Goal: Task Accomplishment & Management: Use online tool/utility

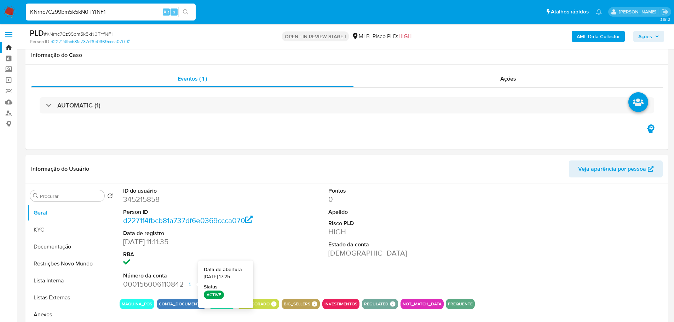
select select "10"
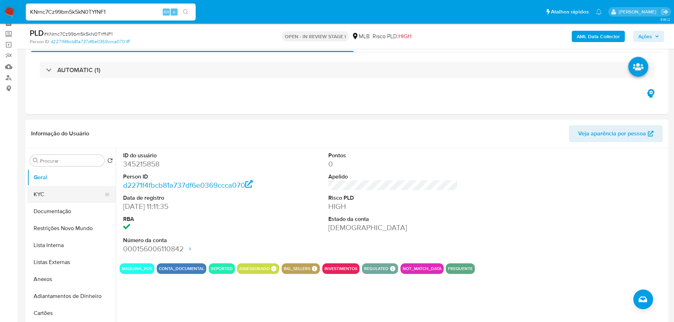
click at [81, 193] on button "KYC" at bounding box center [68, 194] width 83 height 17
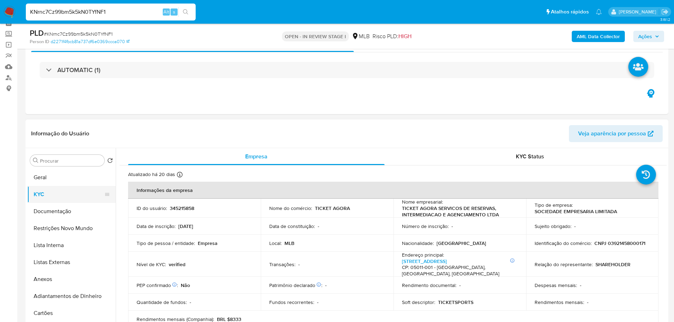
click at [59, 188] on button "KYC" at bounding box center [68, 194] width 83 height 17
click at [60, 180] on button "Geral" at bounding box center [68, 177] width 83 height 17
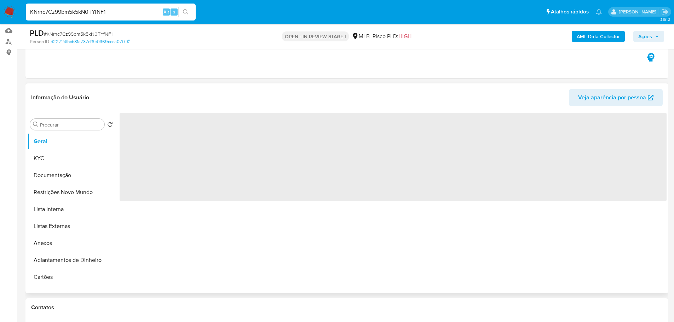
scroll to position [106, 0]
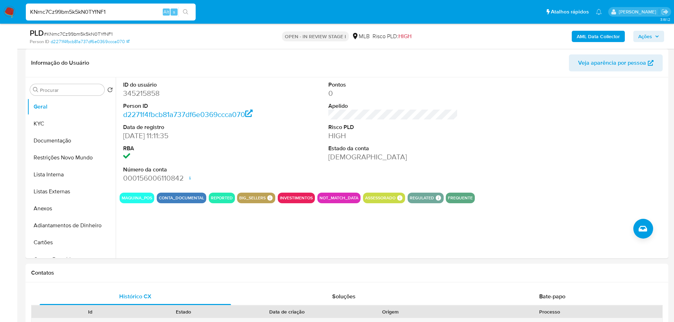
drag, startPoint x: 129, startPoint y: 258, endPoint x: 118, endPoint y: 255, distance: 10.9
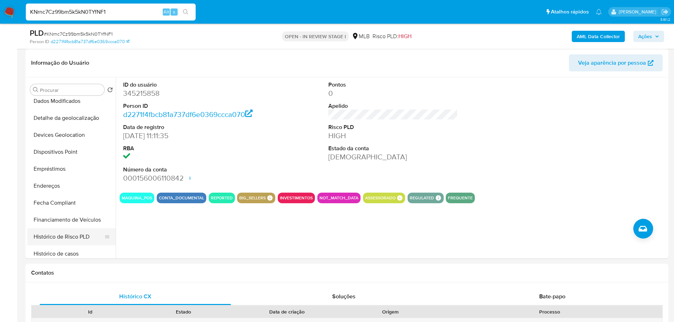
scroll to position [212, 0]
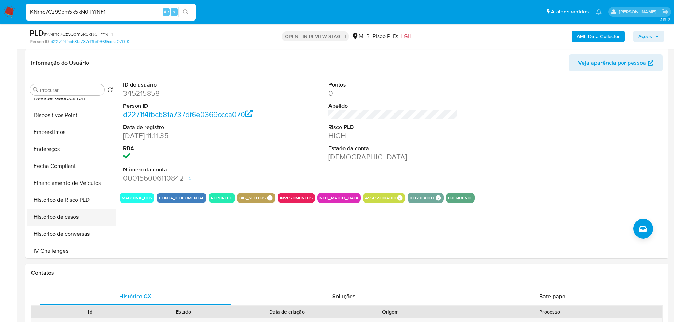
click at [75, 216] on button "Histórico de casos" at bounding box center [68, 217] width 83 height 17
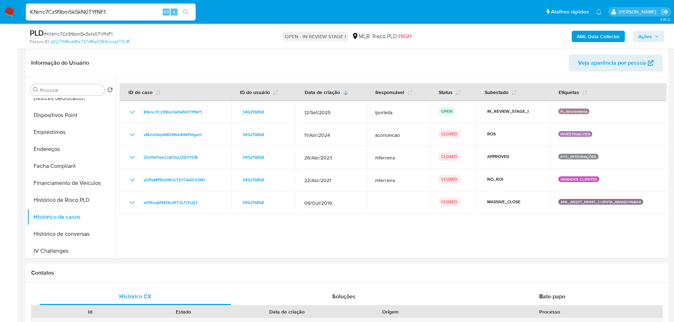
click at [380, 227] on div at bounding box center [391, 168] width 551 height 181
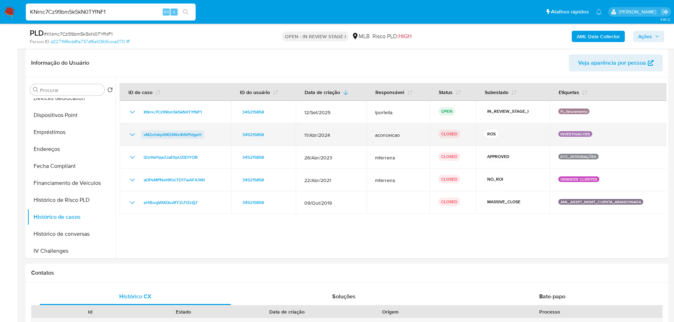
click at [178, 134] on span "vM2ofvkpXM24Wx4t6tPidgeH" at bounding box center [173, 135] width 58 height 8
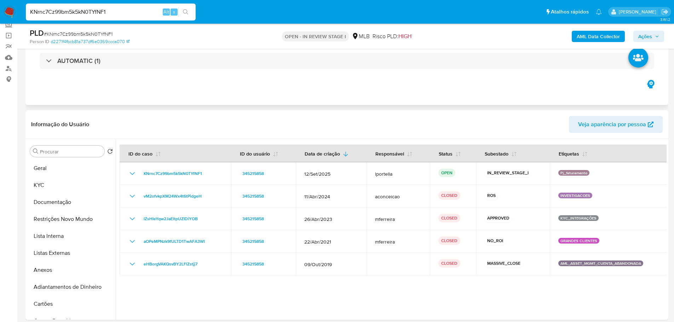
scroll to position [0, 0]
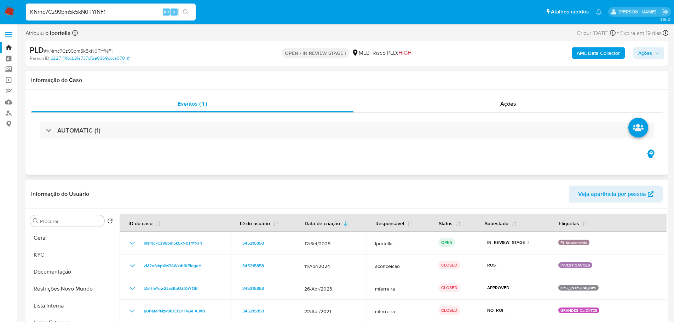
drag, startPoint x: 51, startPoint y: 258, endPoint x: 137, endPoint y: 173, distance: 120.9
click at [51, 257] on button "KYC" at bounding box center [71, 255] width 89 height 17
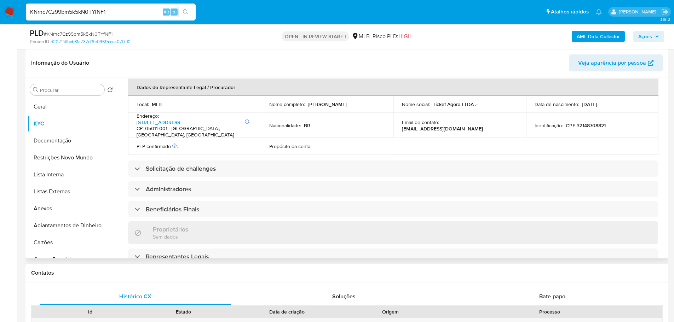
scroll to position [369, 0]
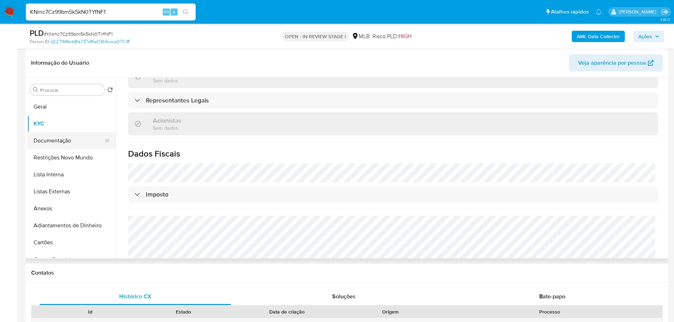
click at [63, 145] on button "Documentação" at bounding box center [68, 140] width 83 height 17
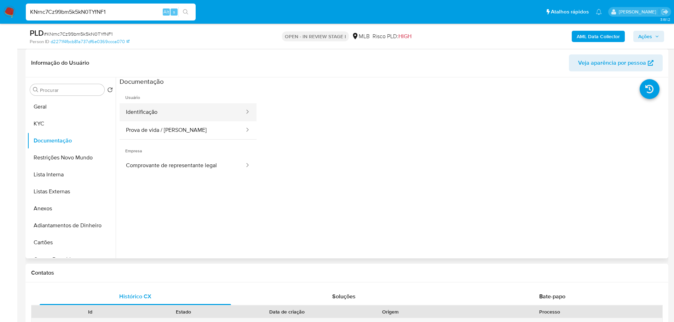
click at [184, 117] on button "Identificação" at bounding box center [183, 112] width 126 height 18
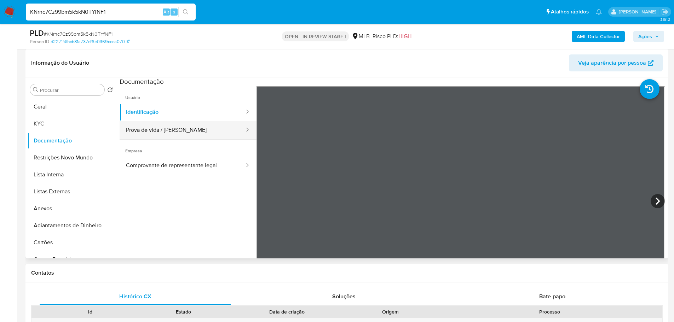
click at [195, 136] on button "Prova de vida / Selfie" at bounding box center [183, 130] width 126 height 18
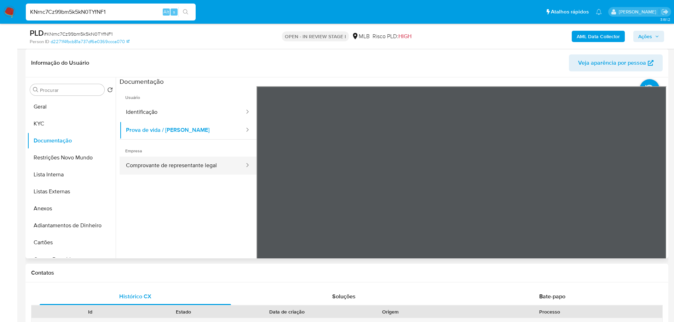
click at [154, 172] on button "Comprovante de representante legal" at bounding box center [183, 166] width 126 height 18
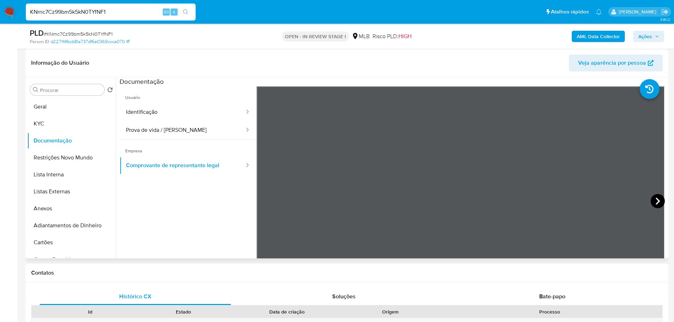
click at [660, 202] on icon at bounding box center [658, 201] width 14 height 14
click at [651, 201] on icon at bounding box center [658, 201] width 14 height 14
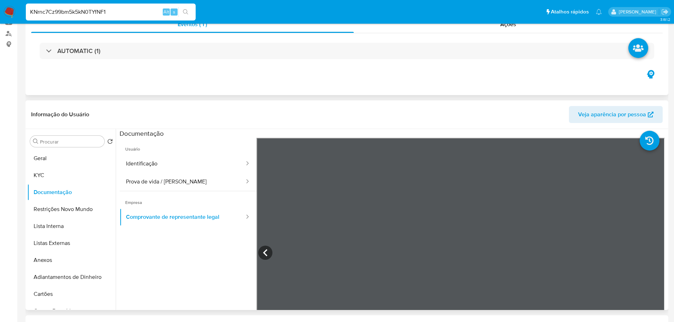
scroll to position [142, 0]
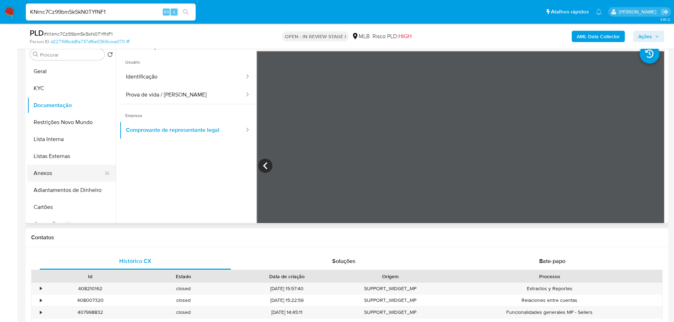
click at [69, 169] on button "Anexos" at bounding box center [68, 173] width 83 height 17
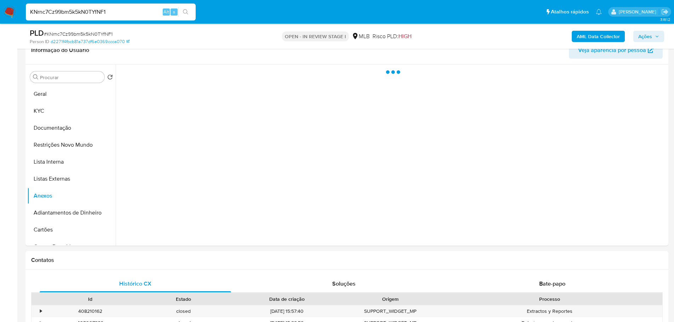
scroll to position [106, 0]
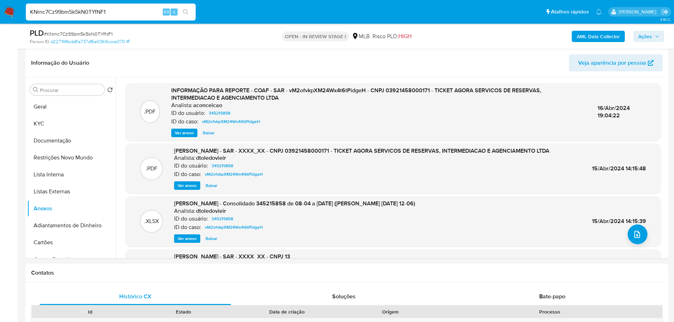
click at [182, 135] on span "Ver anexo" at bounding box center [184, 133] width 19 height 7
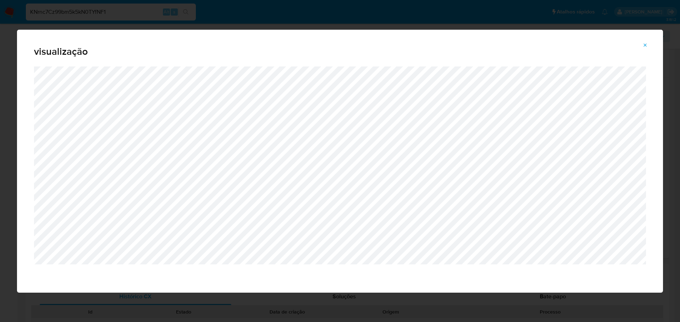
click at [645, 45] on icon "Attachment preview" at bounding box center [645, 45] width 3 height 3
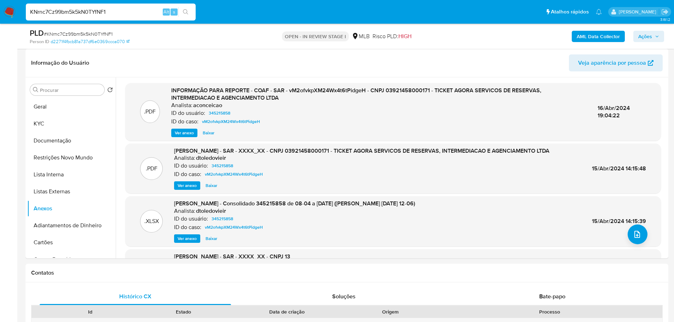
click at [188, 134] on span "Ver anexo" at bounding box center [184, 133] width 19 height 7
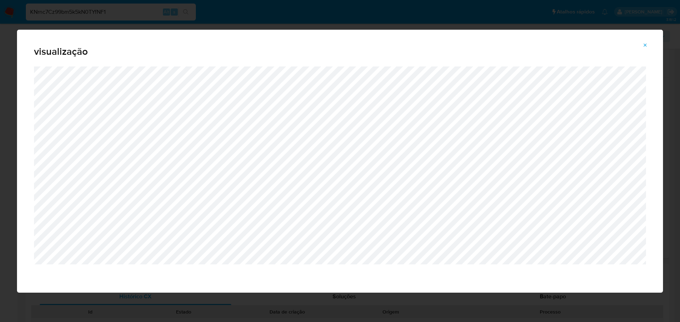
click at [646, 47] on icon "Attachment preview" at bounding box center [645, 45] width 6 height 6
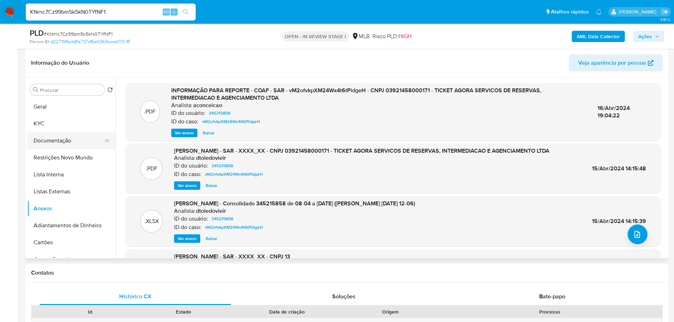
click at [76, 141] on button "Documentação" at bounding box center [68, 140] width 83 height 17
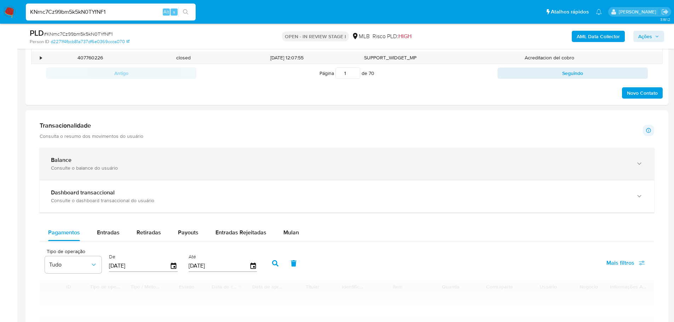
scroll to position [425, 0]
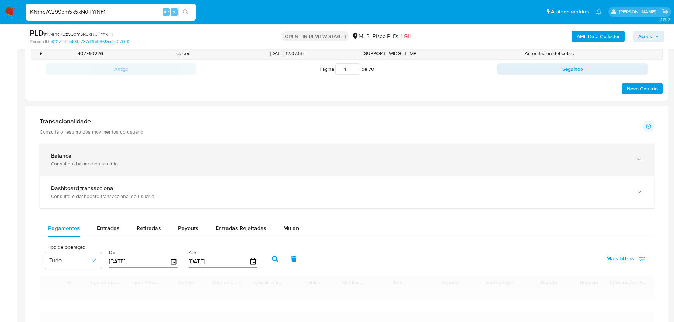
click at [152, 158] on div "Balance" at bounding box center [340, 156] width 578 height 7
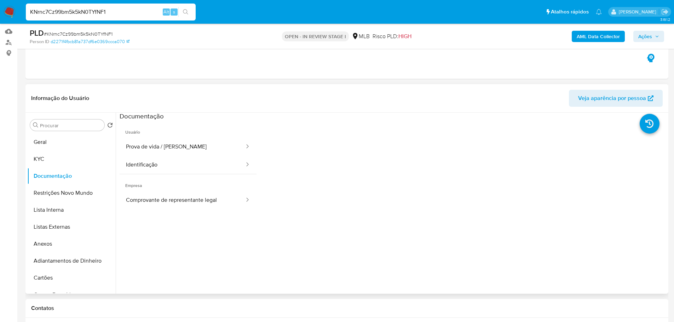
scroll to position [0, 0]
click at [36, 154] on button "KYC" at bounding box center [68, 159] width 83 height 17
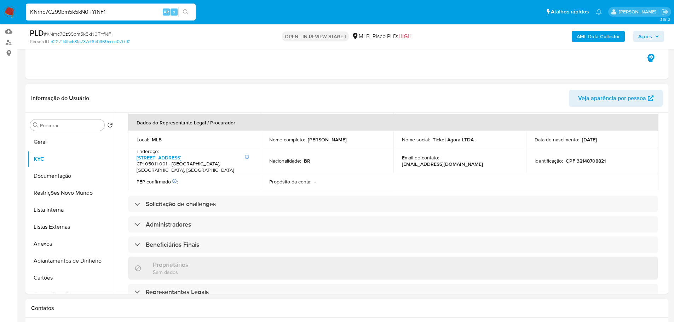
scroll to position [369, 0]
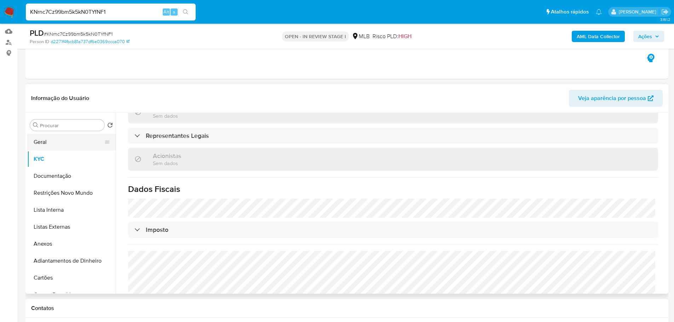
click at [49, 147] on button "Geral" at bounding box center [68, 142] width 83 height 17
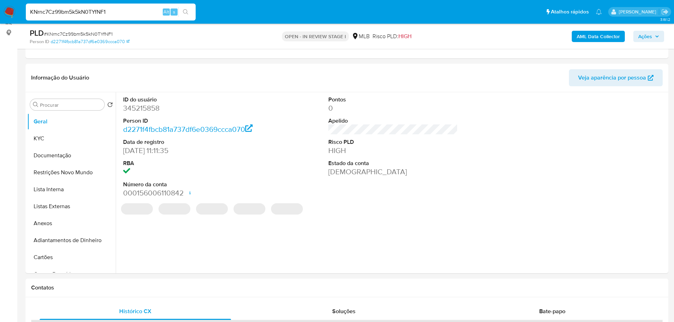
scroll to position [90, 0]
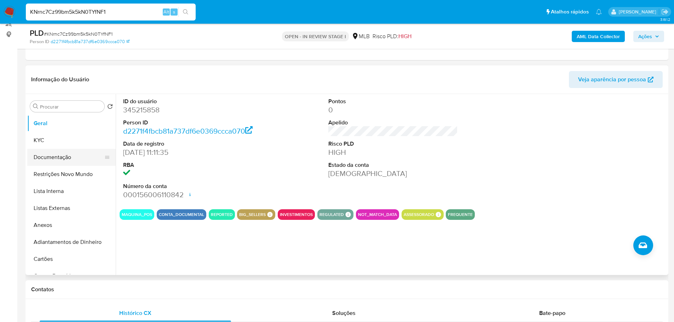
drag, startPoint x: 150, startPoint y: 297, endPoint x: 73, endPoint y: 164, distance: 154.3
click at [149, 292] on div "Contatos" at bounding box center [346, 290] width 643 height 19
click at [46, 138] on button "KYC" at bounding box center [68, 140] width 83 height 17
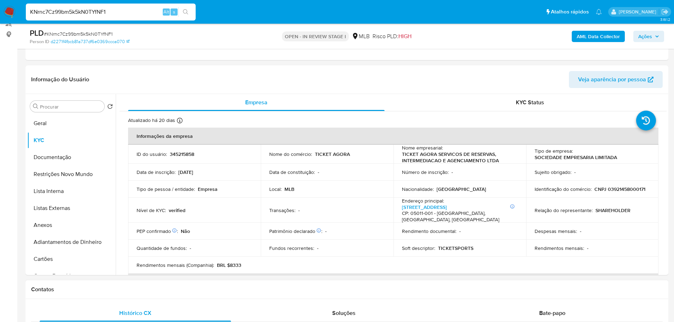
click at [74, 285] on div "Contatos" at bounding box center [346, 290] width 643 height 19
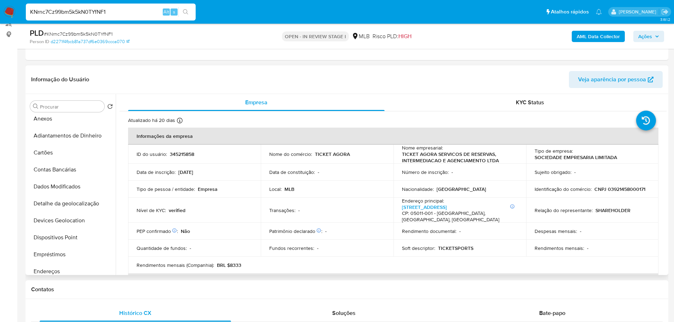
scroll to position [177, 0]
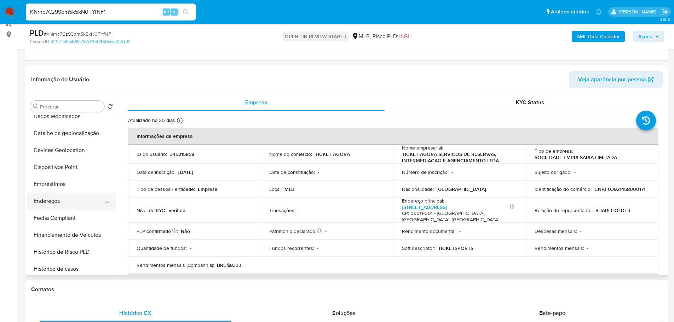
drag, startPoint x: 56, startPoint y: 202, endPoint x: 10, endPoint y: 202, distance: 46.7
click at [55, 202] on button "Endereços" at bounding box center [71, 201] width 89 height 17
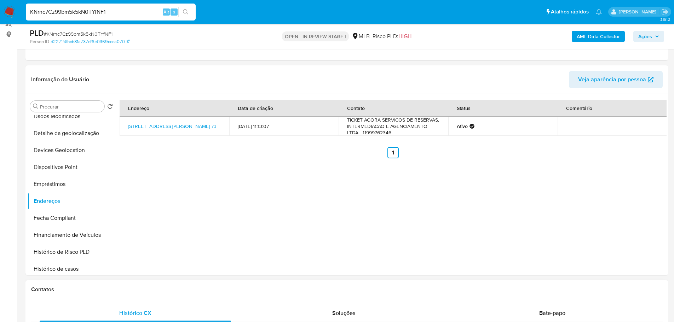
click at [141, 293] on h1 "Contatos" at bounding box center [347, 289] width 632 height 7
click at [72, 135] on button "Detalhe da geolocalização" at bounding box center [68, 133] width 83 height 17
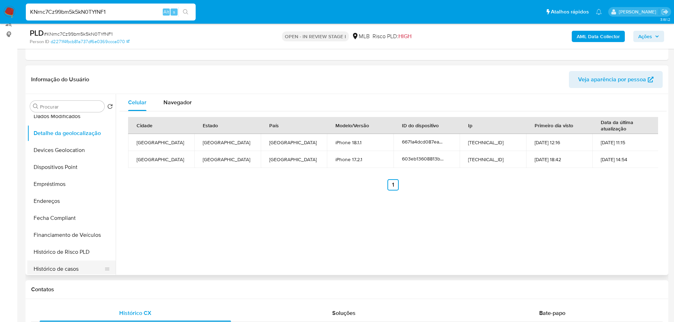
drag, startPoint x: 110, startPoint y: 283, endPoint x: 105, endPoint y: 267, distance: 17.4
click at [111, 284] on div "Contatos" at bounding box center [346, 290] width 643 height 19
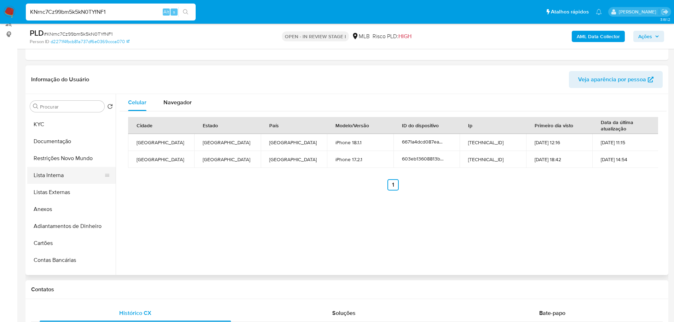
scroll to position [0, 0]
click at [69, 176] on button "Restrições Novo Mundo" at bounding box center [68, 174] width 83 height 17
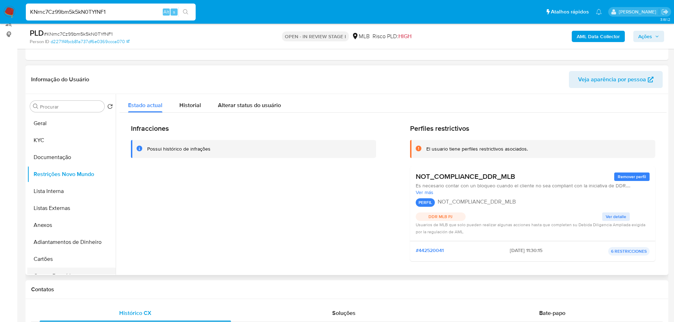
click at [104, 282] on div "Contatos" at bounding box center [346, 290] width 643 height 19
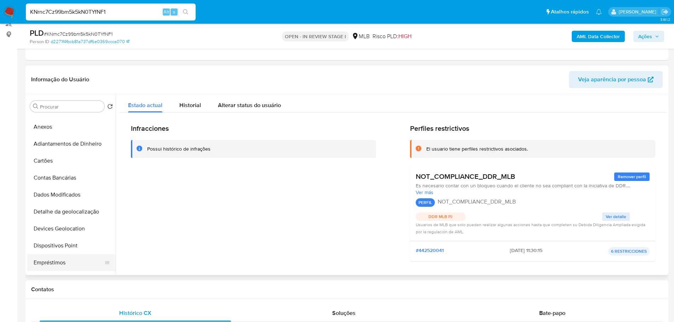
scroll to position [142, 0]
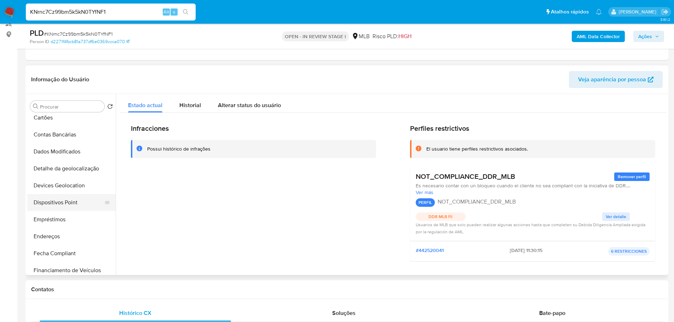
click at [72, 206] on button "Dispositivos Point" at bounding box center [68, 202] width 83 height 17
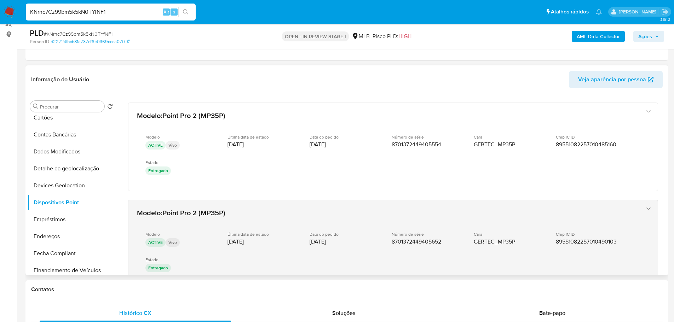
drag, startPoint x: 314, startPoint y: 292, endPoint x: 315, endPoint y: 244, distance: 47.8
click at [314, 292] on h1 "Contatos" at bounding box center [347, 289] width 632 height 7
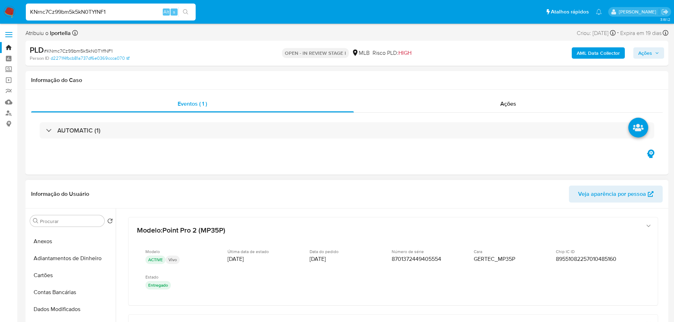
scroll to position [0, 0]
click at [51, 248] on button "KYC" at bounding box center [68, 255] width 83 height 17
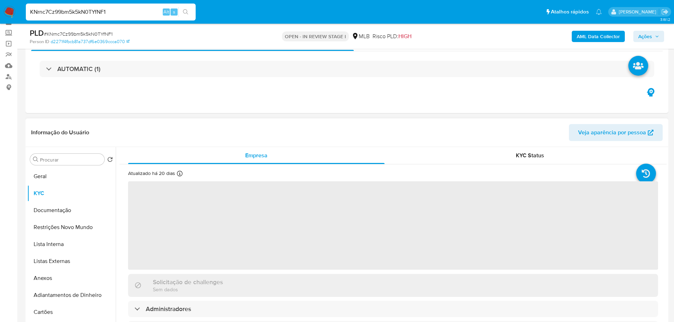
scroll to position [71, 0]
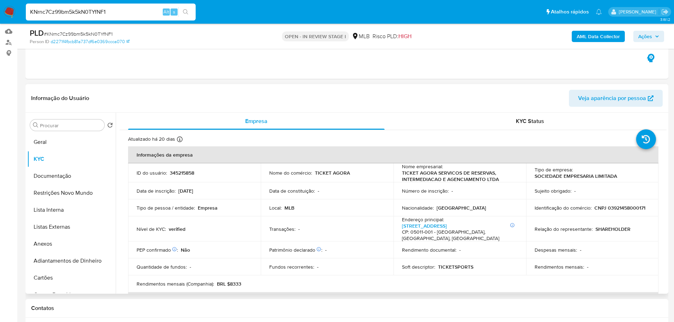
click at [617, 205] on p "CNPJ 03921458000171" at bounding box center [620, 208] width 51 height 6
copy p "03921458000171"
click at [612, 207] on p "CNPJ 03921458000171" at bounding box center [620, 208] width 51 height 6
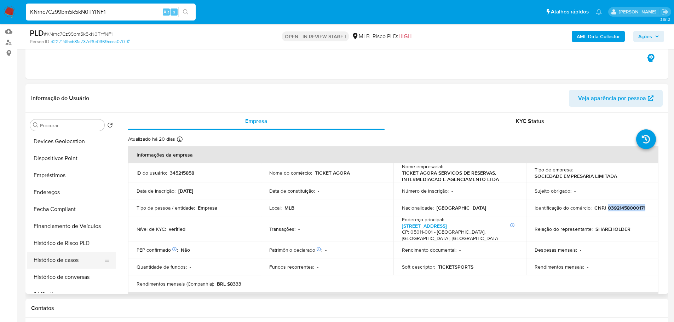
scroll to position [248, 0]
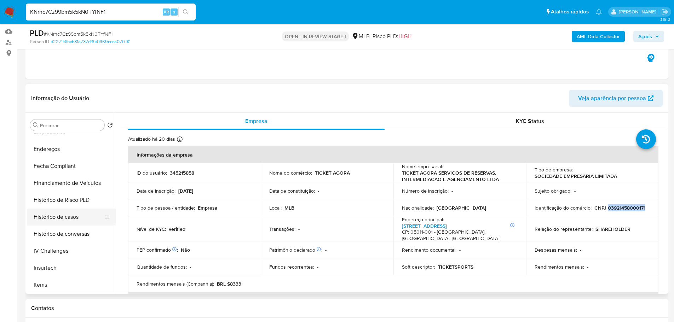
click at [65, 221] on button "Histórico de casos" at bounding box center [68, 217] width 83 height 17
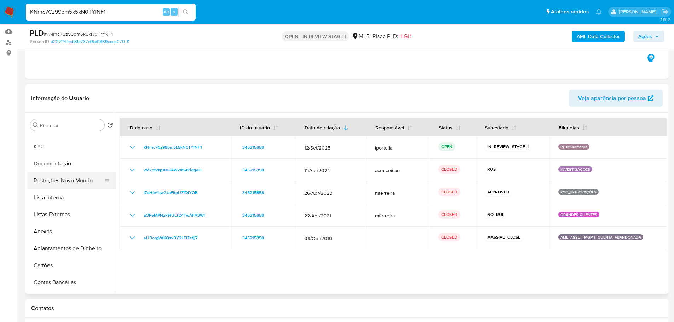
scroll to position [0, 0]
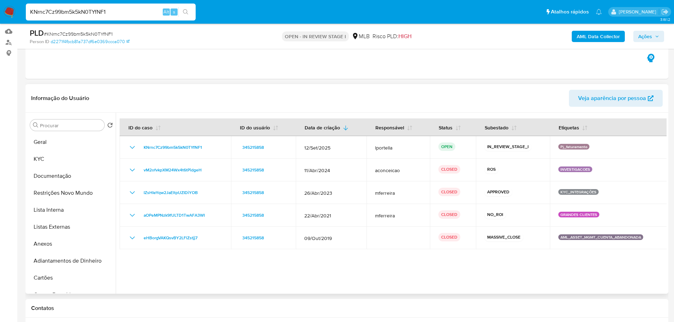
click at [110, 90] on header "Informação do Usuário Veja aparência por pessoa" at bounding box center [347, 98] width 632 height 17
click at [603, 35] on b "AML Data Collector" at bounding box center [598, 36] width 43 height 11
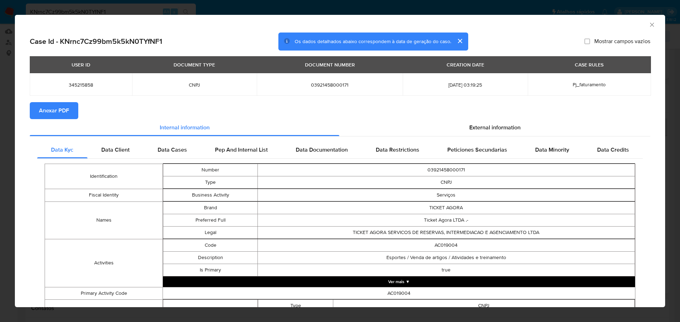
click at [49, 107] on span "Anexar PDF" at bounding box center [54, 111] width 30 height 16
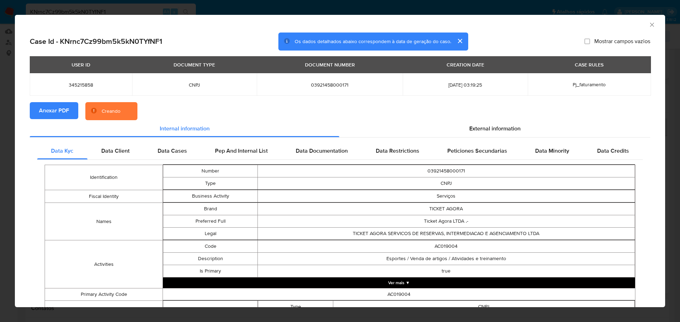
click at [648, 22] on icon "Fechar a janela" at bounding box center [651, 24] width 7 height 7
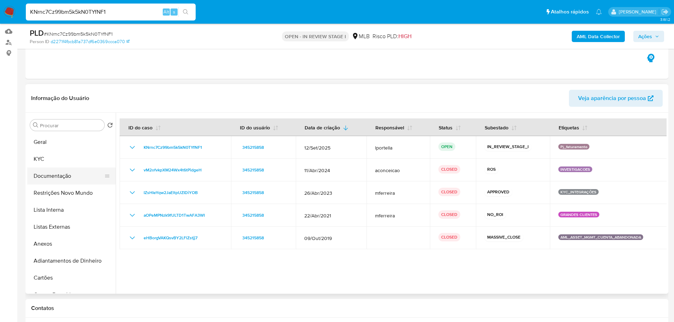
click at [72, 181] on button "Documentação" at bounding box center [68, 176] width 83 height 17
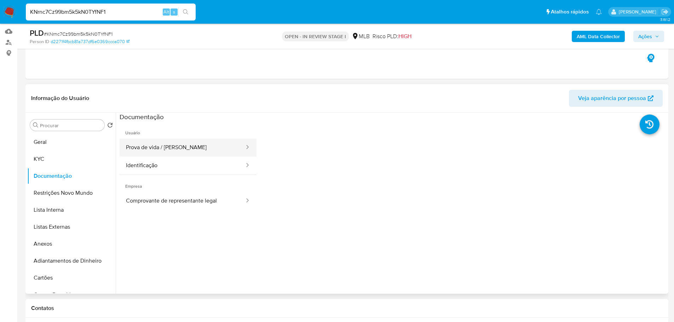
click at [179, 143] on button "Prova de vida / Selfie" at bounding box center [183, 148] width 126 height 18
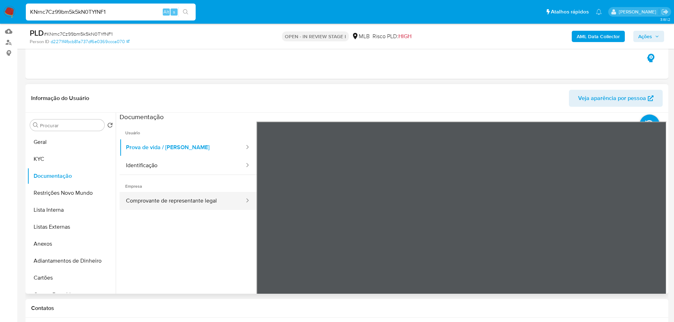
click at [212, 201] on button "Comprovante de representante legal" at bounding box center [183, 201] width 126 height 18
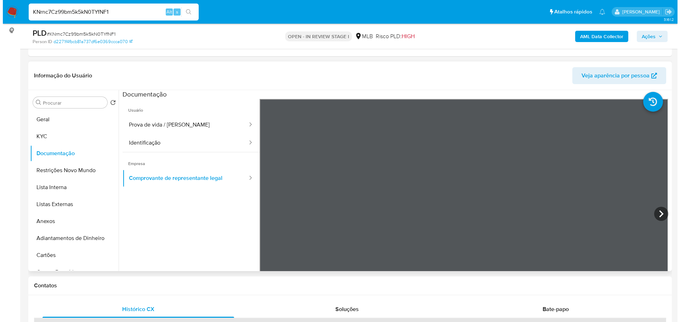
scroll to position [106, 0]
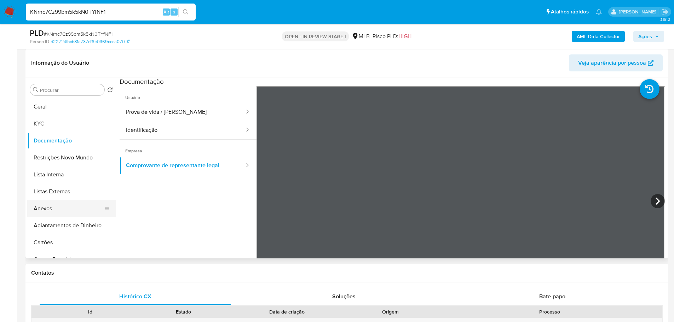
click at [64, 206] on button "Anexos" at bounding box center [68, 208] width 83 height 17
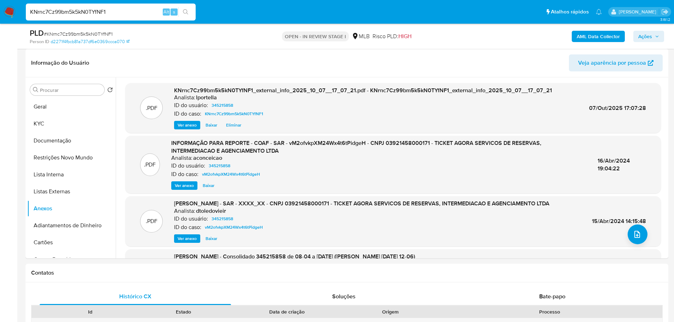
click at [639, 34] on span "Ações" at bounding box center [646, 36] width 14 height 11
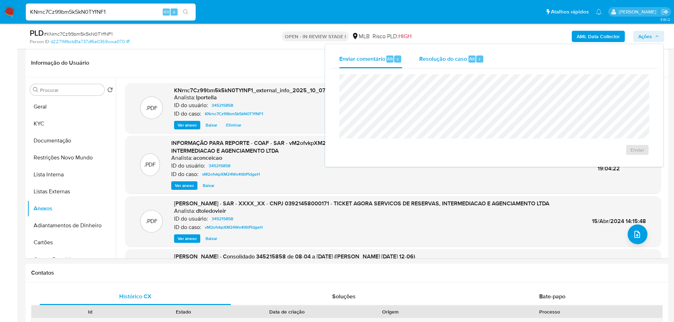
click at [469, 58] on span "Alt" at bounding box center [472, 59] width 6 height 7
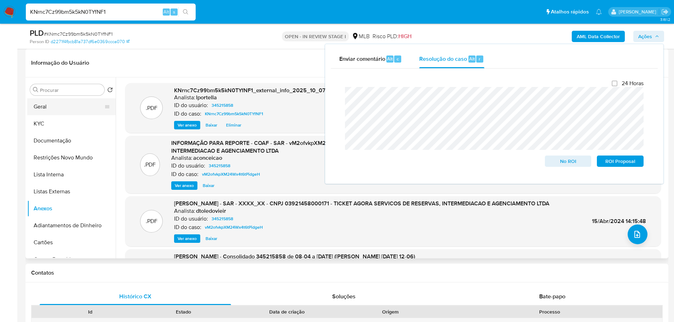
click at [53, 107] on button "Geral" at bounding box center [68, 106] width 83 height 17
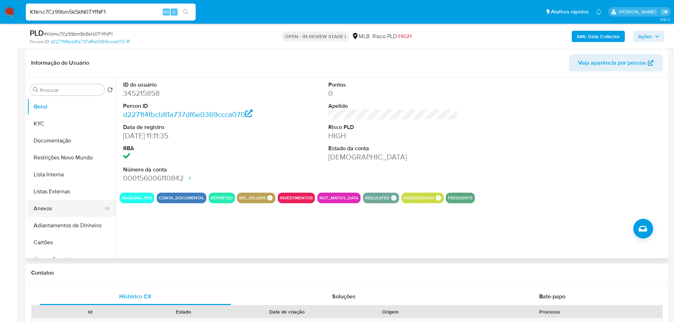
click at [48, 210] on button "Anexos" at bounding box center [68, 208] width 83 height 17
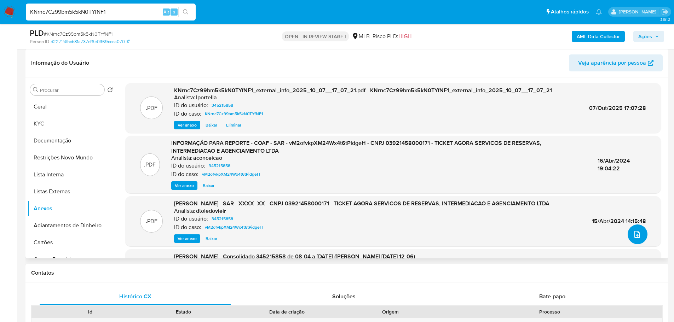
click at [638, 241] on button "upload-file" at bounding box center [638, 235] width 20 height 20
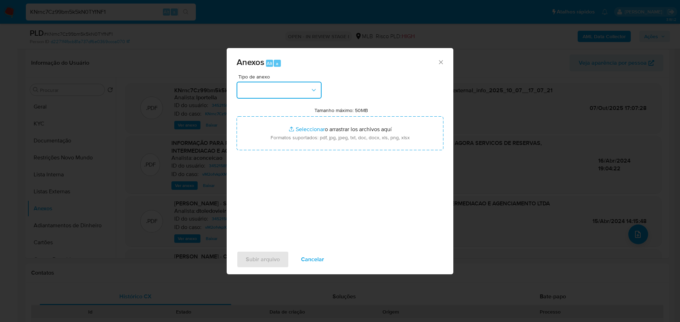
click at [303, 88] on button "button" at bounding box center [278, 90] width 85 height 17
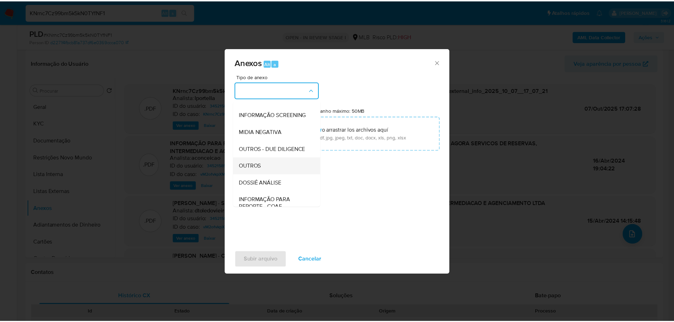
scroll to position [109, 0]
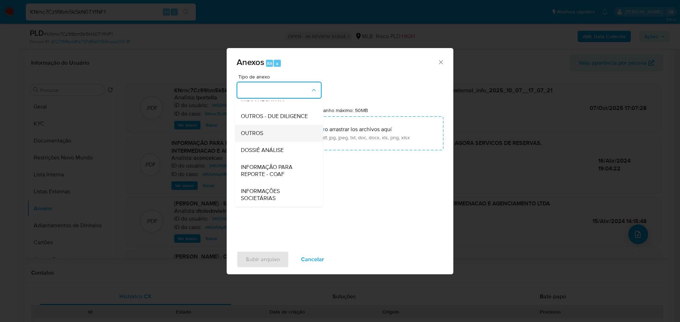
click at [266, 132] on div "OUTROS" at bounding box center [277, 133] width 72 height 17
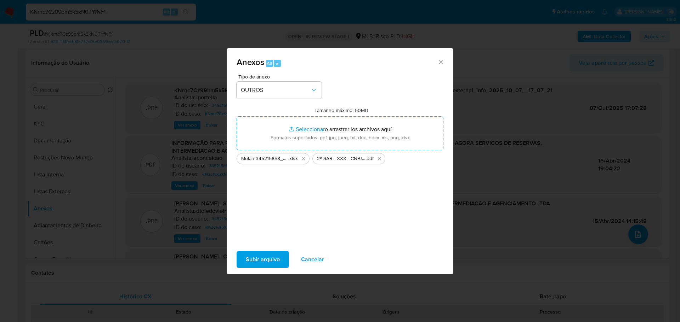
click at [268, 263] on span "Subir arquivo" at bounding box center [263, 260] width 34 height 16
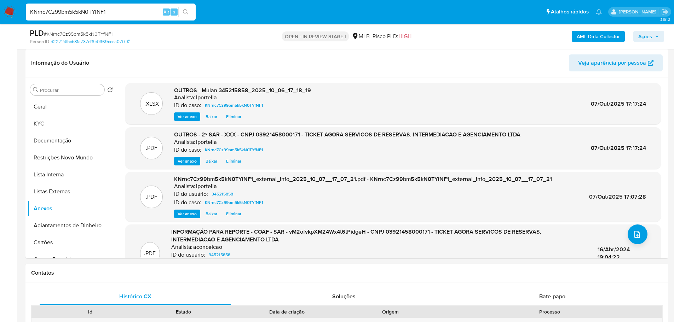
click at [661, 32] on button "Ações" at bounding box center [649, 36] width 31 height 11
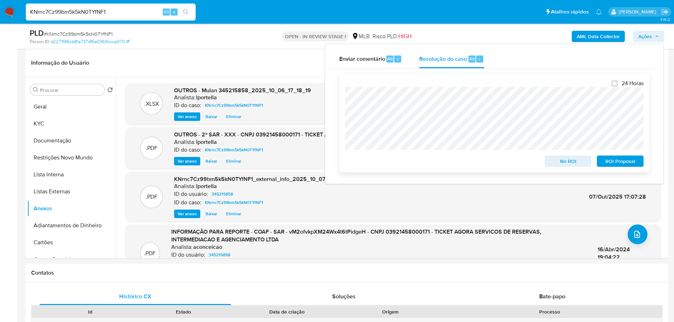
click at [626, 161] on span "ROI Proposal" at bounding box center [620, 161] width 37 height 10
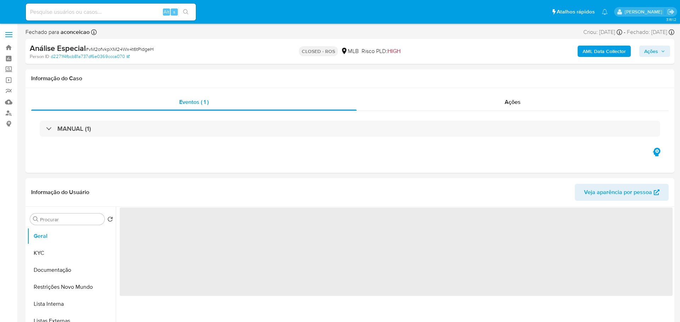
select select "10"
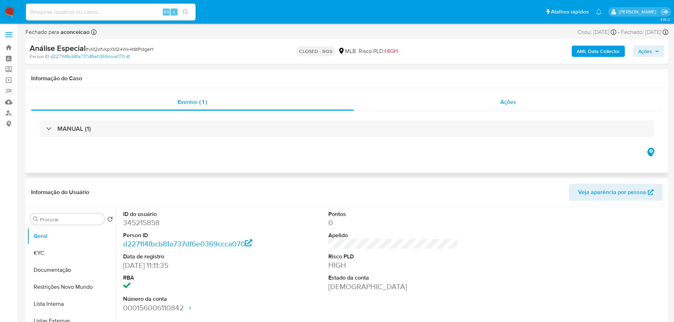
click at [512, 108] on div "Ações" at bounding box center [508, 102] width 309 height 17
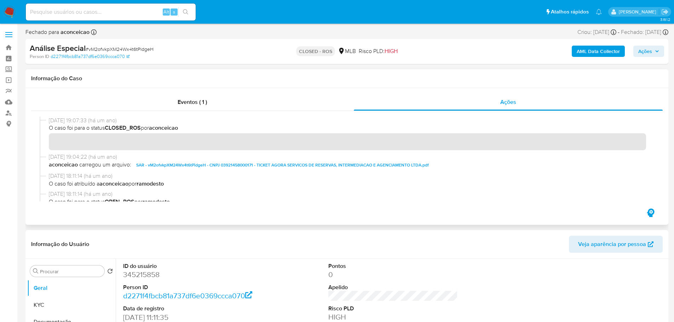
drag, startPoint x: 76, startPoint y: 121, endPoint x: 47, endPoint y: 121, distance: 28.7
click at [47, 121] on div "16/04/2024 19:07:33 (há um ano) O caso foi para o status CLOSED_ROS por aconcei…" at bounding box center [347, 135] width 615 height 36
drag, startPoint x: 203, startPoint y: 104, endPoint x: 189, endPoint y: 104, distance: 14.2
click at [203, 104] on span "Eventos ( 1 )" at bounding box center [192, 102] width 29 height 8
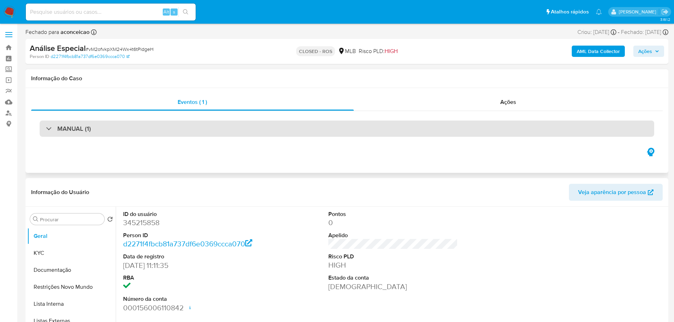
click at [91, 126] on div "MANUAL (1)" at bounding box center [347, 129] width 615 height 16
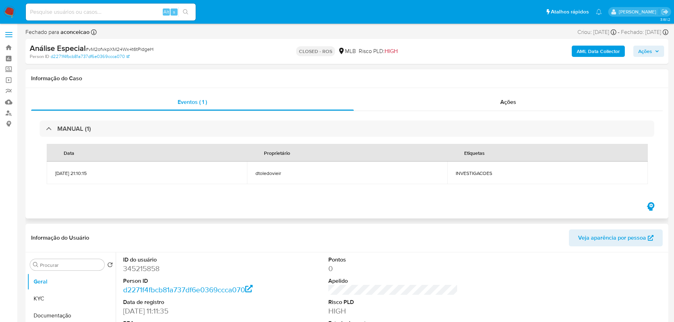
click at [479, 174] on span "INVESTIGACOES" at bounding box center [547, 173] width 183 height 6
copy span "INVESTIGACOES"
click at [107, 47] on span "# vM2ofvkpXM24Wx4t6tPidgeH" at bounding box center [120, 49] width 68 height 7
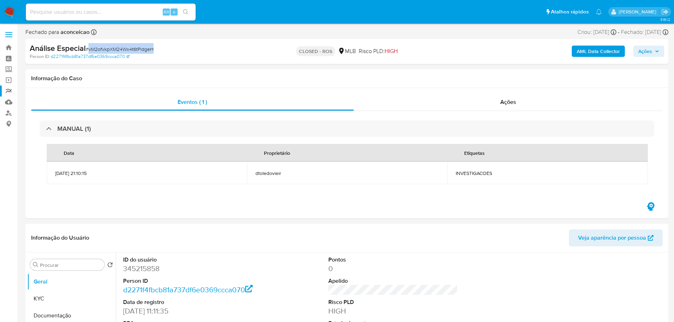
copy span "vM2ofvkpXM24Wx4t6tPidgeH"
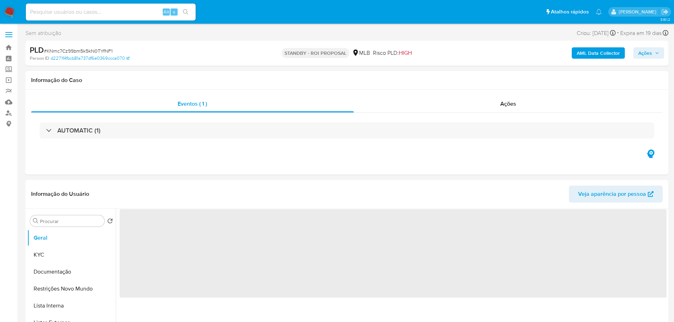
select select "10"
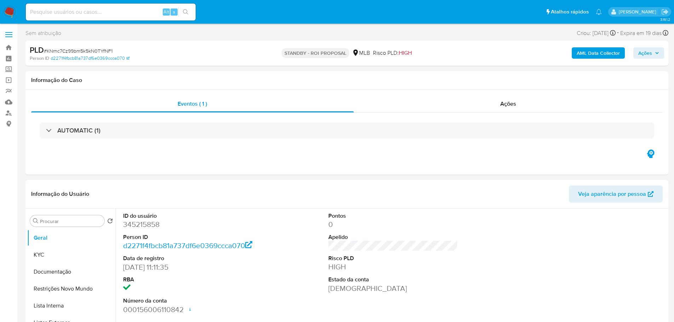
click at [86, 52] on span "# KNrnc7Cz99bm5k5kN0TYfNF1" at bounding box center [78, 50] width 69 height 7
copy span "KNrnc7Cz99bm5k5kN0TYfNF1"
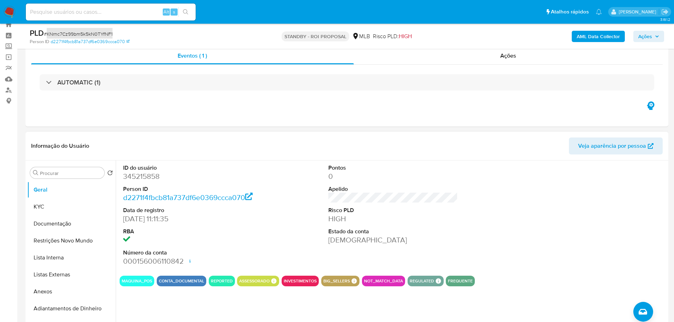
scroll to position [35, 0]
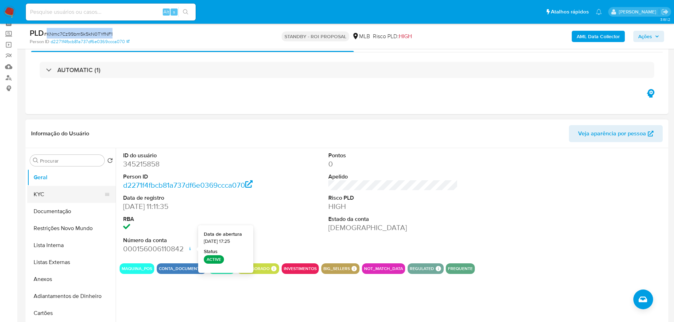
click at [68, 193] on button "KYC" at bounding box center [68, 194] width 83 height 17
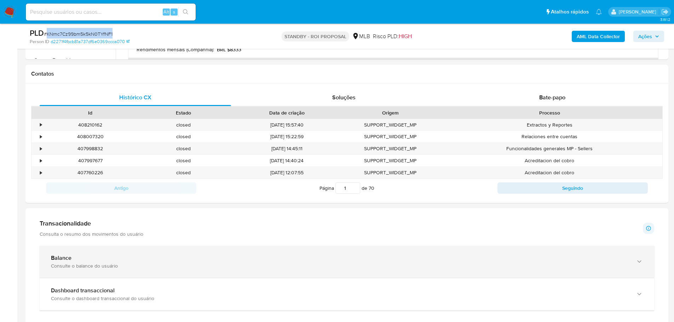
scroll to position [354, 0]
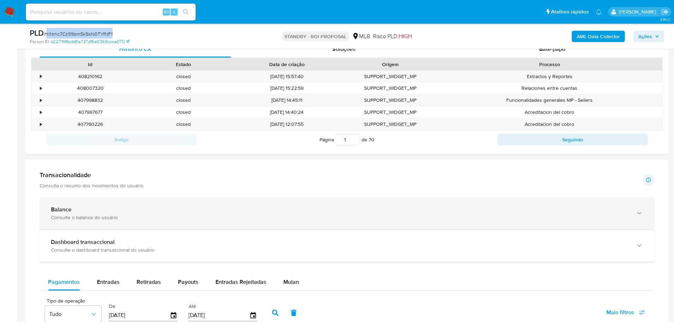
click at [281, 218] on div "Consulte o balance do usuário" at bounding box center [340, 218] width 578 height 6
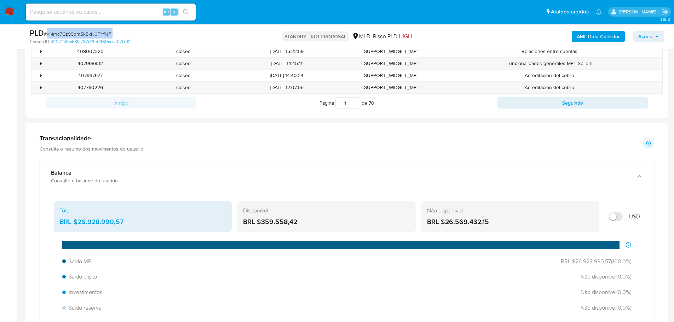
scroll to position [425, 0]
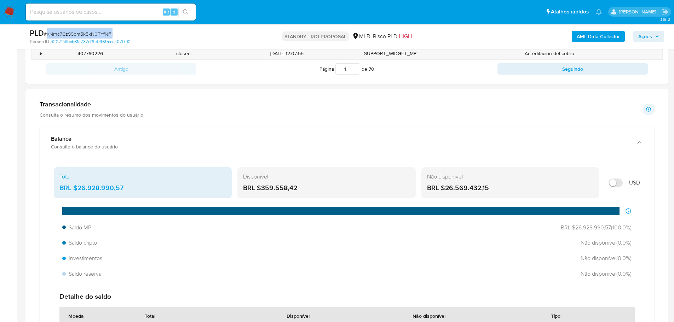
click at [9, 9] on img at bounding box center [10, 12] width 12 height 12
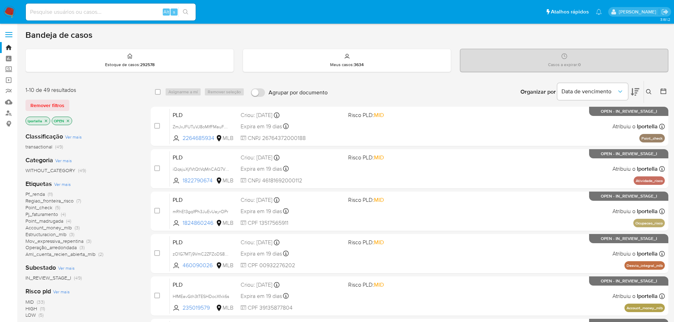
drag, startPoint x: 166, startPoint y: 0, endPoint x: 401, endPoint y: 43, distance: 238.6
click at [401, 43] on div "Bandeja de casos Estoque de casos : 292578 Meus casos : 3634 Casos a expirar : …" at bounding box center [346, 292] width 643 height 525
click at [129, 6] on div "Alt s" at bounding box center [111, 12] width 170 height 17
click at [127, 10] on input at bounding box center [111, 11] width 170 height 9
paste input "SuSAGsJFqaFY7792mcocthwA"
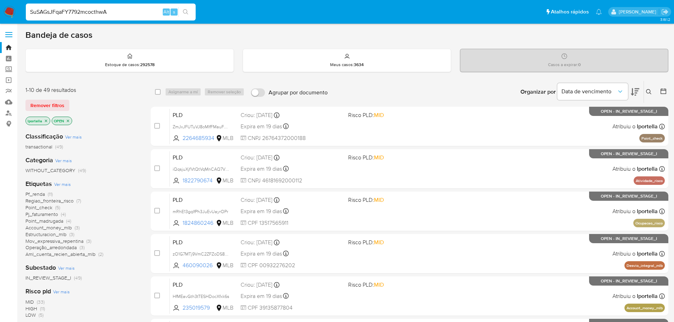
type input "SuSAGsJFqaFY7792mcocthwA"
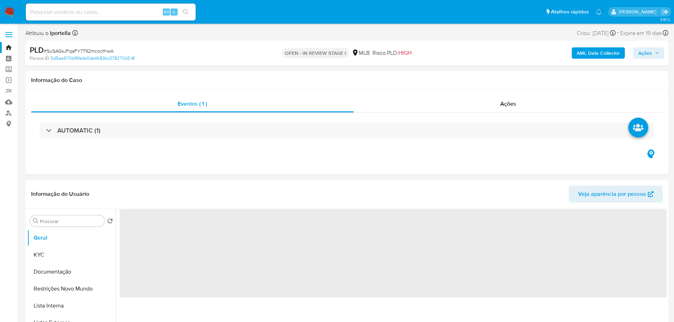
select select "10"
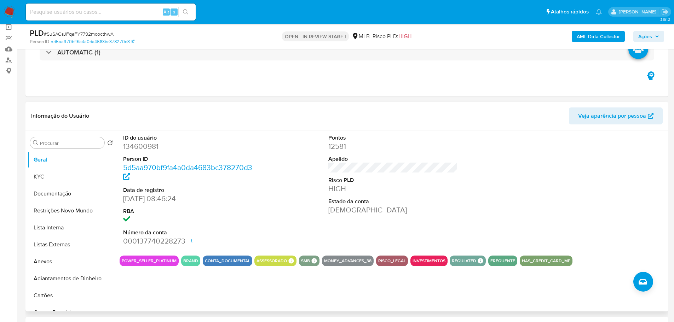
scroll to position [71, 0]
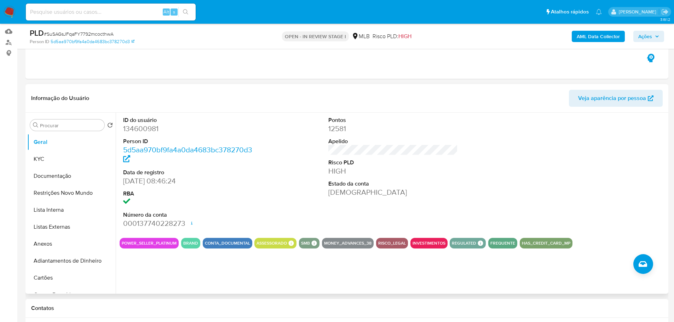
click at [166, 291] on div "ID do usuário 134600981 Person ID 5d5aa970bf9fa4a0da4683bc378270d3 Data de regi…" at bounding box center [391, 203] width 551 height 181
click at [47, 158] on button "KYC" at bounding box center [68, 159] width 83 height 17
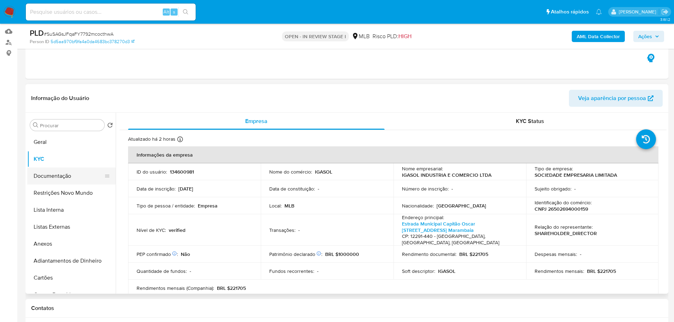
click at [77, 178] on button "Documentação" at bounding box center [68, 176] width 83 height 17
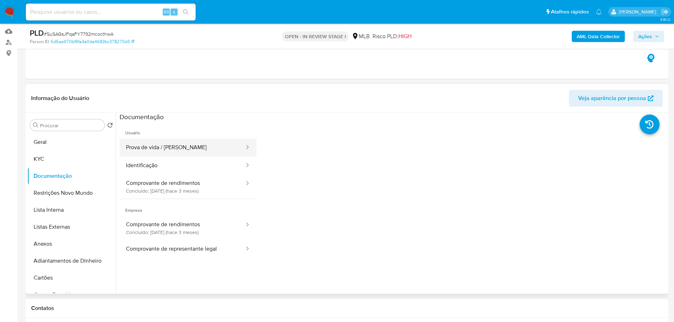
click at [165, 155] on button "Prova de vida / [PERSON_NAME]" at bounding box center [183, 148] width 126 height 18
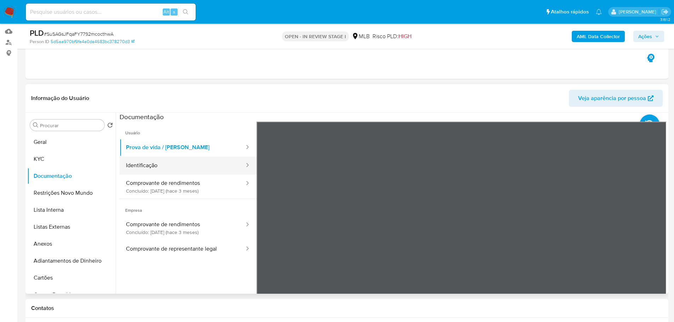
click at [200, 167] on button "Identificação" at bounding box center [183, 166] width 126 height 18
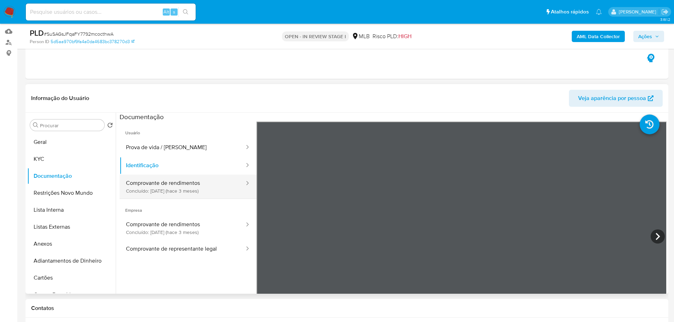
click at [209, 191] on button "Comprovante de rendimentos Concluído: 24/06/2025 (hace 3 meses)" at bounding box center [183, 187] width 126 height 24
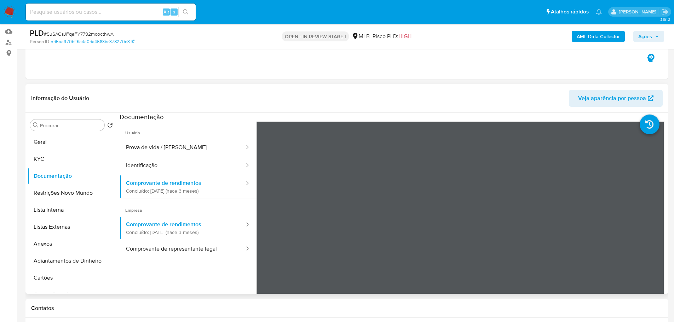
drag, startPoint x: 398, startPoint y: 91, endPoint x: 352, endPoint y: 96, distance: 46.4
click at [398, 91] on header "Informação do Usuário Veja aparência por pessoa" at bounding box center [347, 98] width 632 height 17
click at [68, 138] on button "Geral" at bounding box center [68, 142] width 83 height 17
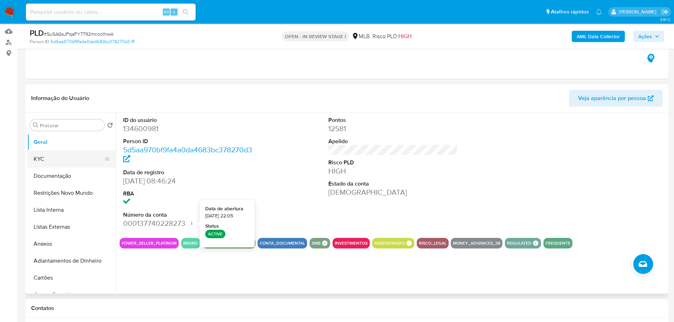
click at [48, 162] on button "KYC" at bounding box center [68, 159] width 83 height 17
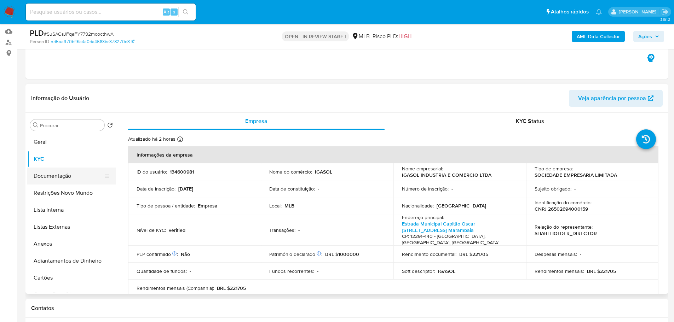
click at [62, 176] on button "Documentação" at bounding box center [68, 176] width 83 height 17
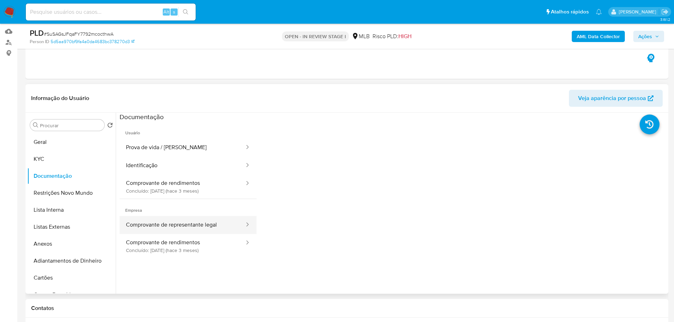
click at [213, 227] on button "Comprovante de representante legal" at bounding box center [183, 225] width 126 height 18
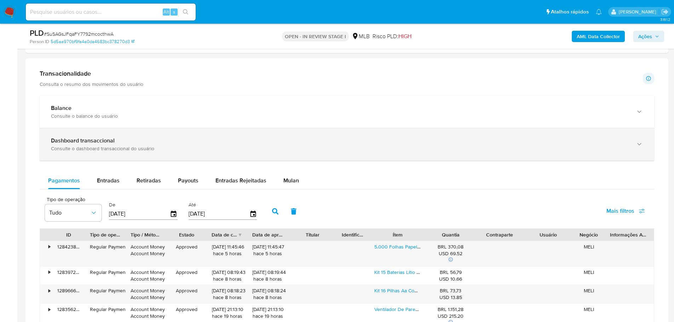
scroll to position [460, 0]
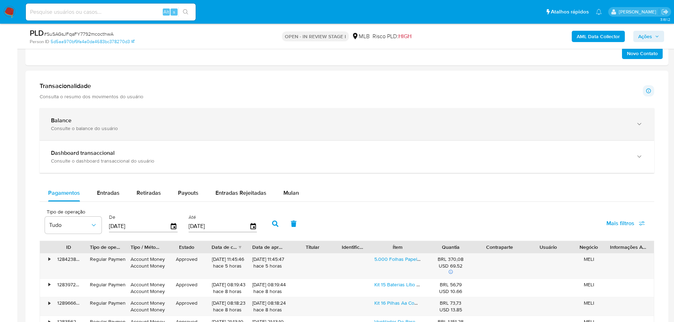
click at [150, 124] on div "Balance" at bounding box center [340, 120] width 578 height 7
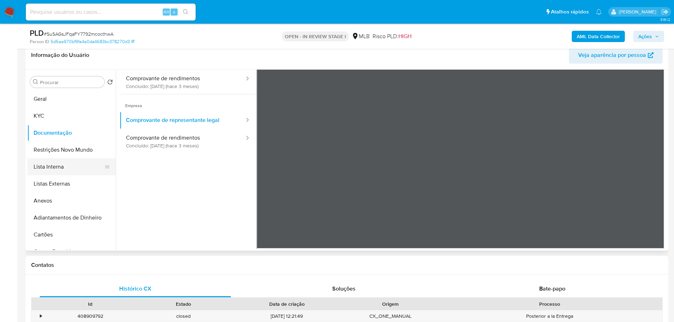
scroll to position [106, 0]
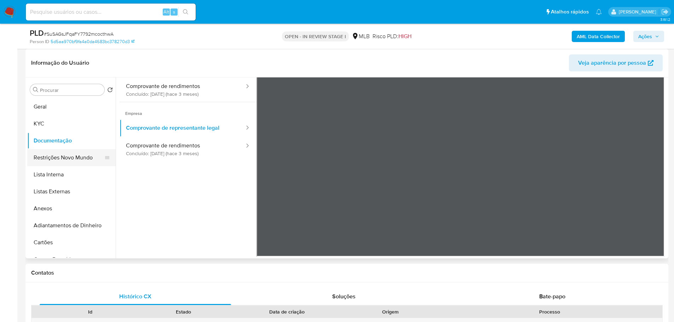
click at [55, 160] on button "Restrições Novo Mundo" at bounding box center [68, 157] width 83 height 17
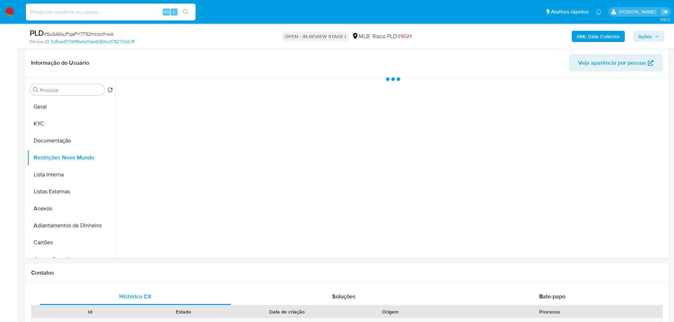
scroll to position [0, 0]
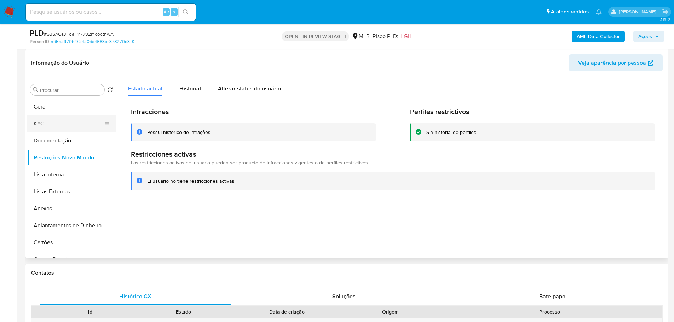
click at [48, 127] on button "KYC" at bounding box center [68, 123] width 83 height 17
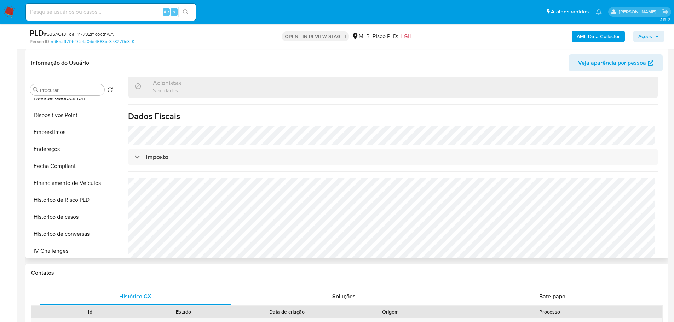
scroll to position [283, 0]
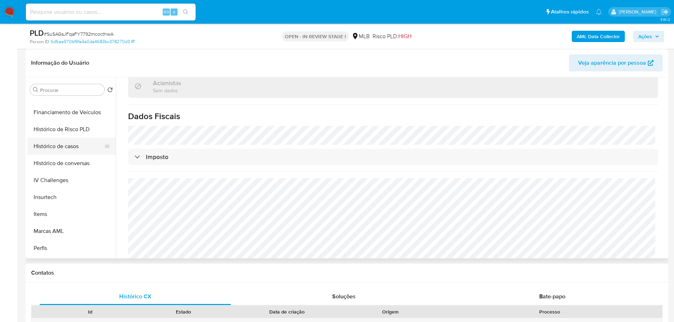
click at [65, 145] on button "Histórico de casos" at bounding box center [68, 146] width 83 height 17
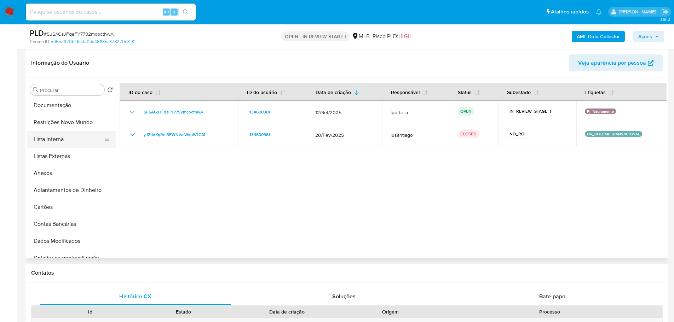
scroll to position [0, 0]
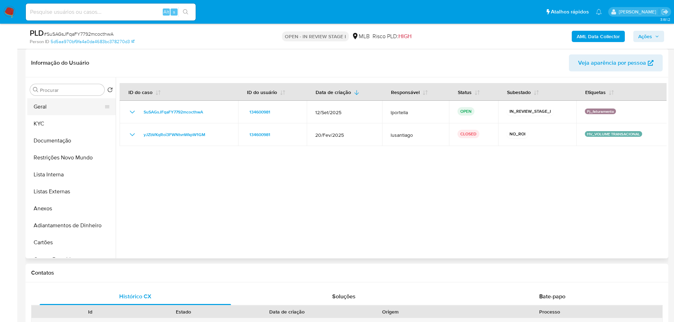
click at [50, 114] on button "Geral" at bounding box center [68, 106] width 83 height 17
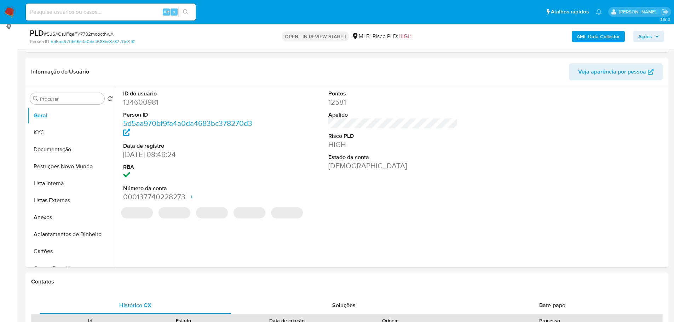
scroll to position [92, 0]
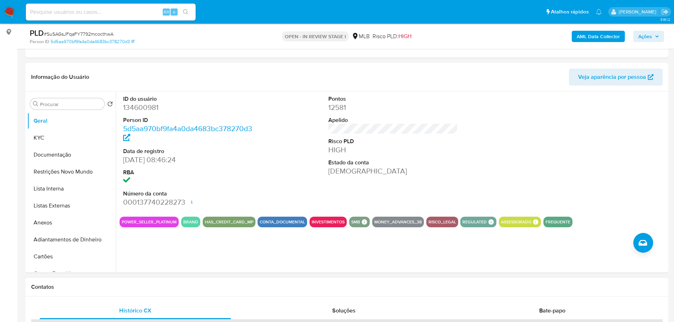
click at [116, 288] on h1 "Contatos" at bounding box center [347, 287] width 632 height 7
click at [50, 141] on button "KYC" at bounding box center [68, 138] width 83 height 17
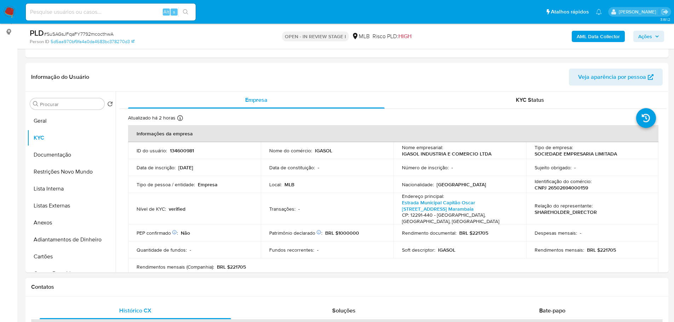
click at [128, 286] on h1 "Contatos" at bounding box center [347, 287] width 632 height 7
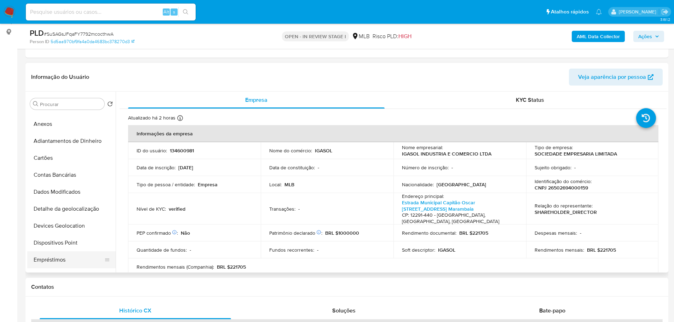
scroll to position [142, 0]
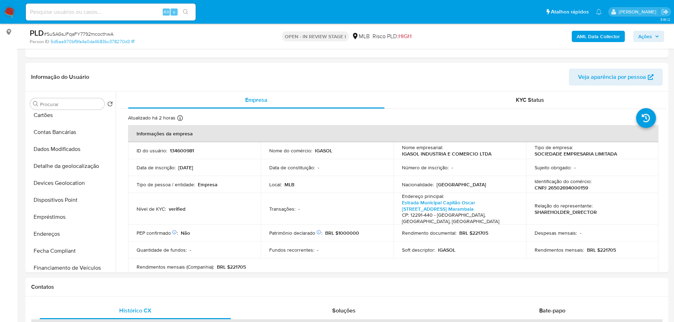
drag, startPoint x: 50, startPoint y: 234, endPoint x: 1, endPoint y: 245, distance: 50.4
click at [50, 234] on button "Endereços" at bounding box center [71, 234] width 89 height 17
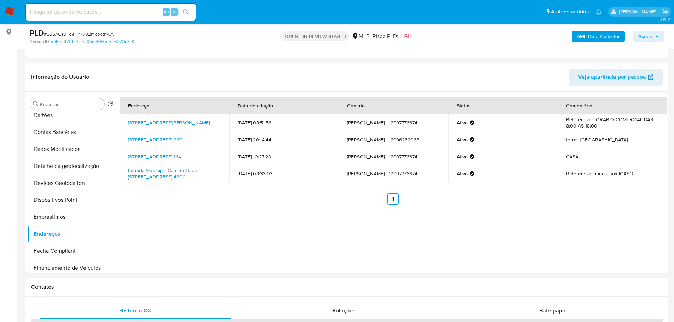
drag, startPoint x: 109, startPoint y: 294, endPoint x: 105, endPoint y: 287, distance: 7.4
click at [108, 293] on div "Contatos" at bounding box center [346, 287] width 643 height 19
click at [61, 165] on button "Detalhe da geolocalização" at bounding box center [68, 166] width 83 height 17
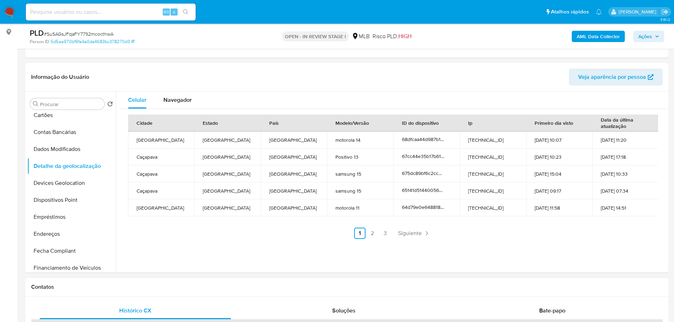
click at [93, 287] on h1 "Contatos" at bounding box center [347, 287] width 632 height 7
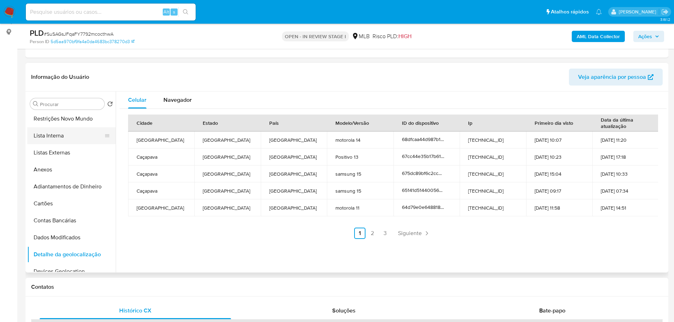
scroll to position [0, 0]
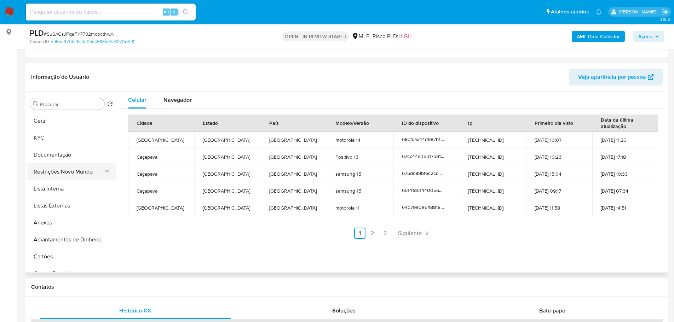
click at [68, 170] on button "Restrições Novo Mundo" at bounding box center [68, 172] width 83 height 17
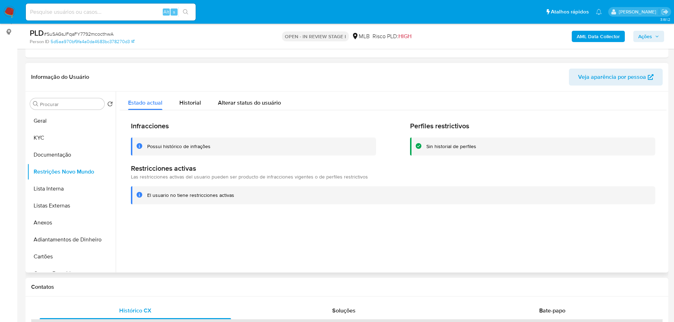
drag, startPoint x: 158, startPoint y: 285, endPoint x: 127, endPoint y: 256, distance: 42.1
click at [158, 285] on h1 "Contatos" at bounding box center [347, 287] width 632 height 7
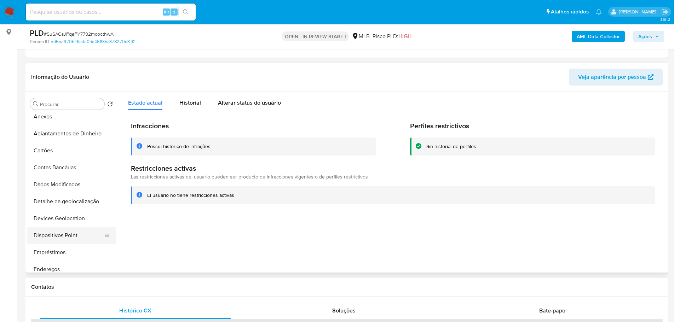
click at [72, 232] on button "Dispositivos Point" at bounding box center [68, 235] width 83 height 17
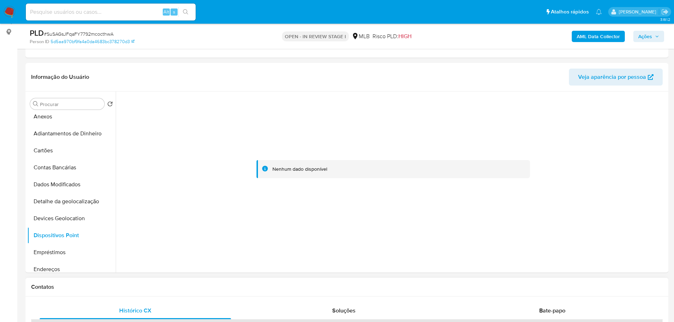
click at [218, 287] on h1 "Contatos" at bounding box center [347, 287] width 632 height 7
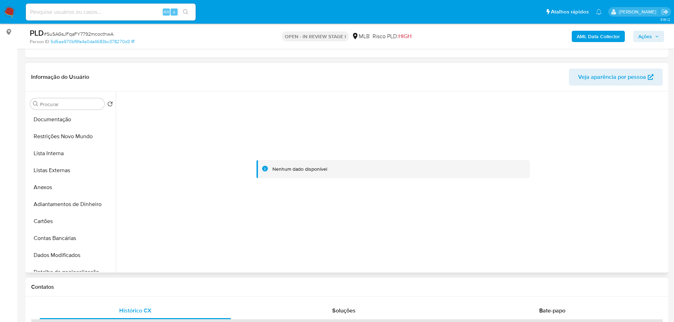
scroll to position [0, 0]
click at [46, 140] on button "KYC" at bounding box center [68, 138] width 83 height 17
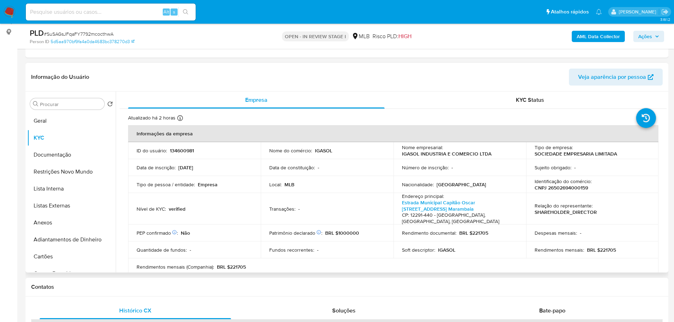
click at [580, 193] on td "Identificação do comércio : CNPJ 26502694000159" at bounding box center [592, 184] width 133 height 17
click at [577, 189] on p "CNPJ 26502694000159" at bounding box center [561, 188] width 53 height 6
copy p "26502694000159"
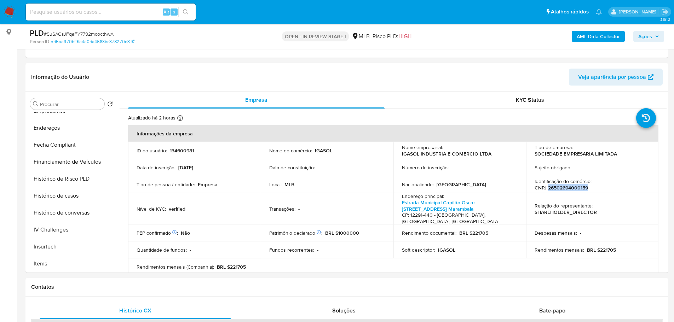
drag, startPoint x: 64, startPoint y: 197, endPoint x: 23, endPoint y: 207, distance: 41.6
click at [63, 196] on button "Histórico de casos" at bounding box center [71, 196] width 89 height 17
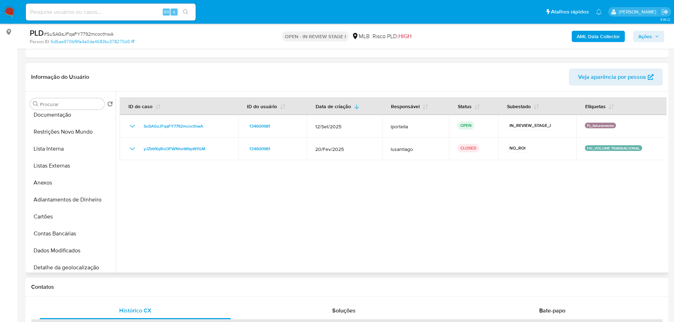
scroll to position [0, 0]
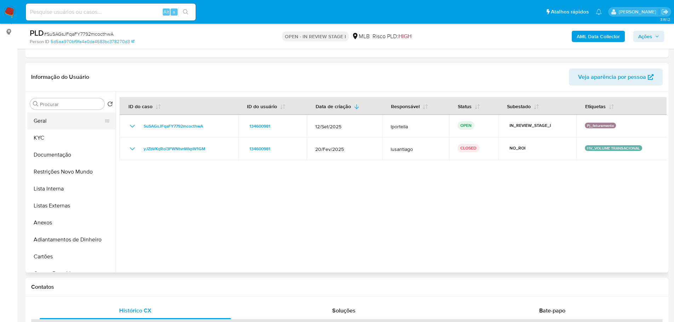
click at [56, 123] on button "Geral" at bounding box center [68, 121] width 83 height 17
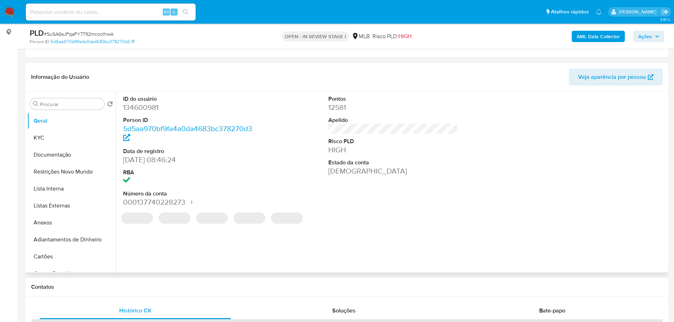
click at [143, 110] on dd "134600981" at bounding box center [188, 108] width 130 height 10
copy dd "134600981"
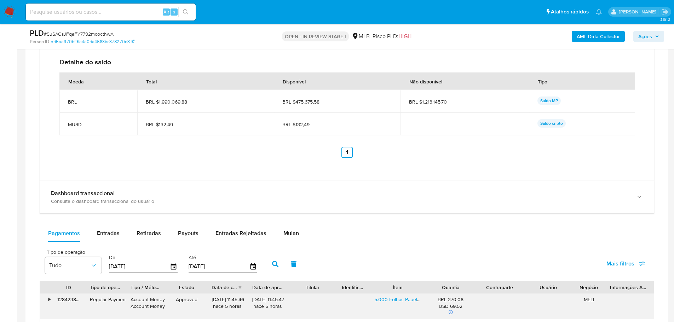
scroll to position [729, 0]
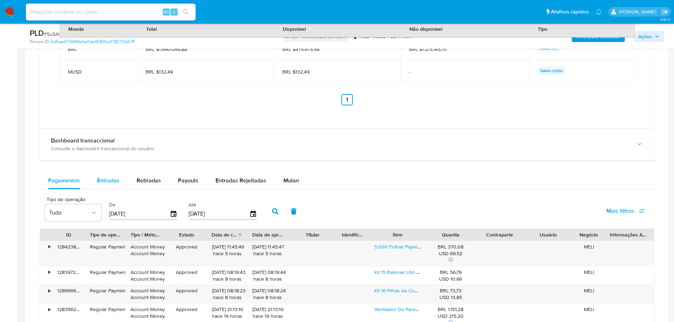
click at [100, 180] on span "Entradas" at bounding box center [108, 181] width 23 height 8
select select "10"
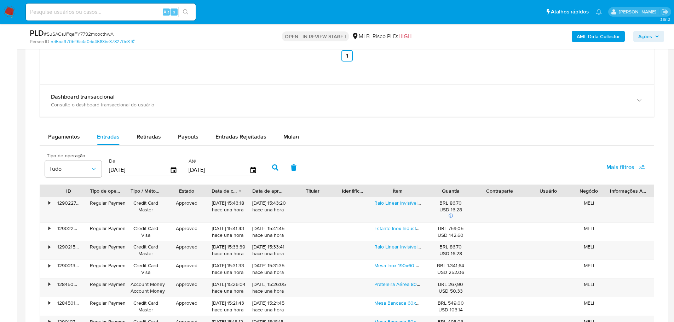
scroll to position [835, 0]
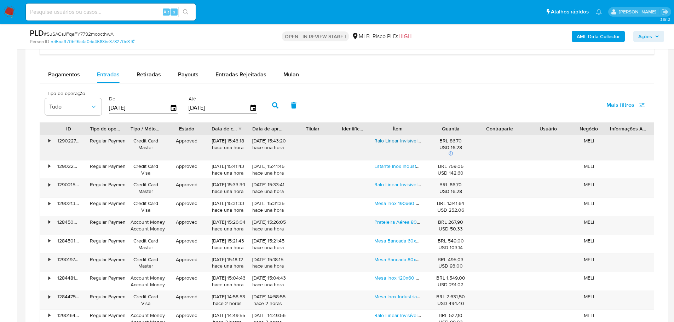
click at [403, 142] on link "Ralo Linear Invisível Oculto Piscina Área De Lazer 90x10 Cm" at bounding box center [441, 140] width 132 height 7
click at [389, 185] on link "Ralo Linear Invisível Oculto Piscina Área De Lazer 90x10 Cm" at bounding box center [441, 184] width 132 height 7
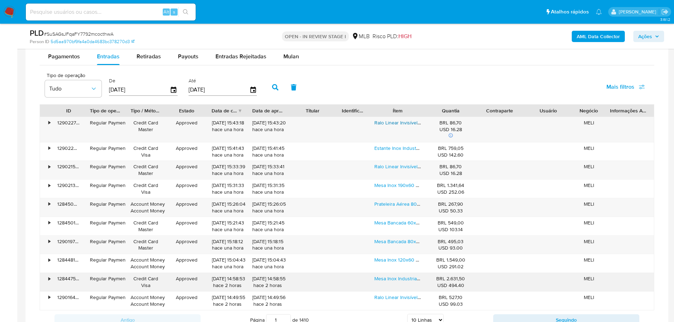
scroll to position [871, 0]
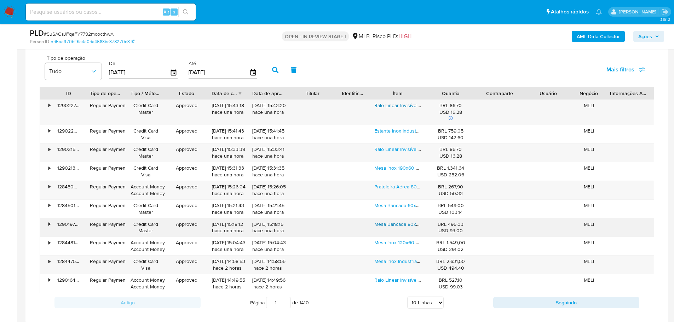
click at [393, 224] on link "Mesa Bancada 80x40 Armario De Inox Multiuso 1 Nivel Gradeada" at bounding box center [446, 224] width 143 height 7
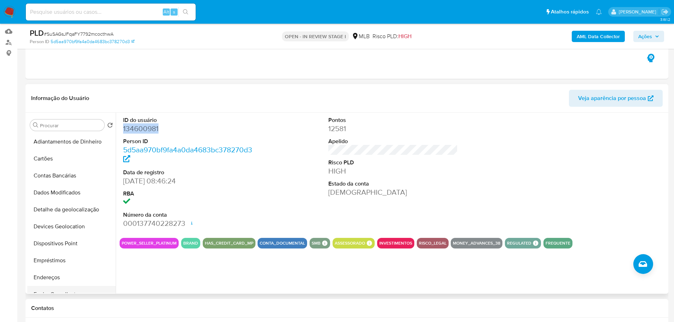
scroll to position [225, 0]
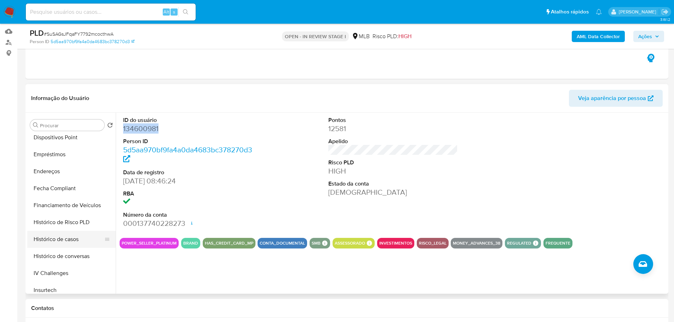
click at [74, 238] on button "Histórico de casos" at bounding box center [68, 239] width 83 height 17
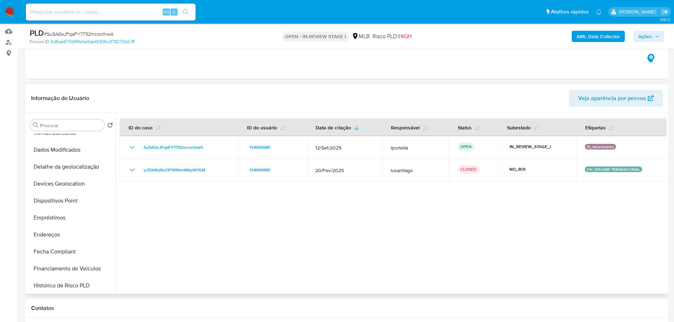
scroll to position [0, 0]
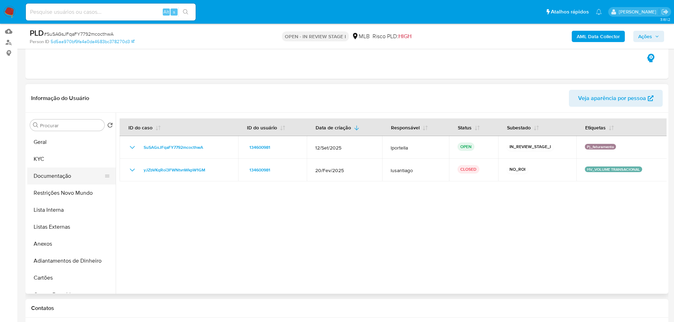
click at [52, 178] on button "Documentação" at bounding box center [68, 176] width 83 height 17
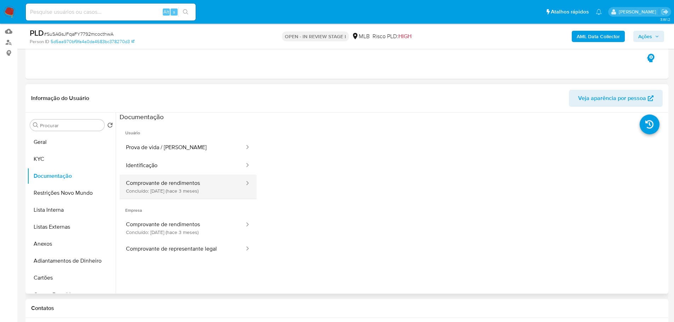
click at [197, 190] on button "Comprovante de rendimentos Concluído: 24/06/2025 (hace 3 meses)" at bounding box center [183, 187] width 126 height 24
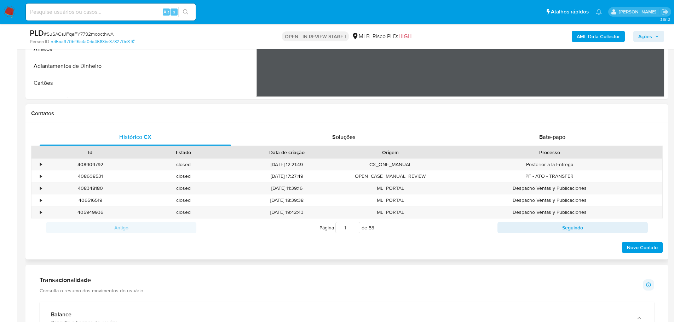
scroll to position [283, 0]
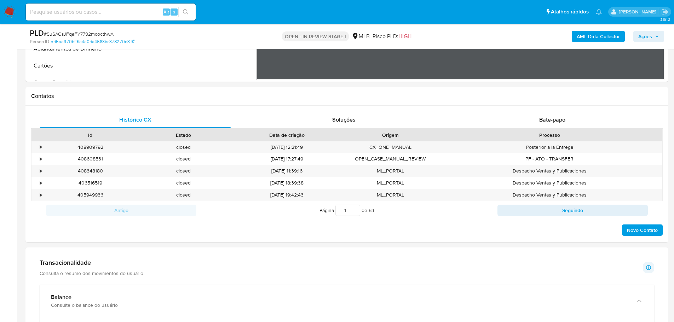
click at [636, 38] on button "Ações" at bounding box center [649, 36] width 31 height 11
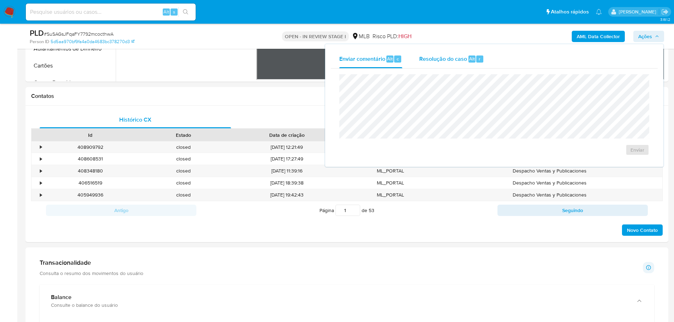
click at [433, 57] on span "Resolução do caso" at bounding box center [443, 59] width 48 height 8
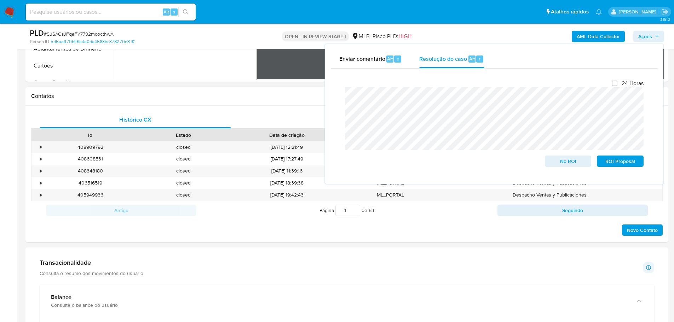
click at [600, 33] on b "AML Data Collector" at bounding box center [598, 36] width 43 height 11
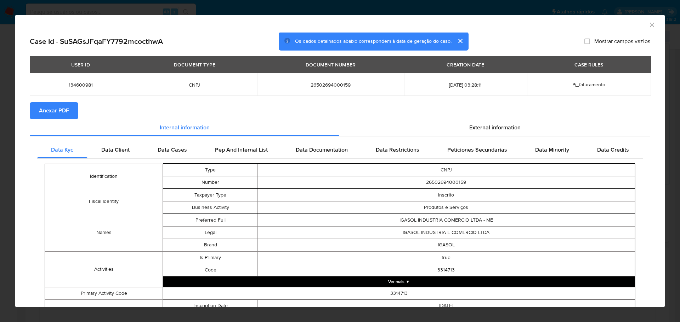
click at [43, 109] on span "Anexar PDF" at bounding box center [54, 111] width 30 height 16
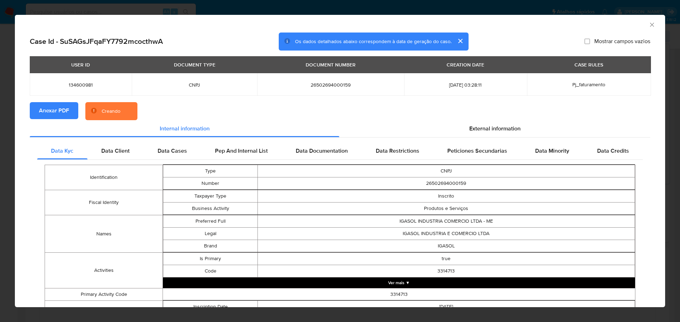
click at [650, 26] on icon "Fechar a janela" at bounding box center [652, 25] width 4 height 4
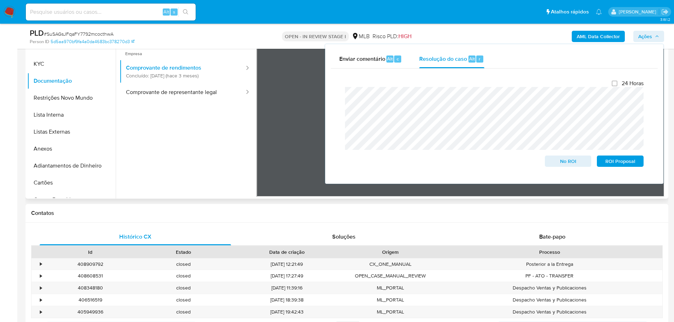
scroll to position [71, 0]
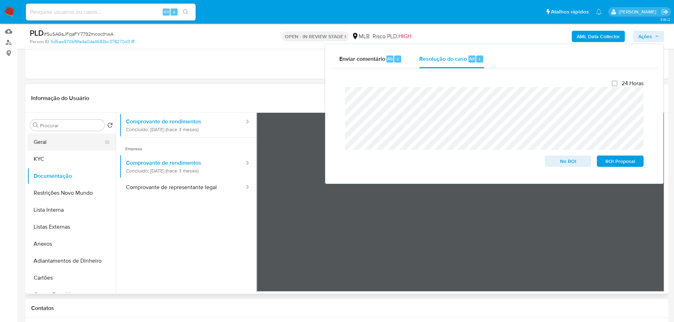
click at [46, 141] on button "Geral" at bounding box center [68, 142] width 83 height 17
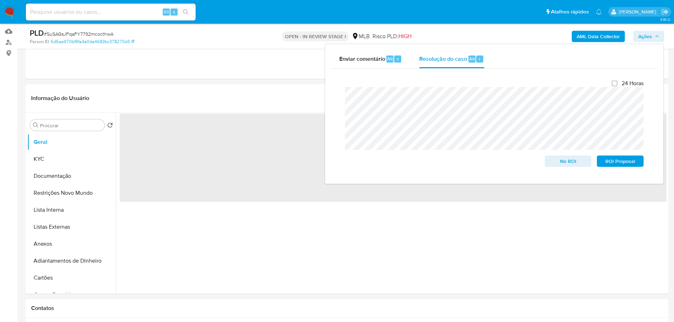
scroll to position [0, 0]
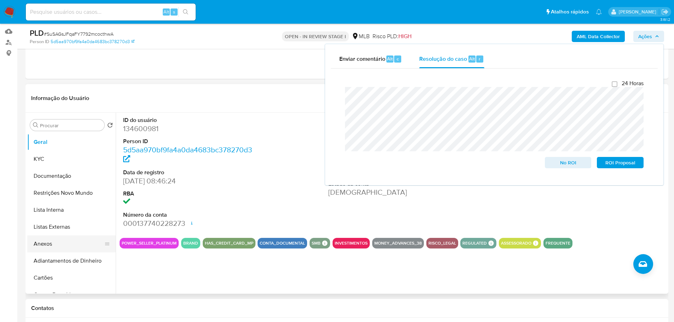
click at [62, 243] on button "Anexos" at bounding box center [68, 244] width 83 height 17
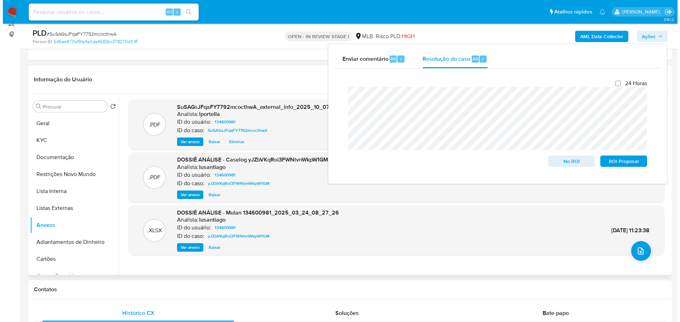
scroll to position [35, 0]
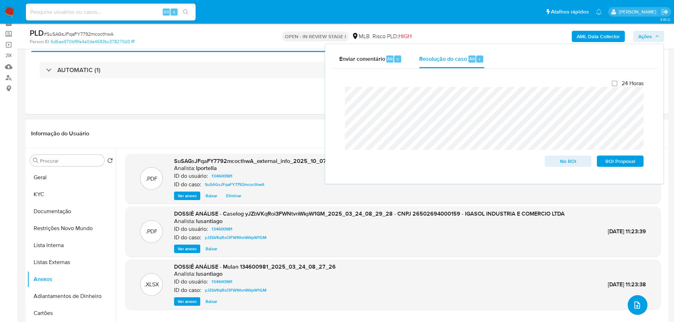
click at [637, 309] on icon "upload-file" at bounding box center [637, 305] width 8 height 8
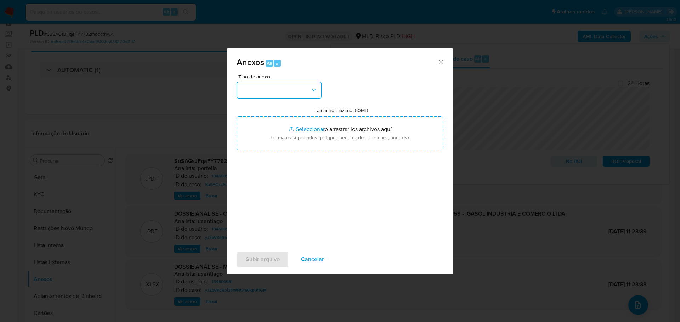
click at [281, 91] on button "button" at bounding box center [278, 90] width 85 height 17
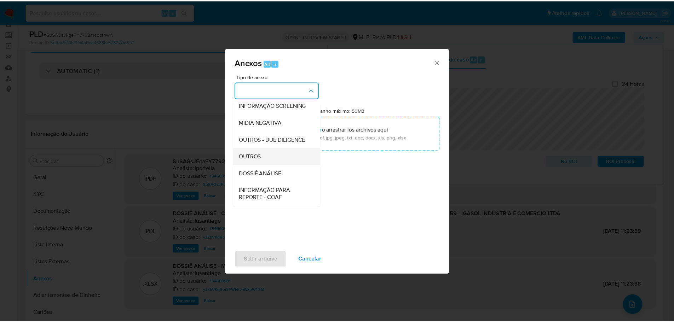
scroll to position [109, 0]
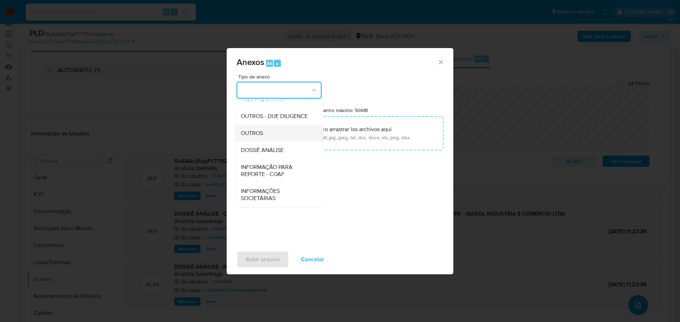
click at [265, 133] on div "OUTROS" at bounding box center [277, 133] width 72 height 17
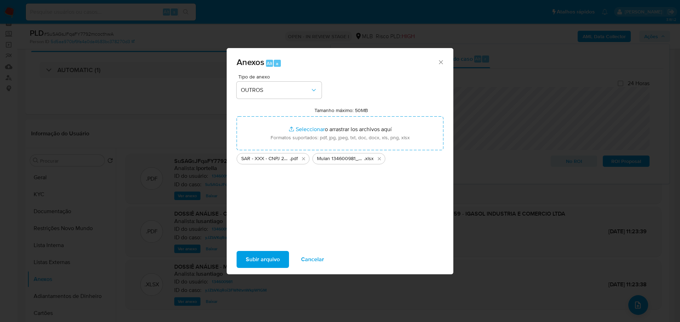
click at [257, 257] on span "Subir arquivo" at bounding box center [263, 260] width 34 height 16
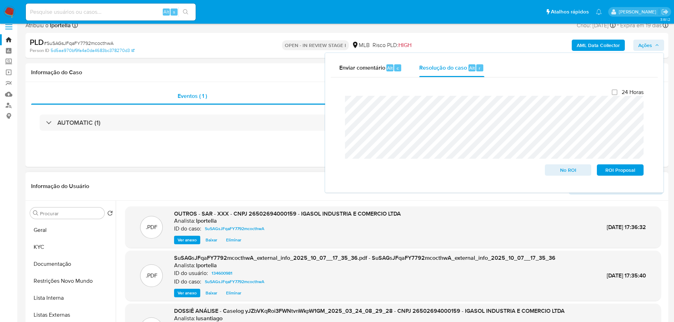
scroll to position [0, 0]
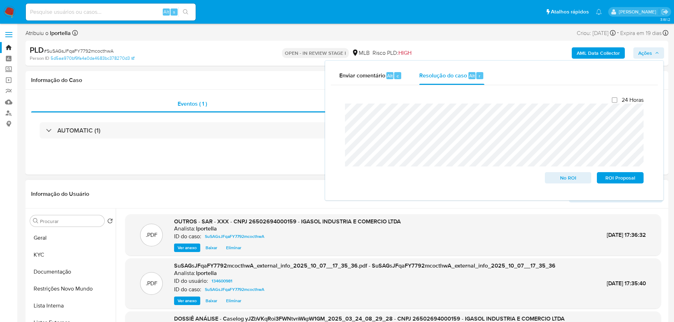
click at [264, 180] on div "Informação do Usuário Veja aparência por pessoa" at bounding box center [346, 194] width 643 height 29
click at [199, 216] on div ".PDF OUTROS - SAR - XXX - CNPJ 26502694000159 - IGASOL INDUSTRIA E COMERCIO LTD…" at bounding box center [393, 236] width 536 height 42
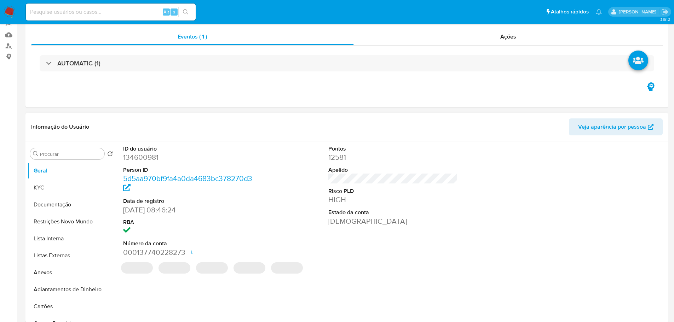
select select "10"
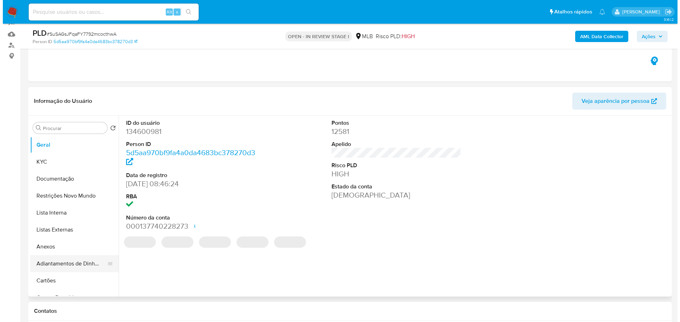
scroll to position [71, 0]
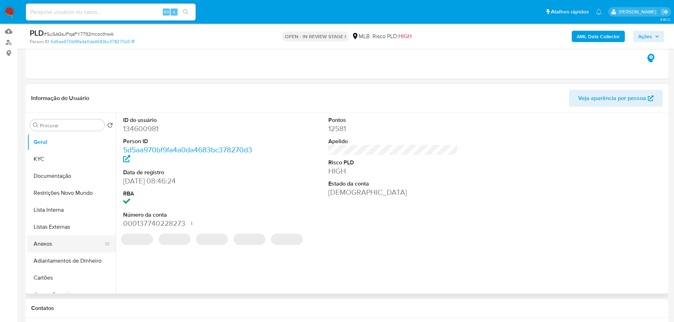
click at [69, 247] on button "Anexos" at bounding box center [68, 244] width 83 height 17
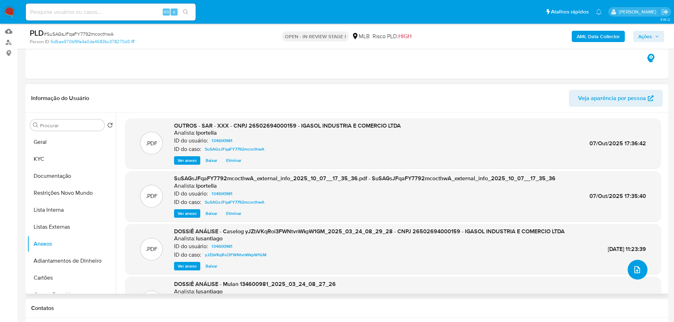
click at [633, 270] on icon "upload-file" at bounding box center [637, 270] width 8 height 8
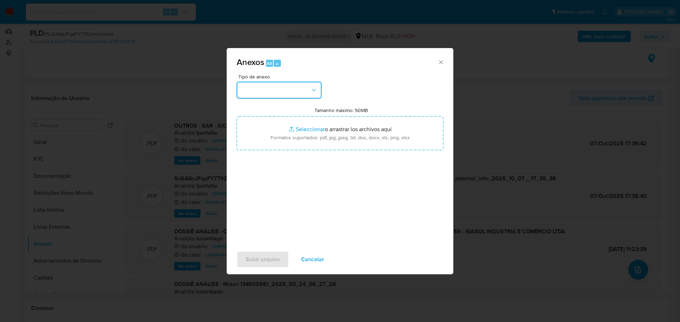
click at [292, 92] on button "button" at bounding box center [278, 90] width 85 height 17
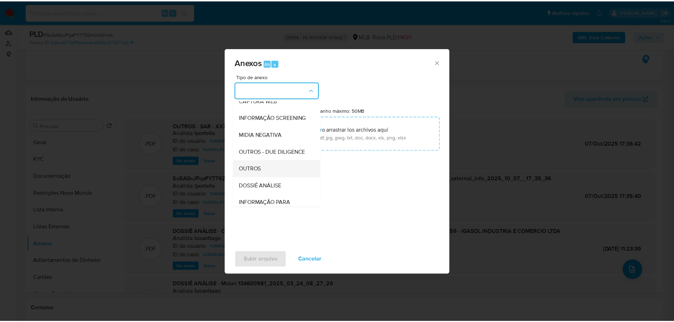
scroll to position [109, 0]
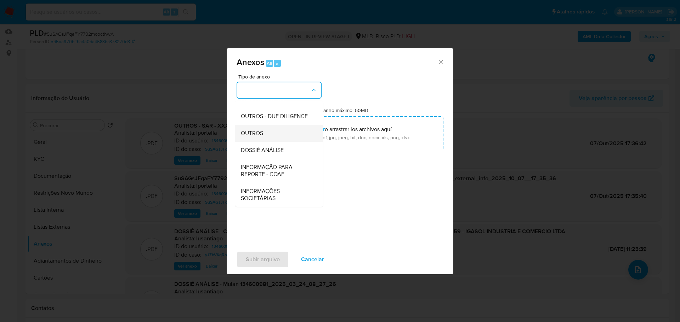
click at [267, 131] on div "OUTROS" at bounding box center [277, 133] width 72 height 17
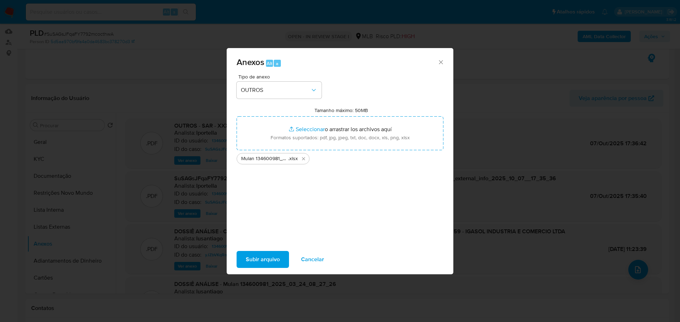
click at [268, 257] on span "Subir arquivo" at bounding box center [263, 260] width 34 height 16
click at [438, 61] on icon "Cerrar" at bounding box center [440, 62] width 7 height 7
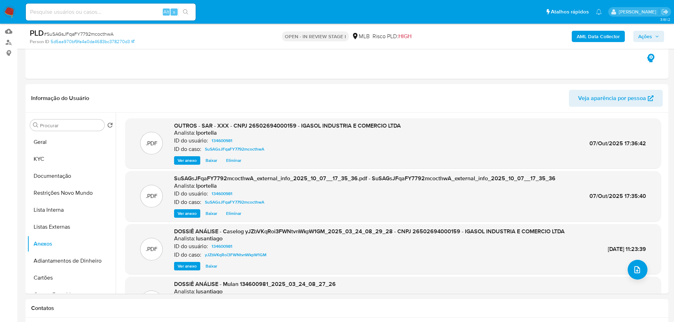
click at [646, 32] on span "Ações" at bounding box center [646, 36] width 14 height 11
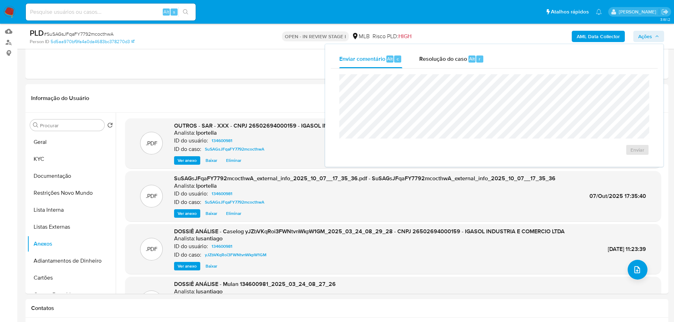
drag, startPoint x: 449, startPoint y: 59, endPoint x: 439, endPoint y: 70, distance: 14.8
click at [449, 58] on span "Resolução do caso" at bounding box center [443, 59] width 48 height 8
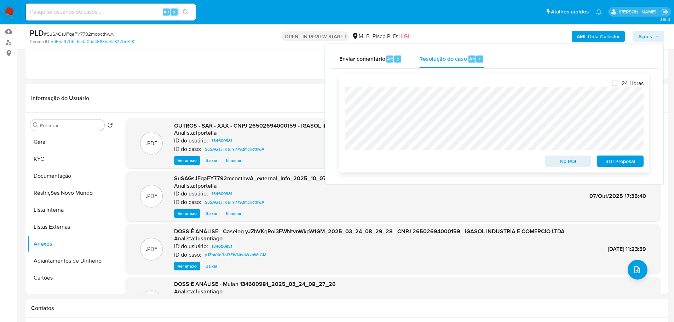
click at [621, 162] on span "ROI Proposal" at bounding box center [620, 161] width 37 height 10
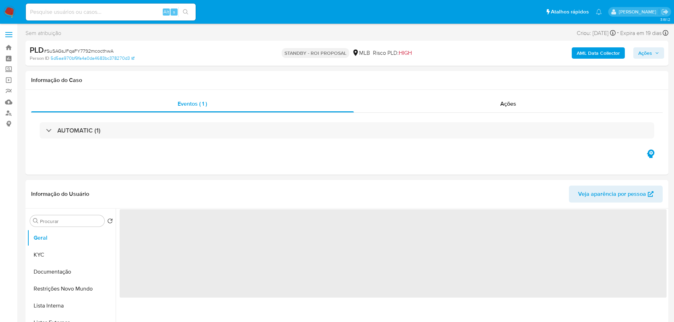
select select "10"
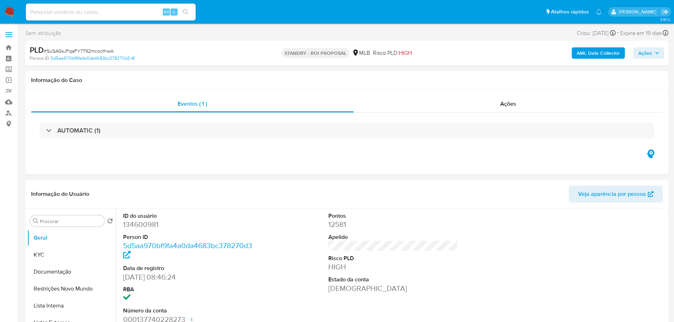
click at [103, 50] on span "# SuSAGsJFqaFY7792mcocthwA" at bounding box center [79, 50] width 70 height 7
copy span "SuSAGsJFqaFY7792mcocthwA"
click at [14, 11] on img at bounding box center [10, 12] width 12 height 12
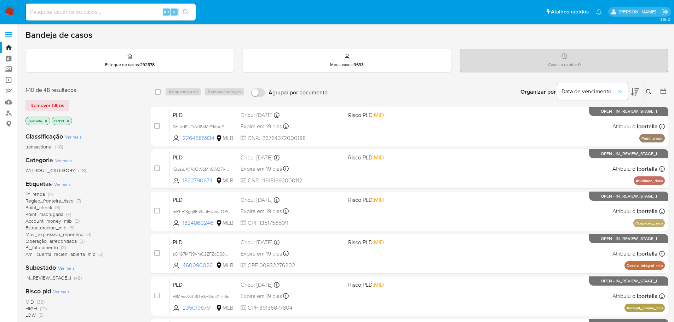
click at [7, 10] on img at bounding box center [10, 12] width 12 height 12
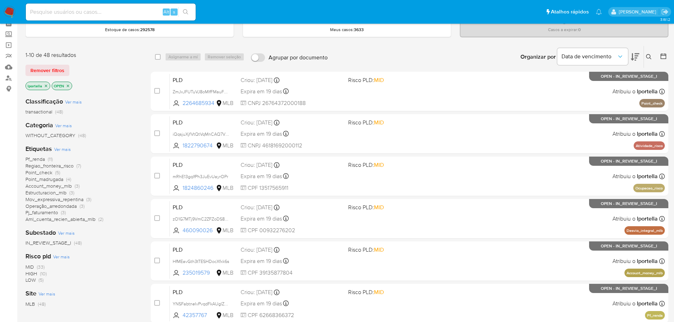
scroll to position [35, 0]
click at [32, 274] on span "HIGH" at bounding box center [31, 273] width 12 height 7
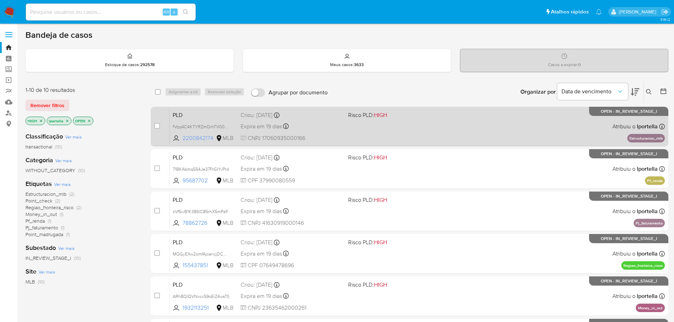
click at [207, 141] on span "2200842174" at bounding box center [199, 139] width 32 height 8
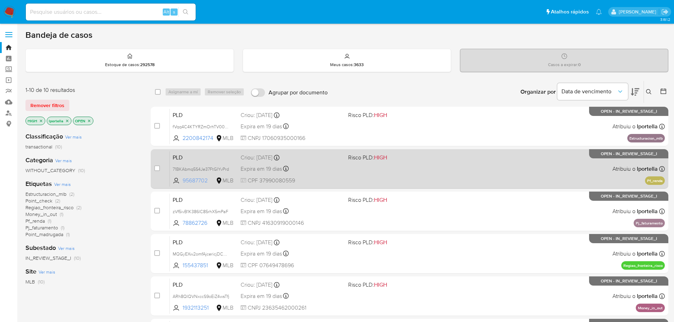
click at [200, 180] on span "95687702" at bounding box center [199, 181] width 32 height 8
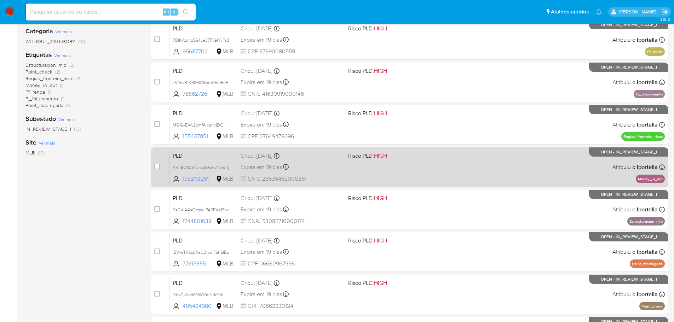
scroll to position [142, 0]
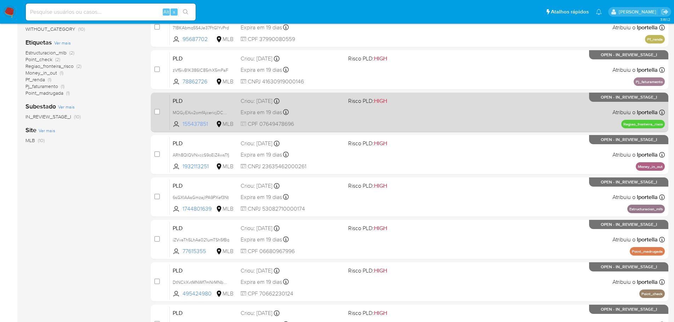
click at [200, 120] on span "155437851" at bounding box center [199, 124] width 32 height 8
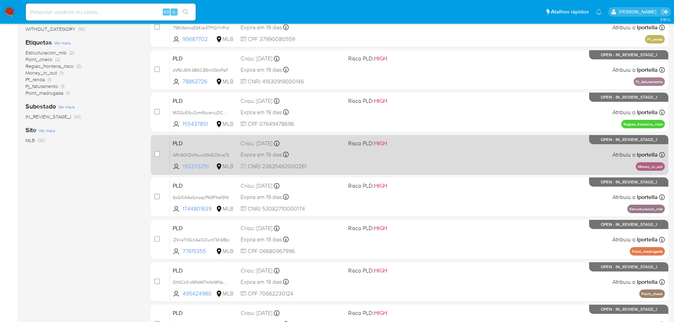
click at [200, 164] on span "1932113251" at bounding box center [199, 167] width 32 height 8
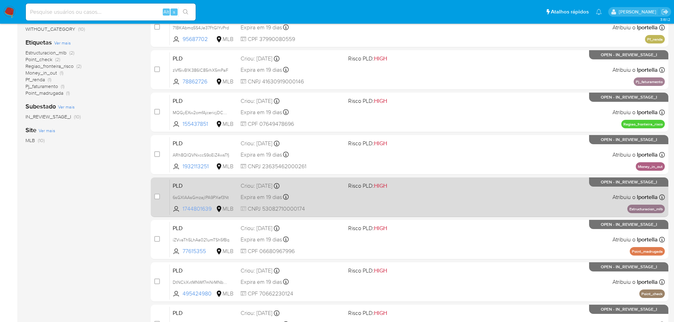
click at [195, 208] on span "1744801639" at bounding box center [199, 209] width 32 height 8
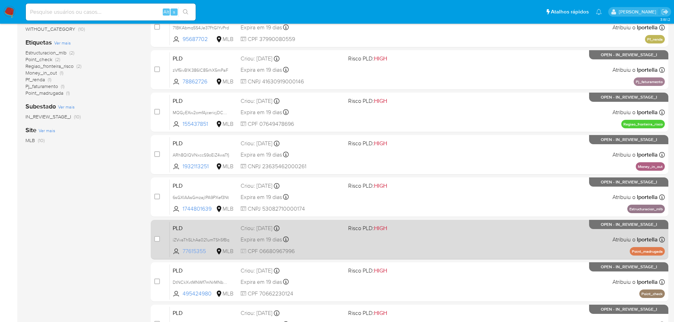
click at [192, 248] on span "77615355" at bounding box center [199, 252] width 32 height 8
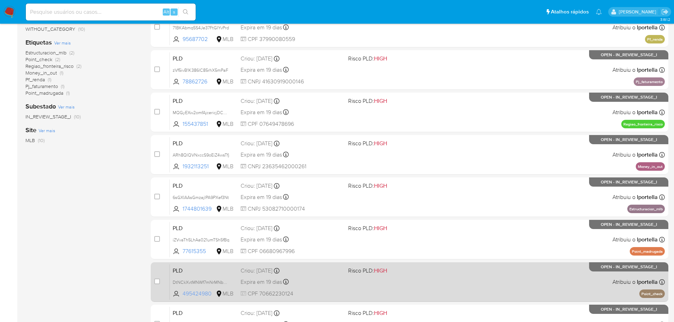
click at [202, 295] on span "495424980" at bounding box center [199, 294] width 32 height 8
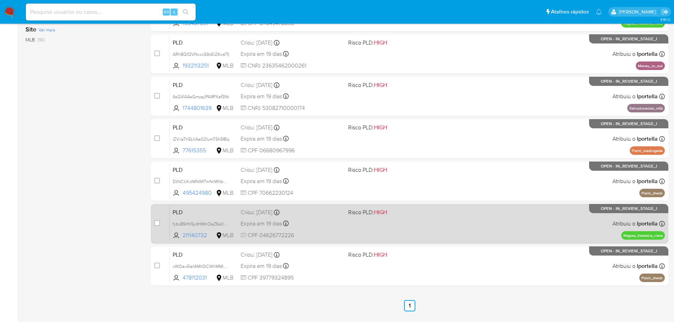
scroll to position [248, 0]
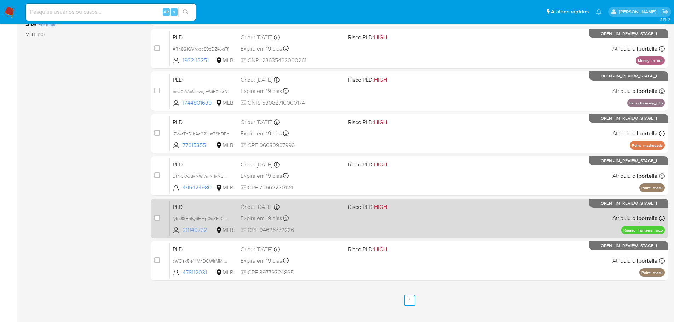
click at [193, 232] on span "211140732" at bounding box center [199, 231] width 32 height 8
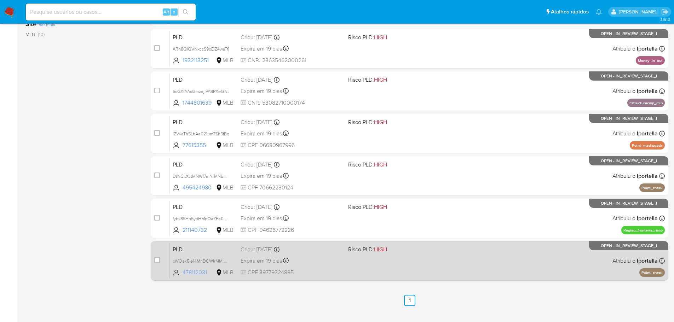
click at [192, 274] on span "478112031" at bounding box center [199, 273] width 32 height 8
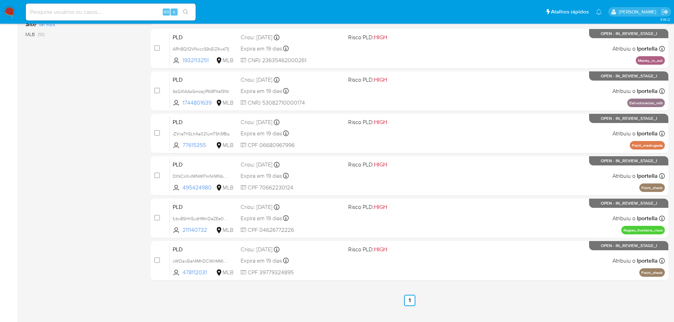
click at [96, 17] on div "Alt s" at bounding box center [111, 12] width 170 height 17
click at [96, 14] on input at bounding box center [111, 11] width 170 height 9
paste input "SuSAGsJFqaFY7792mcocthwA"
type input "SuSAGsJFqaFY7792mcocthwA"
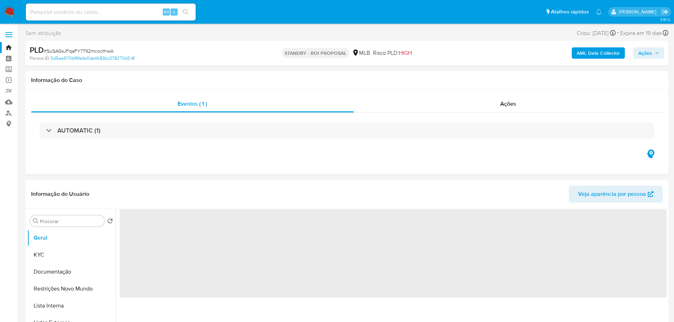
select select "10"
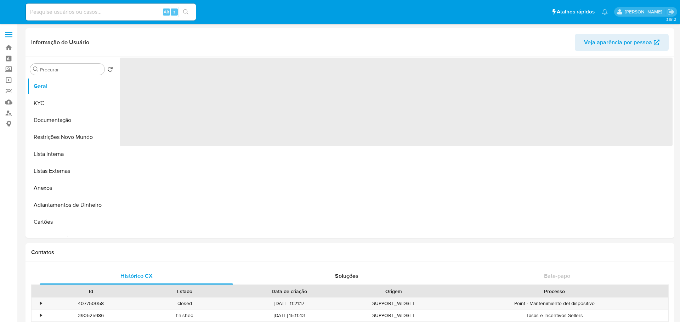
select select "10"
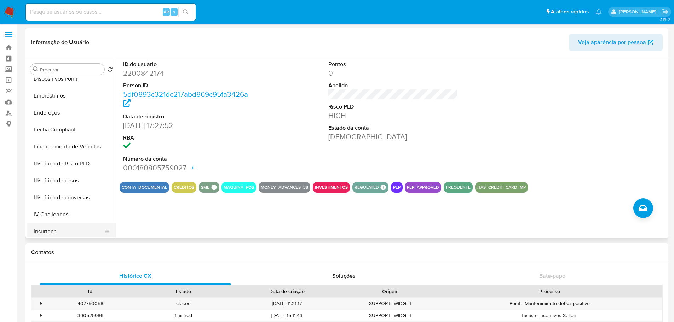
scroll to position [283, 0]
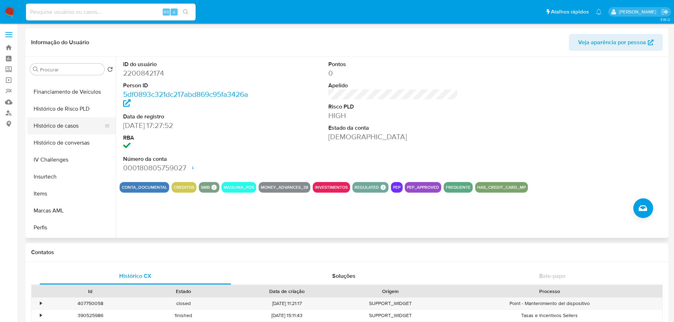
click at [80, 125] on button "Histórico de casos" at bounding box center [68, 126] width 83 height 17
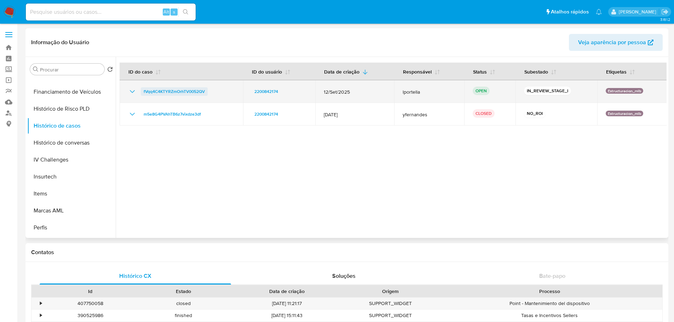
click at [162, 90] on span "fVqq4C4KTYRZmOrhTV0052QV" at bounding box center [174, 91] width 61 height 8
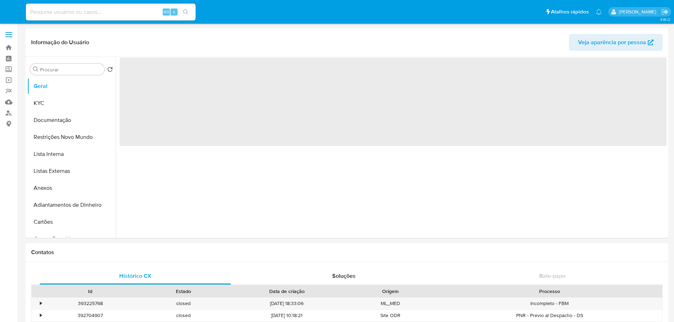
select select "10"
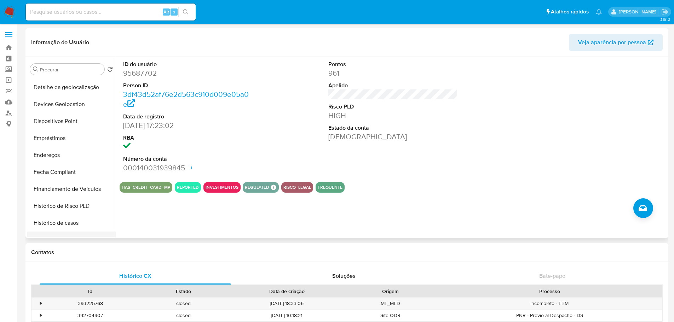
scroll to position [248, 0]
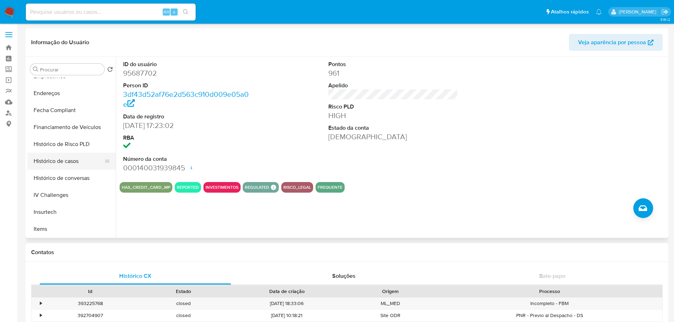
click at [75, 166] on button "Histórico de casos" at bounding box center [68, 161] width 83 height 17
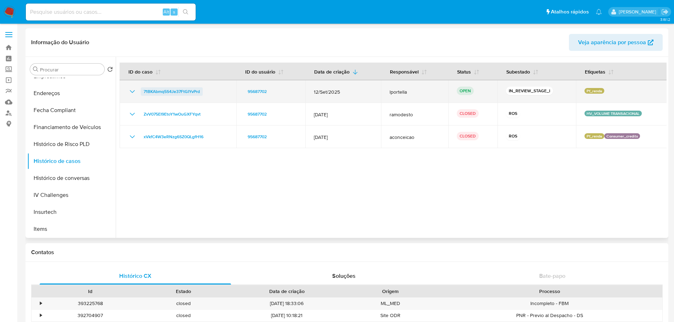
click at [179, 90] on span "71BKAbmq5S4Je37FtGIYvPrd" at bounding box center [172, 91] width 56 height 8
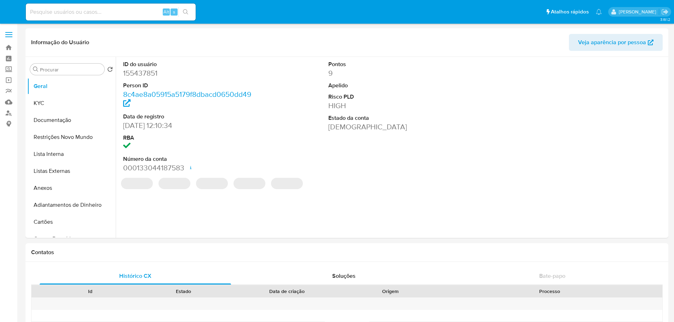
select select "10"
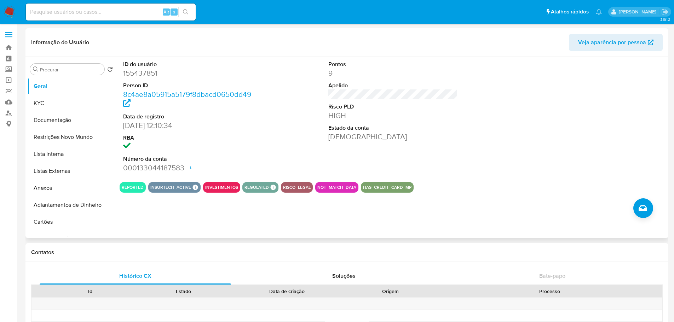
scroll to position [212, 0]
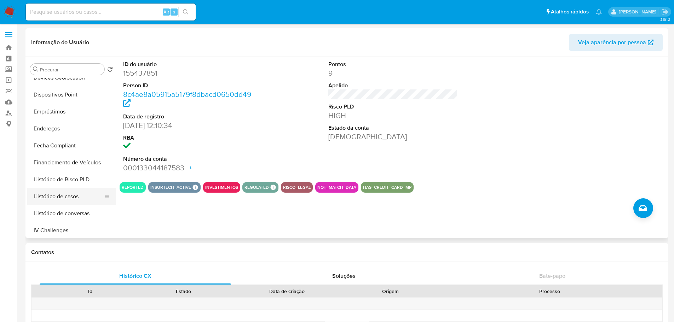
click at [70, 197] on button "Histórico de casos" at bounding box center [68, 196] width 83 height 17
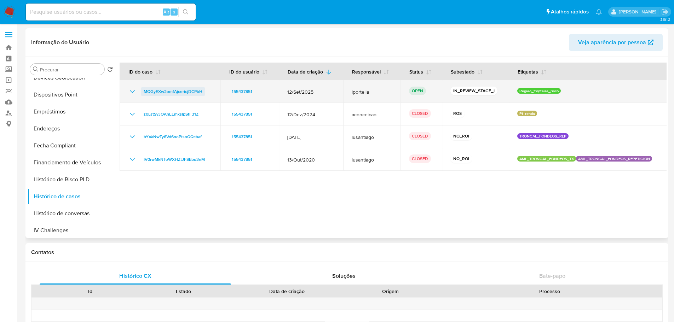
click at [193, 91] on span "MQGyEXw2omfAjcericjDCPbH" at bounding box center [173, 91] width 59 height 8
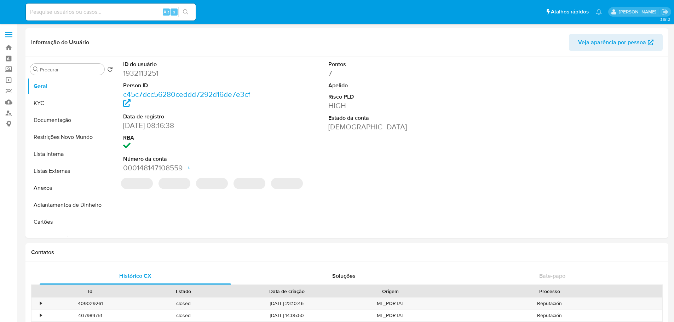
select select "10"
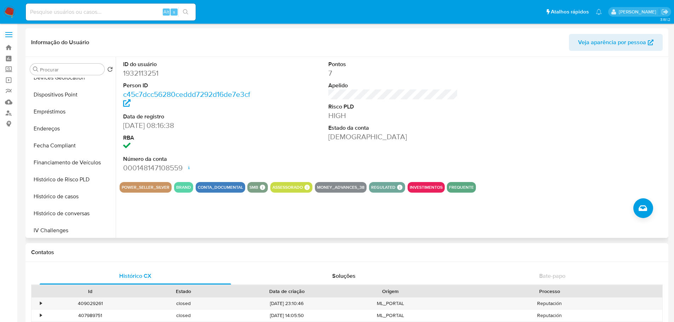
scroll to position [283, 0]
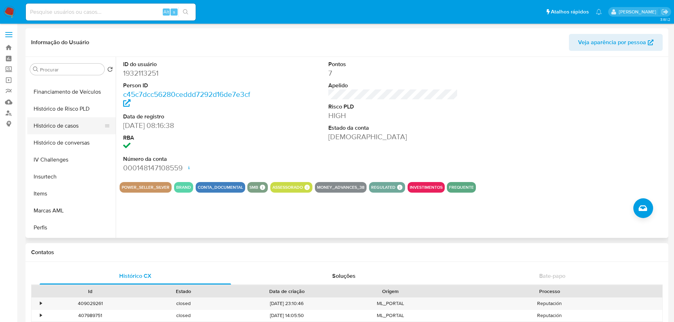
drag, startPoint x: 70, startPoint y: 130, endPoint x: 68, endPoint y: 133, distance: 3.6
click at [70, 129] on button "Histórico de casos" at bounding box center [68, 126] width 83 height 17
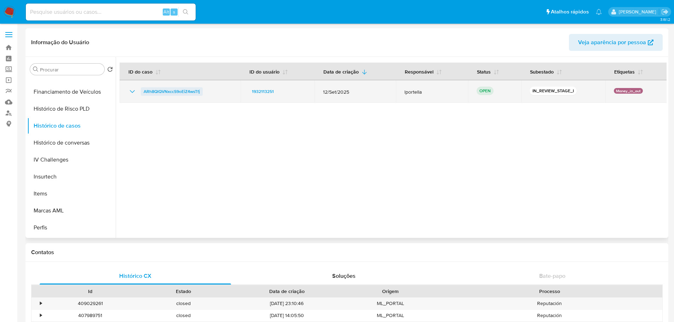
click at [175, 91] on span "ARh8QlQVNxccS9oEiZ4wsTfj" at bounding box center [172, 91] width 56 height 8
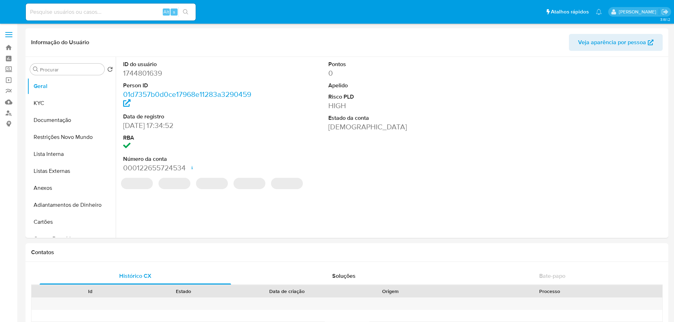
select select "10"
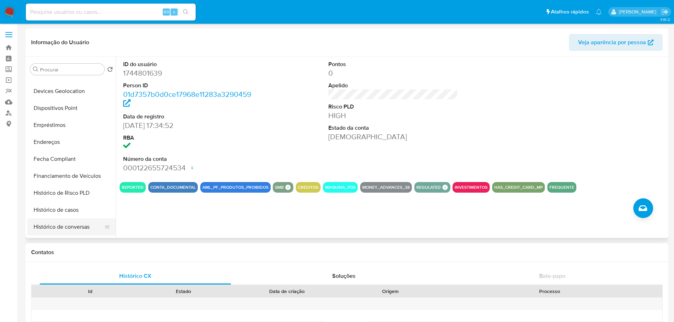
scroll to position [283, 0]
click at [57, 127] on button "Histórico de casos" at bounding box center [68, 126] width 83 height 17
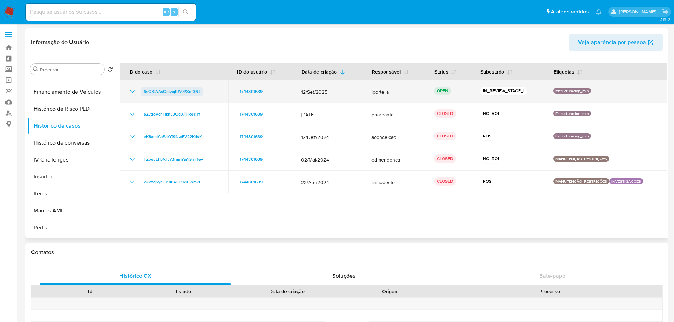
click at [171, 89] on span "6sGXIAAsGmzajlPA9PXef3Nt" at bounding box center [172, 91] width 56 height 8
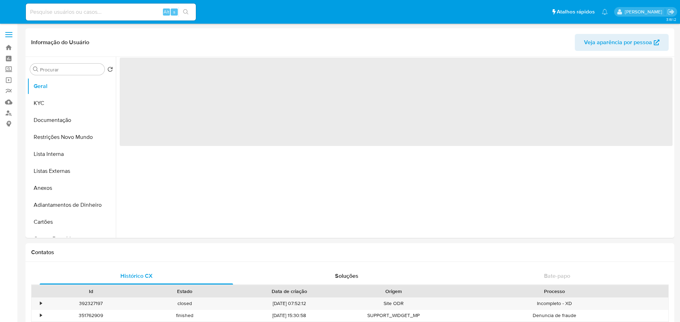
select select "10"
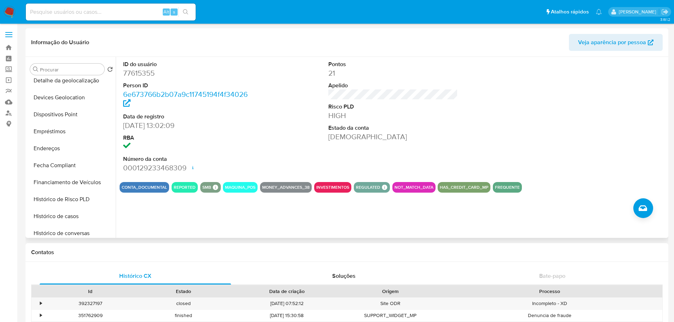
scroll to position [283, 0]
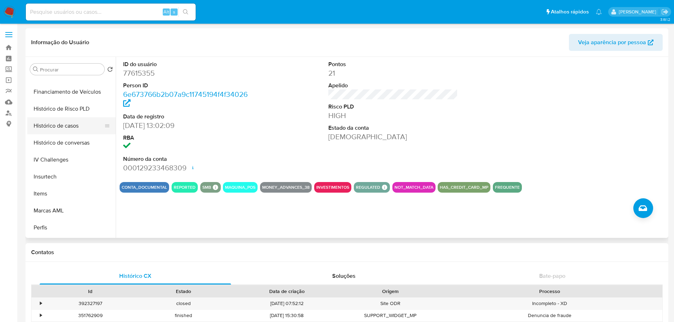
click at [63, 124] on button "Histórico de casos" at bounding box center [68, 126] width 83 height 17
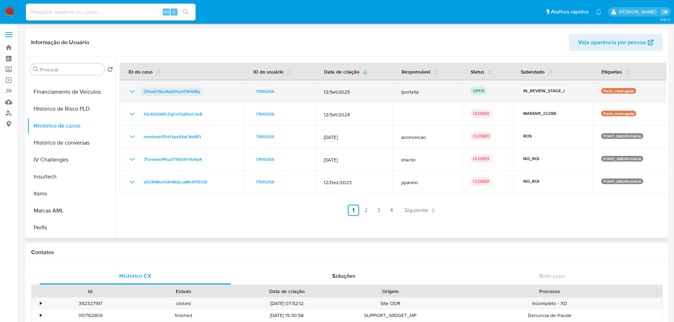
click at [177, 94] on span "iZVvaTh5LhAa021umTSh5fBq" at bounding box center [172, 91] width 56 height 8
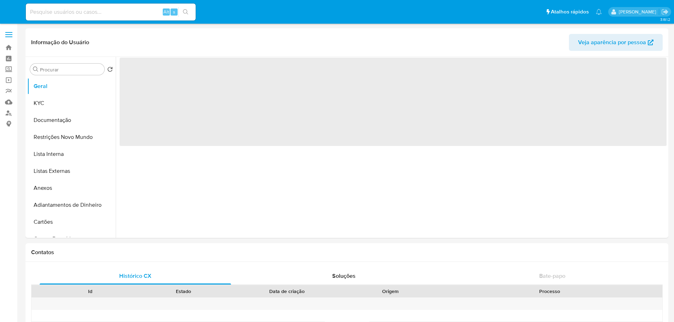
select select "10"
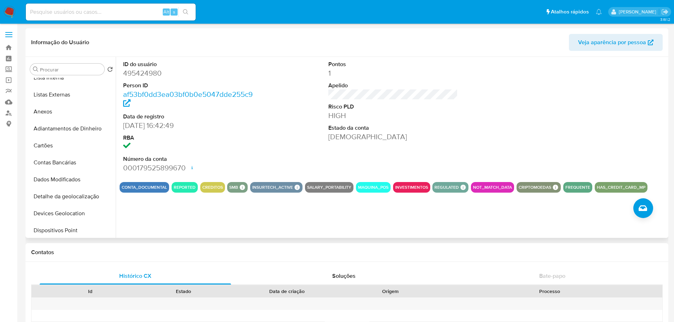
scroll to position [283, 0]
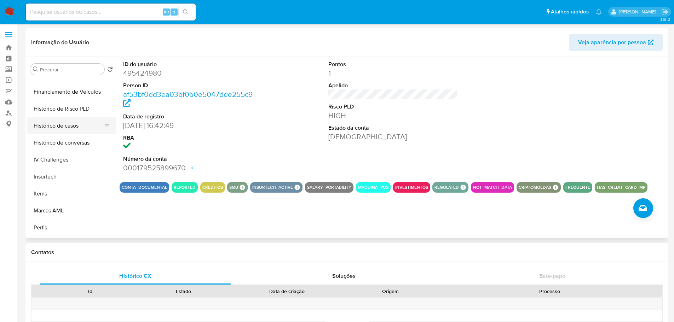
click at [69, 126] on button "Histórico de casos" at bounding box center [68, 126] width 83 height 17
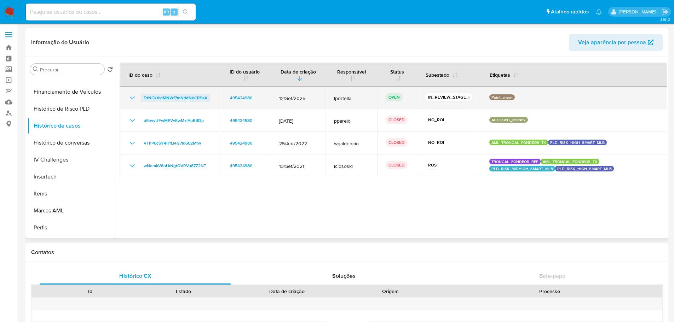
click at [185, 99] on span "DtNCkXvtMNWf7mNrMNbCR9aX" at bounding box center [176, 98] width 64 height 8
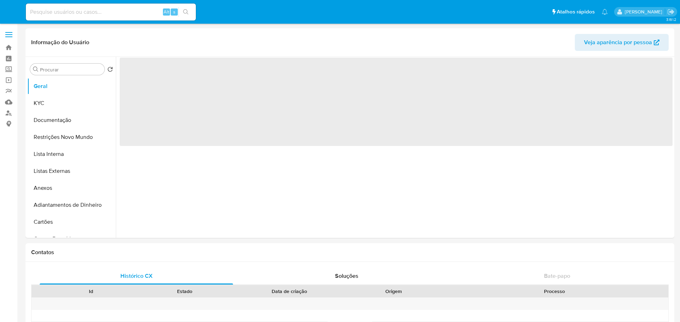
select select "10"
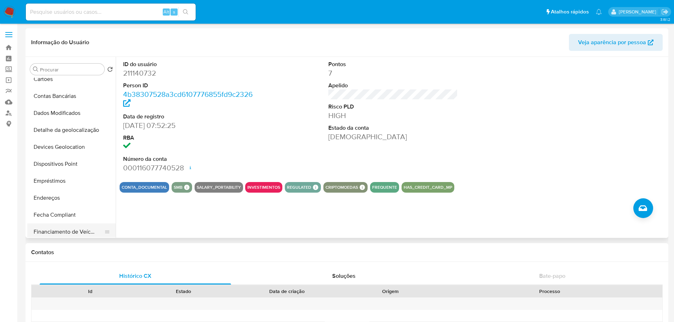
scroll to position [212, 0]
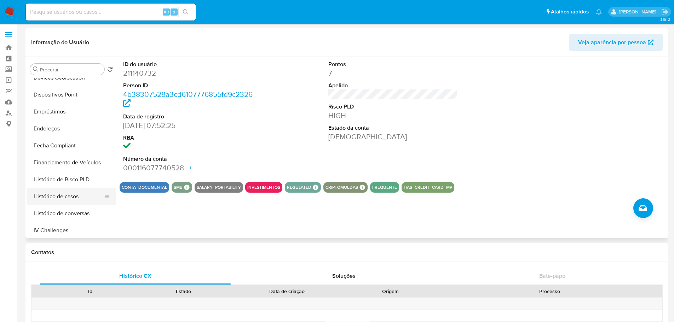
click at [54, 196] on button "Histórico de casos" at bounding box center [68, 196] width 83 height 17
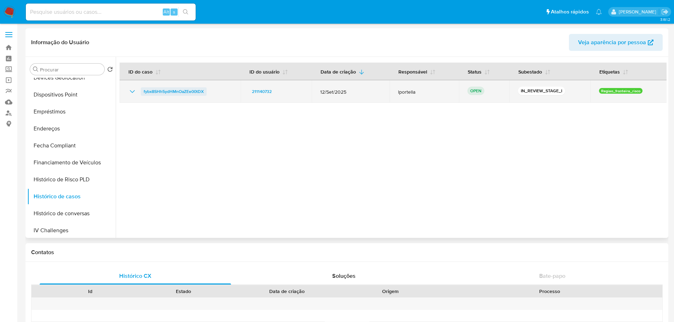
click at [170, 93] on span "fybx8SHh5ydHMnOaZEe00tDX" at bounding box center [174, 91] width 60 height 8
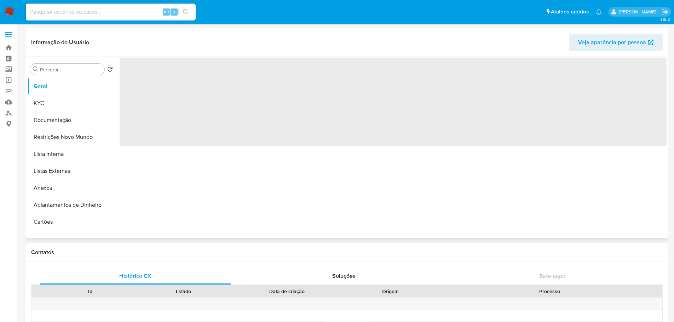
scroll to position [283, 0]
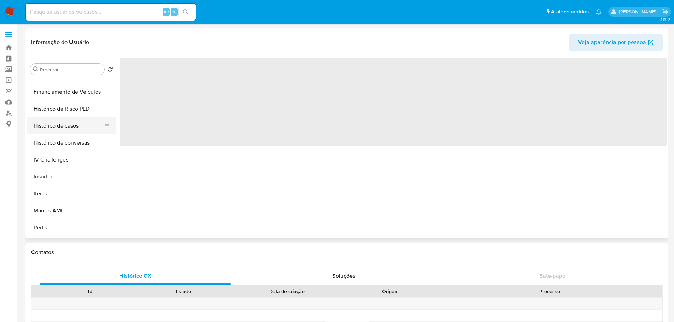
select select "10"
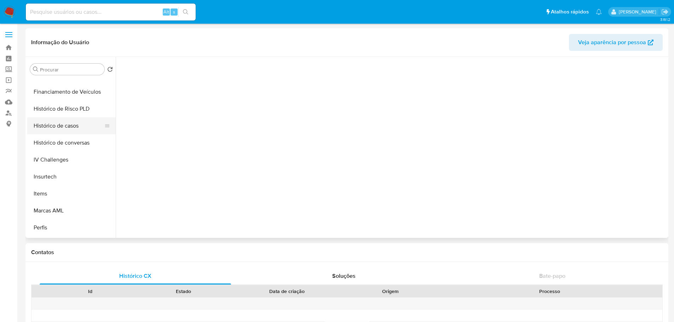
click at [66, 127] on button "Histórico de casos" at bounding box center [68, 126] width 83 height 17
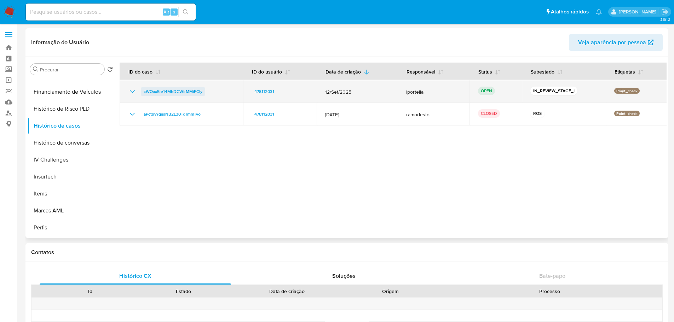
click at [187, 92] on span "cWOax5le14MhDCWIrMMiFCly" at bounding box center [173, 91] width 59 height 8
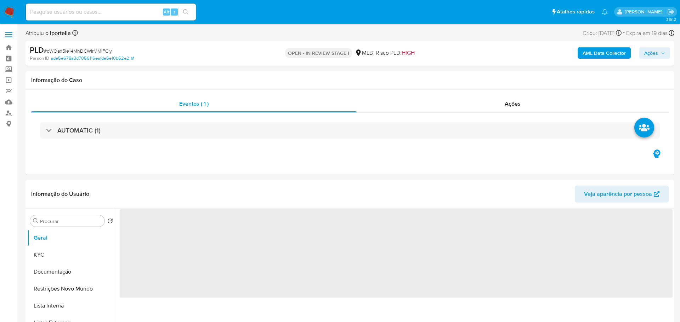
select select "10"
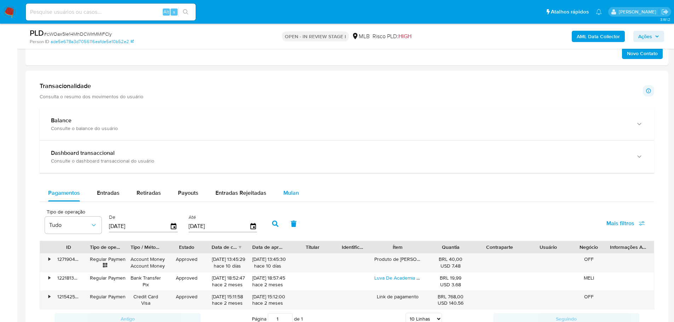
click at [286, 193] on span "Mulan" at bounding box center [292, 193] width 16 height 8
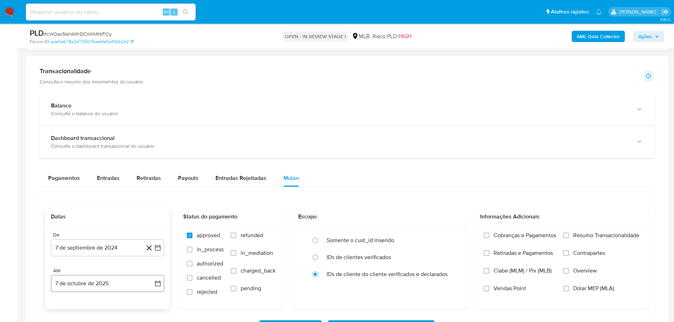
scroll to position [602, 0]
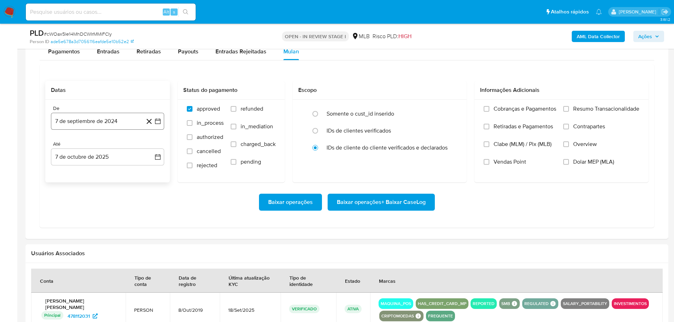
click at [65, 122] on button "7 de septiembre de 2024" at bounding box center [107, 121] width 113 height 17
click at [150, 145] on icon "Mes siguiente" at bounding box center [151, 147] width 8 height 8
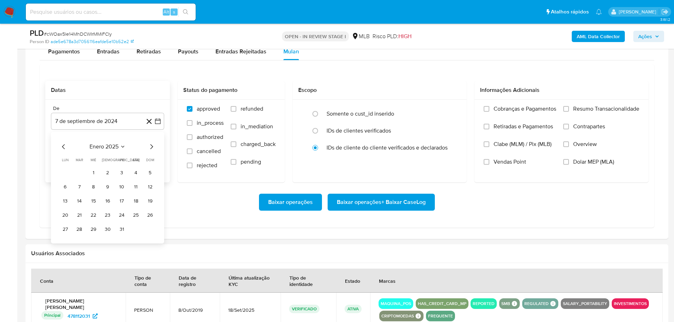
click at [150, 145] on icon "Mes siguiente" at bounding box center [151, 147] width 8 height 8
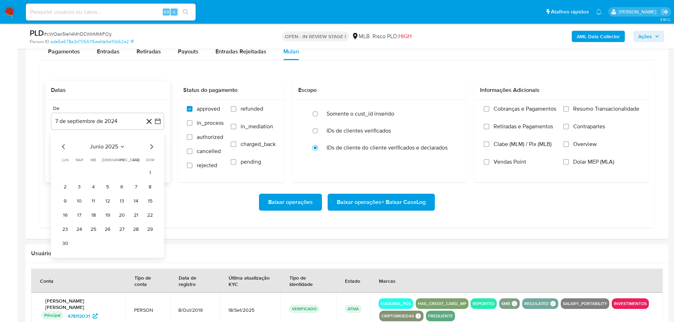
click at [150, 145] on icon "Mes siguiente" at bounding box center [151, 147] width 8 height 8
click at [119, 173] on button "1" at bounding box center [121, 172] width 11 height 11
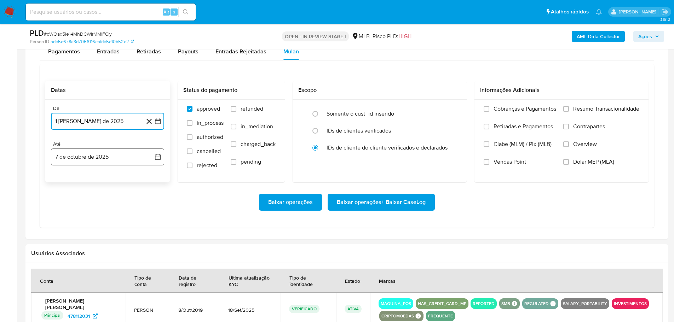
click at [123, 159] on button "7 de octubre de 2025" at bounding box center [107, 157] width 113 height 17
click at [149, 208] on button "5" at bounding box center [149, 208] width 11 height 11
click at [570, 108] on label "Resumo Transacionalidade" at bounding box center [602, 114] width 76 height 18
click at [569, 108] on input "Resumo Transacionalidade" at bounding box center [567, 109] width 6 height 6
click at [416, 199] on span "Baixar operações + Baixar CaseLog" at bounding box center [381, 203] width 89 height 16
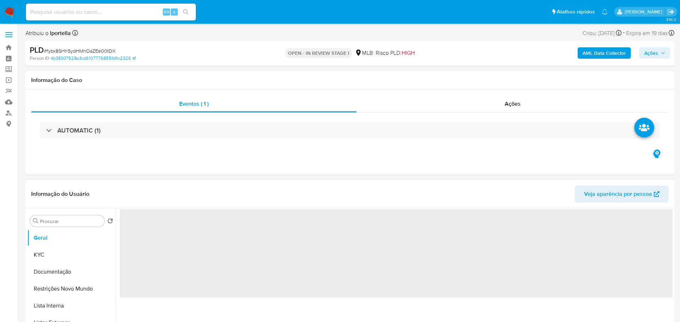
select select "10"
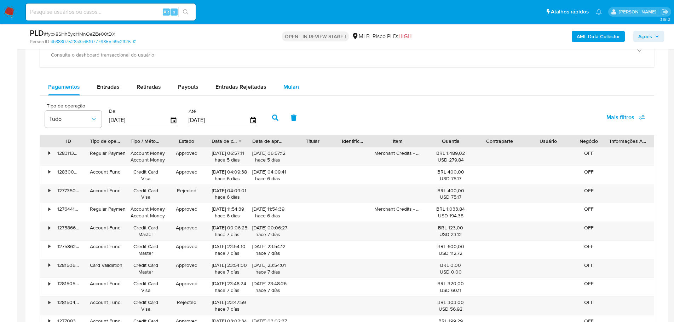
click at [289, 87] on span "Mulan" at bounding box center [292, 87] width 16 height 8
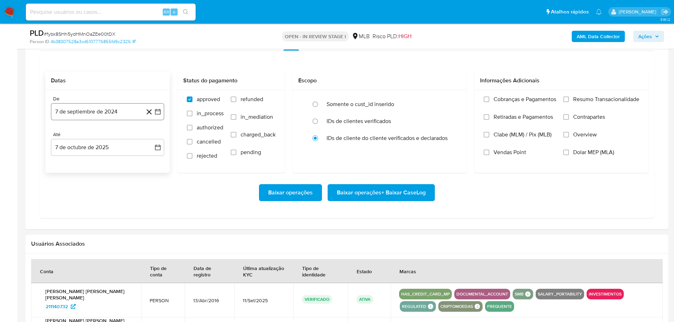
scroll to position [637, 0]
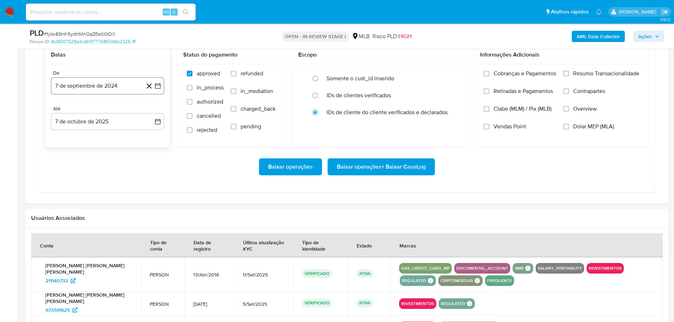
click at [106, 85] on button "7 de septiembre de 2024" at bounding box center [107, 86] width 113 height 17
click at [151, 111] on icon "Mes siguiente" at bounding box center [151, 111] width 8 height 8
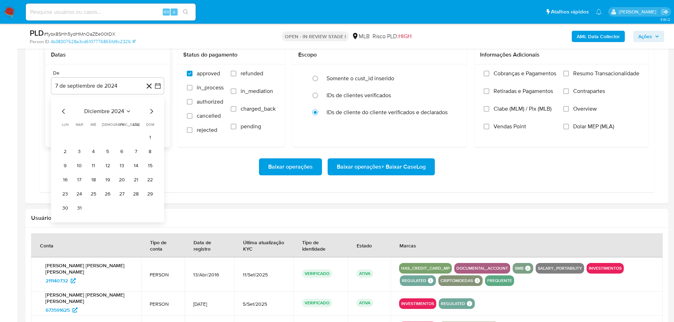
click at [151, 111] on icon "Mes siguiente" at bounding box center [151, 111] width 8 height 8
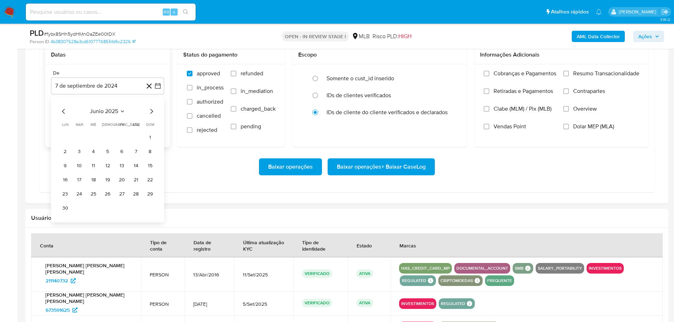
click at [151, 111] on icon "Mes siguiente" at bounding box center [151, 111] width 8 height 8
click at [63, 112] on icon "Mes anterior" at bounding box center [63, 111] width 8 height 8
click at [122, 137] on button "1" at bounding box center [121, 137] width 11 height 11
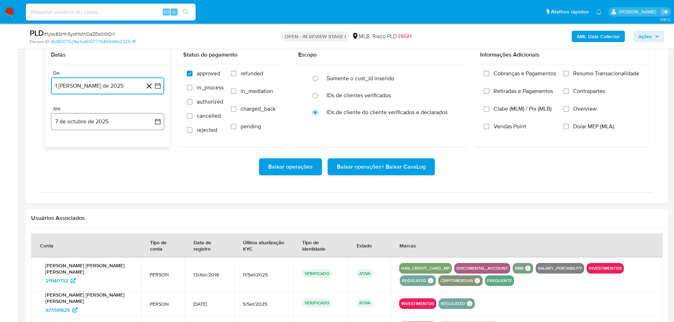
click at [122, 124] on button "7 de octubre de 2025" at bounding box center [107, 121] width 113 height 17
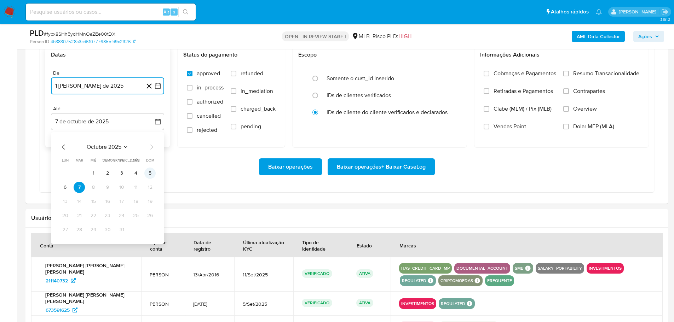
click at [147, 174] on button "5" at bounding box center [149, 173] width 11 height 11
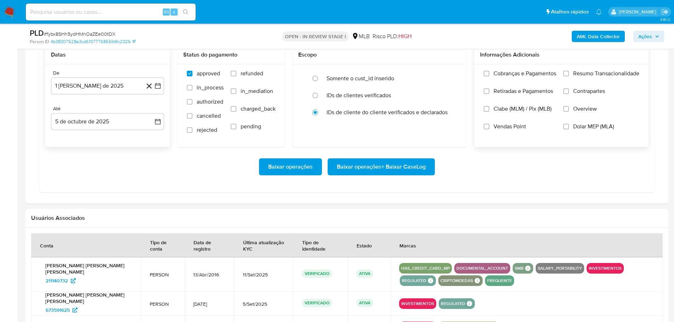
click at [570, 76] on label "Resumo Transacionalidade" at bounding box center [602, 79] width 76 height 18
click at [569, 76] on input "Resumo Transacionalidade" at bounding box center [567, 74] width 6 height 6
click at [412, 166] on span "Baixar operações + Baixar CaseLog" at bounding box center [381, 167] width 89 height 16
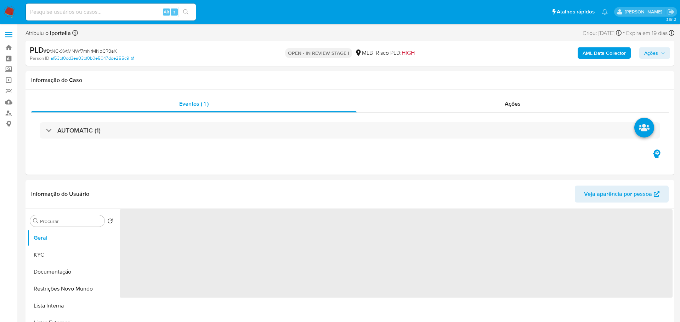
select select "10"
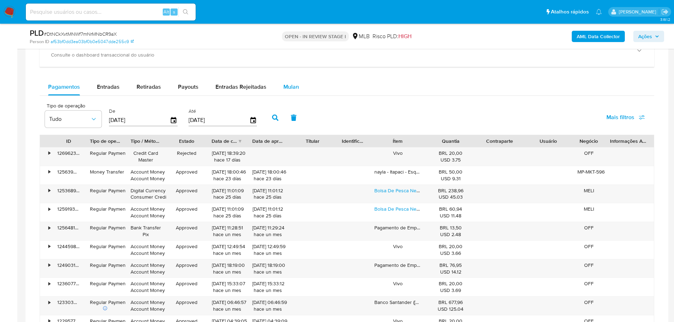
click at [287, 89] on span "Mulan" at bounding box center [292, 87] width 16 height 8
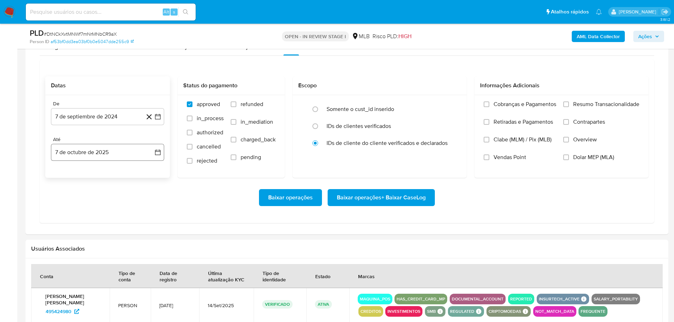
scroll to position [637, 0]
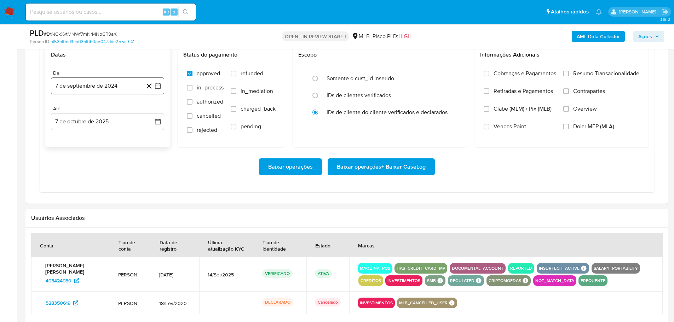
click at [93, 90] on button "7 de septiembre de 2024" at bounding box center [107, 86] width 113 height 17
click at [152, 109] on icon "Mes siguiente" at bounding box center [151, 111] width 8 height 8
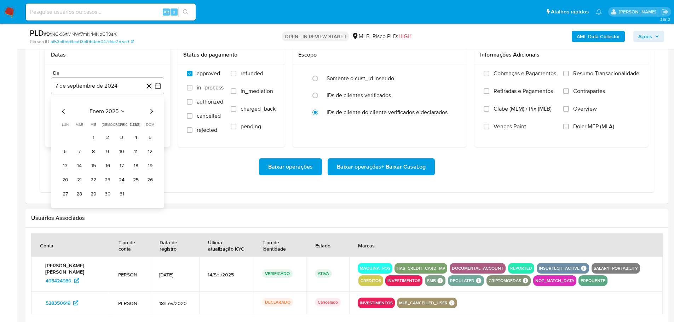
click at [152, 109] on icon "Mes siguiente" at bounding box center [151, 111] width 8 height 8
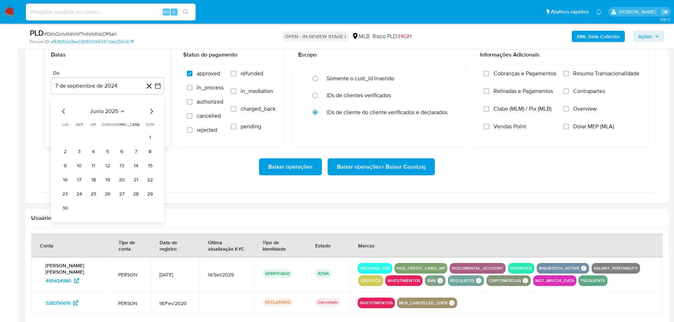
click at [152, 109] on icon "Mes siguiente" at bounding box center [151, 111] width 8 height 8
click at [153, 108] on icon "Mes siguiente" at bounding box center [151, 111] width 8 height 8
click at [116, 139] on tr "1 2 3" at bounding box center [107, 137] width 96 height 11
click at [120, 136] on button "1" at bounding box center [121, 137] width 11 height 11
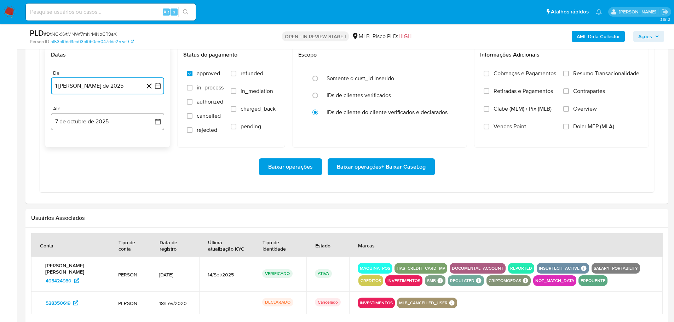
click at [110, 120] on button "7 de octubre de 2025" at bounding box center [107, 121] width 113 height 17
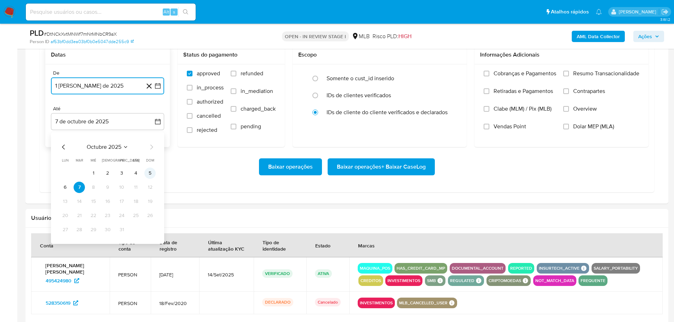
click at [150, 173] on button "5" at bounding box center [149, 173] width 11 height 11
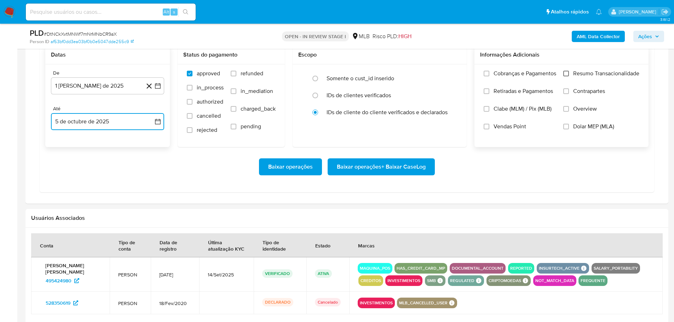
click at [567, 75] on input "Resumo Transacionalidade" at bounding box center [567, 74] width 6 height 6
click at [419, 169] on span "Baixar operações + Baixar CaseLog" at bounding box center [381, 167] width 89 height 16
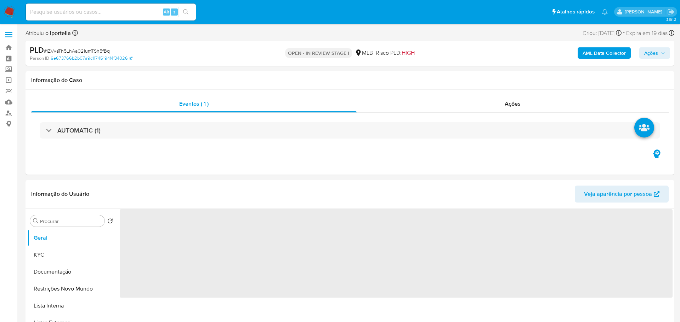
select select "10"
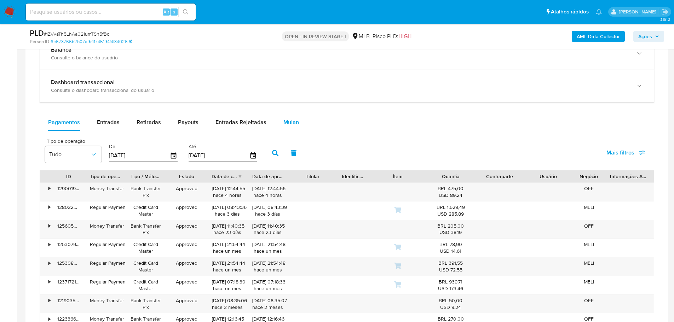
click at [287, 125] on span "Mulan" at bounding box center [292, 122] width 16 height 8
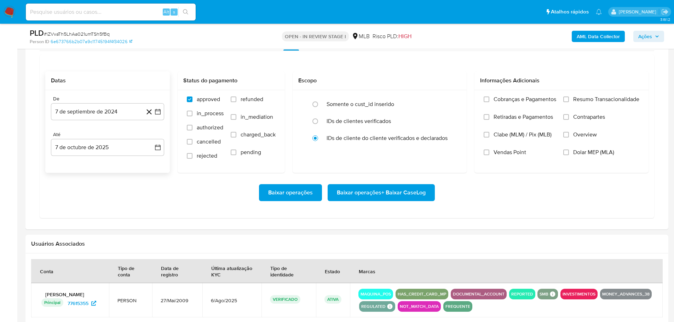
scroll to position [637, 0]
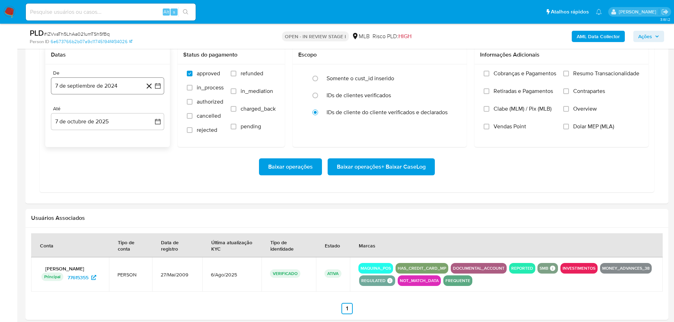
click at [82, 86] on button "7 de septiembre de 2024" at bounding box center [107, 86] width 113 height 17
click at [156, 113] on div "septiembre 2024 septiembre 2024 lun lunes mar martes mié miércoles jue jueves v…" at bounding box center [107, 160] width 113 height 126
click at [151, 112] on icon "Mes siguiente" at bounding box center [151, 111] width 8 height 8
click at [152, 112] on icon "Mes siguiente" at bounding box center [151, 111] width 8 height 8
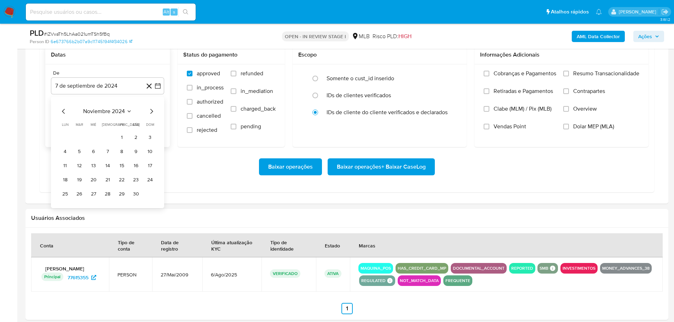
click at [152, 112] on icon "Mes siguiente" at bounding box center [151, 111] width 8 height 8
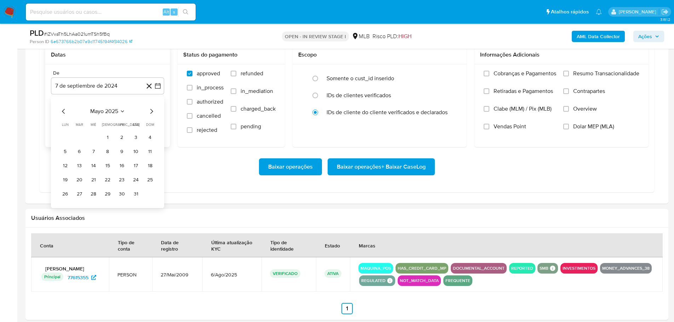
click at [152, 112] on icon "Mes siguiente" at bounding box center [151, 111] width 8 height 8
click at [123, 137] on button "1" at bounding box center [121, 137] width 11 height 11
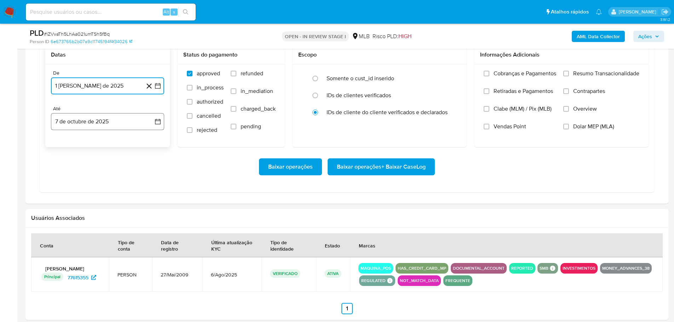
click at [120, 125] on button "7 de octubre de 2025" at bounding box center [107, 121] width 113 height 17
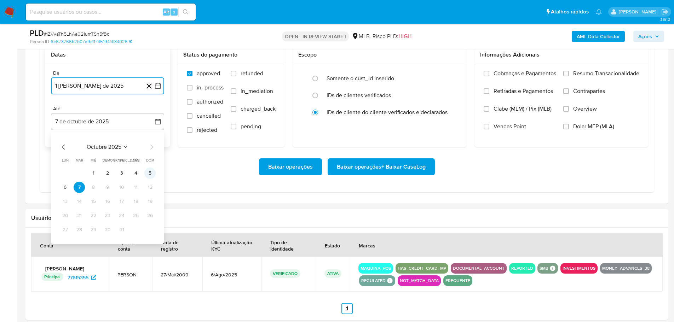
click at [147, 172] on button "5" at bounding box center [149, 173] width 11 height 11
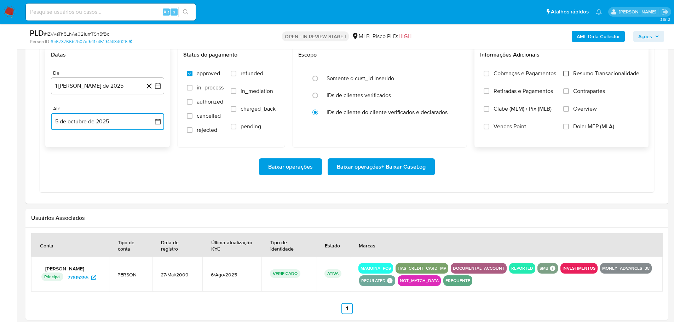
click at [566, 71] on input "Resumo Transacionalidade" at bounding box center [567, 74] width 6 height 6
click at [401, 166] on span "Baixar operações + Baixar CaseLog" at bounding box center [381, 167] width 89 height 16
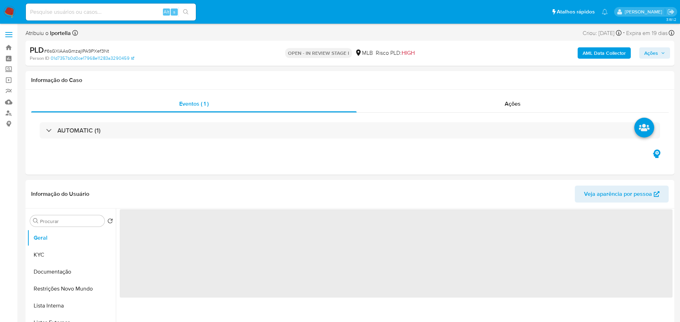
select select "10"
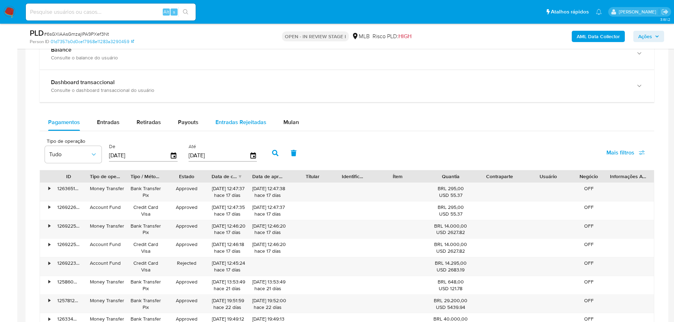
click at [286, 125] on span "Mulan" at bounding box center [292, 122] width 16 height 8
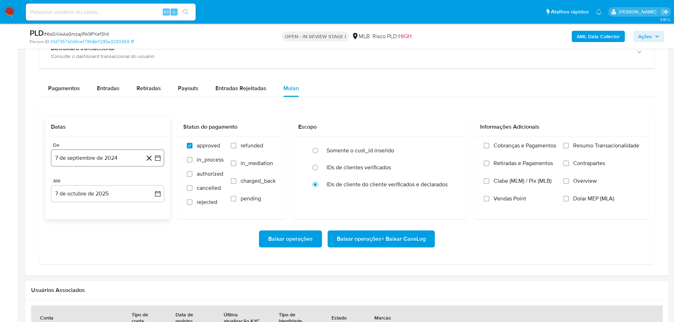
scroll to position [602, 0]
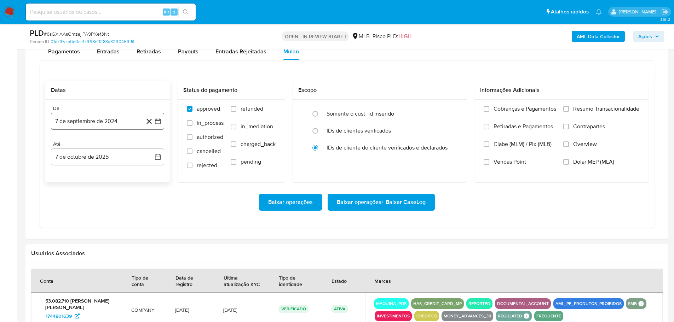
click at [85, 122] on button "7 de septiembre de 2024" at bounding box center [107, 121] width 113 height 17
click at [152, 146] on icon "Mes siguiente" at bounding box center [151, 146] width 3 height 5
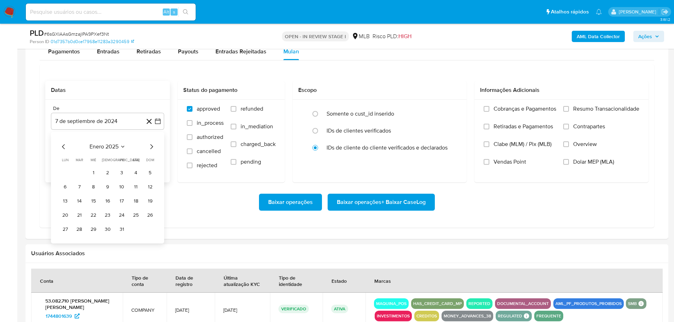
click at [152, 146] on icon "Mes siguiente" at bounding box center [151, 146] width 3 height 5
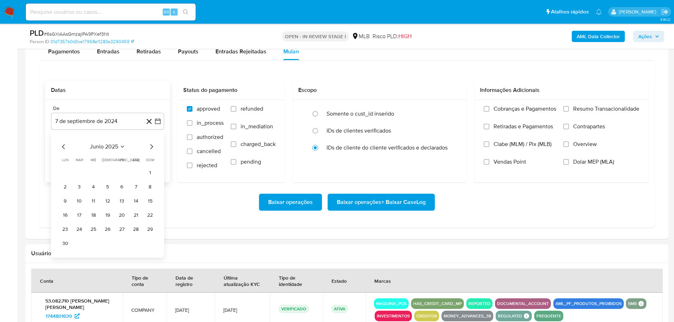
click at [152, 146] on icon "Mes siguiente" at bounding box center [151, 146] width 3 height 5
click at [124, 171] on button "1" at bounding box center [121, 172] width 11 height 11
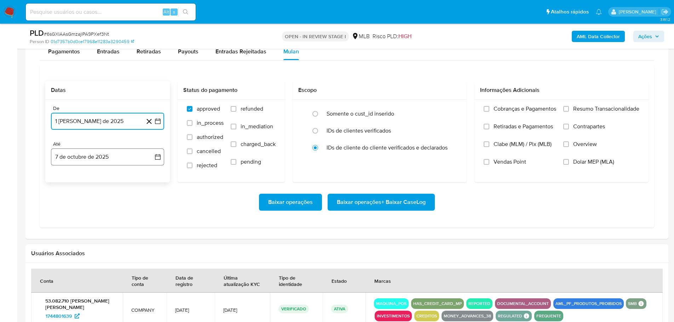
click at [126, 157] on button "7 de octubre de 2025" at bounding box center [107, 157] width 113 height 17
click at [152, 205] on button "5" at bounding box center [149, 208] width 11 height 11
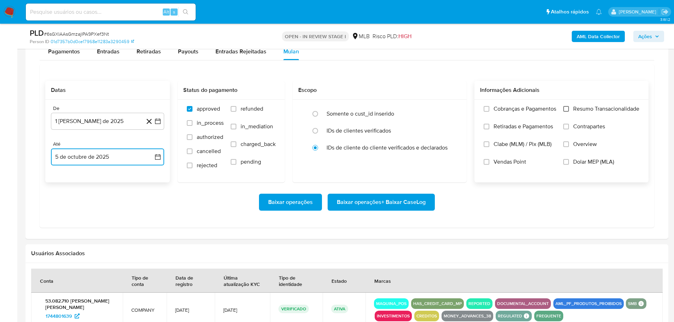
click at [568, 110] on input "Resumo Transacionalidade" at bounding box center [567, 109] width 6 height 6
click at [385, 198] on span "Baixar operações + Baixar CaseLog" at bounding box center [381, 203] width 89 height 16
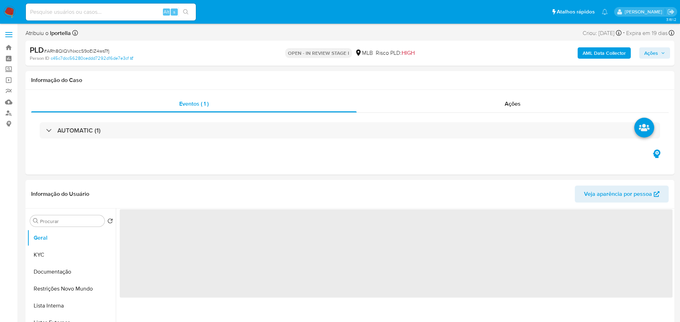
select select "10"
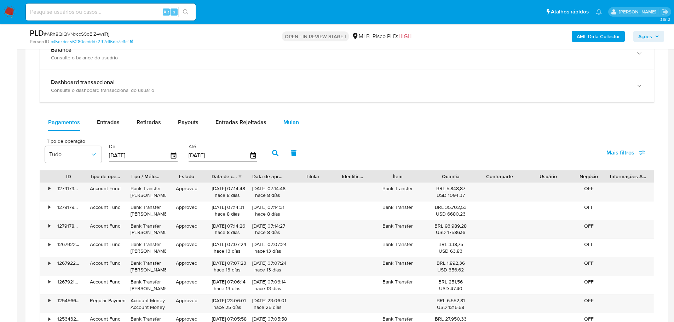
click at [291, 119] on span "Mulan" at bounding box center [292, 122] width 16 height 8
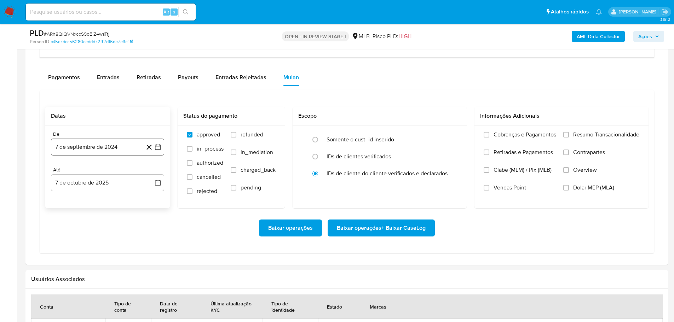
scroll to position [602, 0]
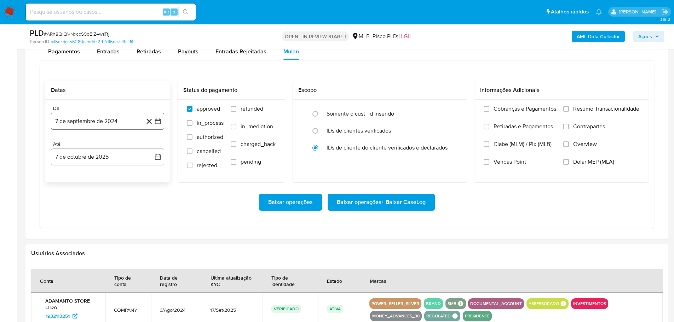
click at [93, 117] on button "7 de septiembre de 2024" at bounding box center [107, 121] width 113 height 17
click at [148, 146] on icon "Mes siguiente" at bounding box center [151, 147] width 8 height 8
click at [151, 146] on icon "Mes siguiente" at bounding box center [151, 147] width 8 height 8
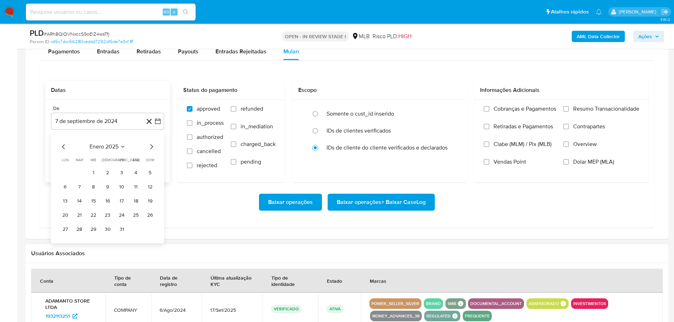
click at [151, 146] on icon "Mes siguiente" at bounding box center [151, 147] width 8 height 8
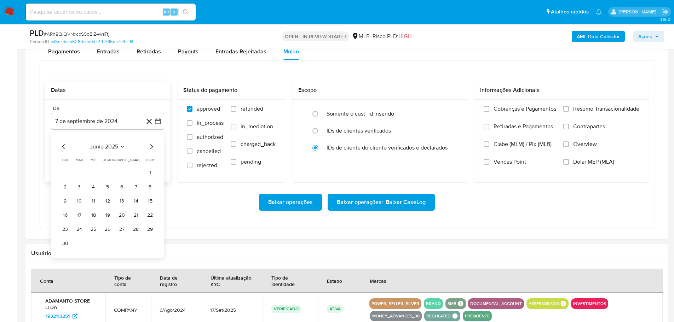
click at [151, 146] on icon "Mes siguiente" at bounding box center [151, 147] width 8 height 8
click at [65, 148] on icon "Mes anterior" at bounding box center [63, 147] width 8 height 8
click at [124, 170] on button "1" at bounding box center [121, 172] width 11 height 11
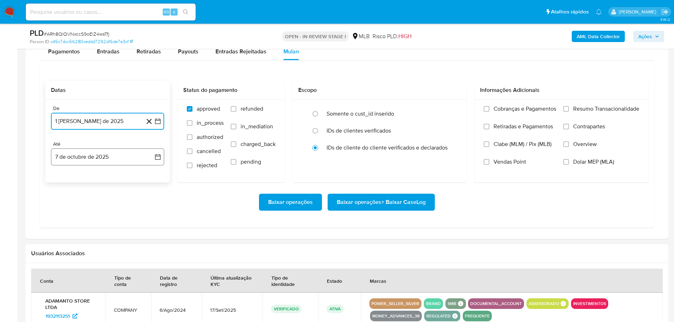
click at [116, 158] on button "7 de octubre de 2025" at bounding box center [107, 157] width 113 height 17
click at [149, 207] on button "5" at bounding box center [149, 208] width 11 height 11
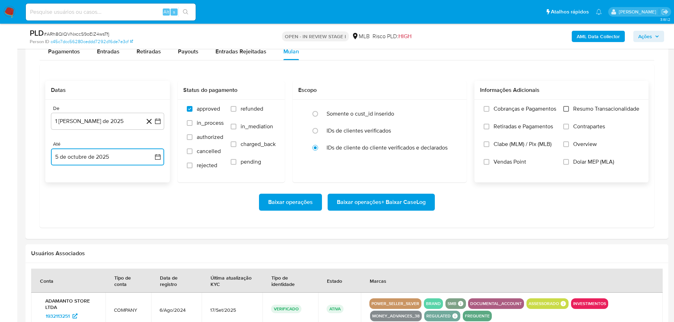
click at [569, 108] on input "Resumo Transacionalidade" at bounding box center [567, 109] width 6 height 6
click at [397, 199] on span "Baixar operações + Baixar CaseLog" at bounding box center [381, 203] width 89 height 16
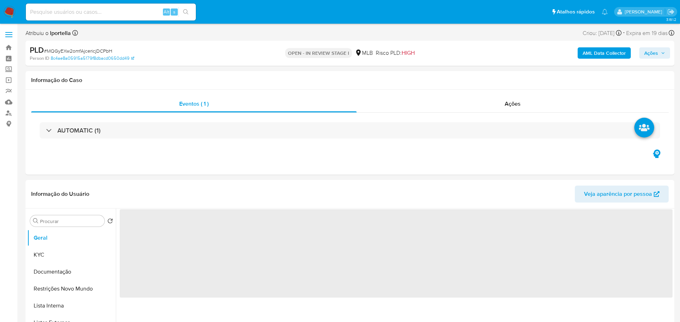
select select "10"
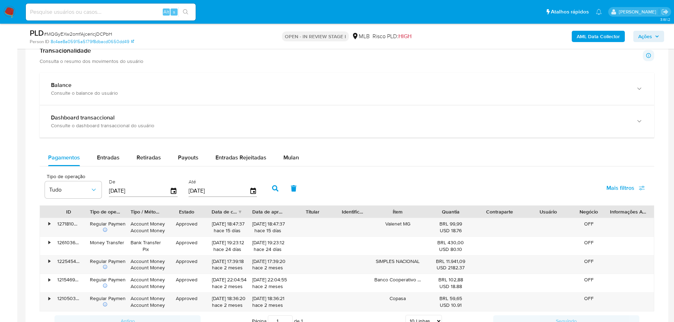
click at [296, 160] on span "Mulan" at bounding box center [292, 158] width 16 height 8
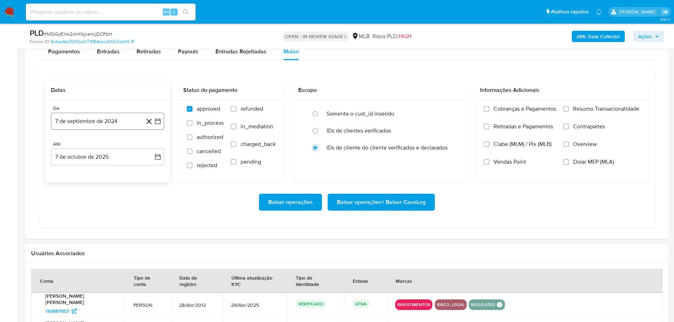
click at [110, 125] on button "7 de septiembre de 2024" at bounding box center [107, 121] width 113 height 17
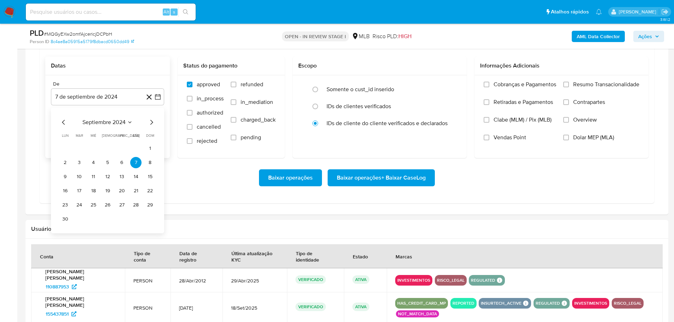
scroll to position [637, 0]
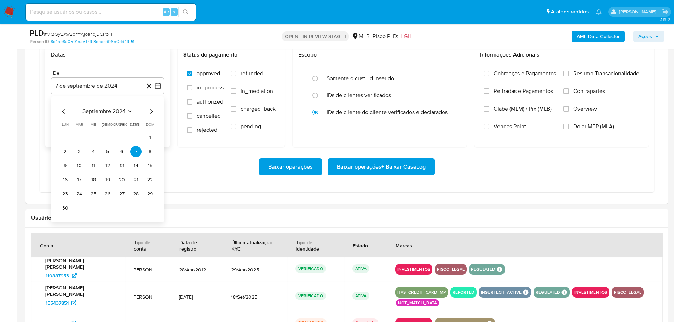
click at [151, 112] on icon "Mes siguiente" at bounding box center [151, 111] width 8 height 8
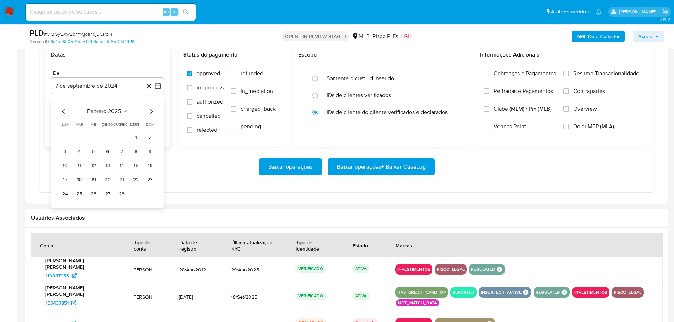
click at [151, 112] on icon "Mes siguiente" at bounding box center [151, 111] width 8 height 8
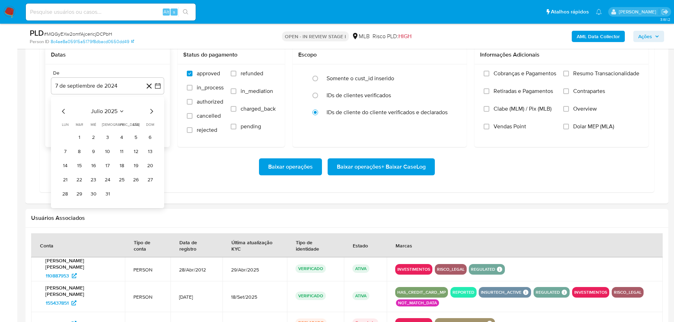
click at [151, 112] on icon "Mes siguiente" at bounding box center [151, 111] width 8 height 8
click at [123, 138] on button "1" at bounding box center [121, 137] width 11 height 11
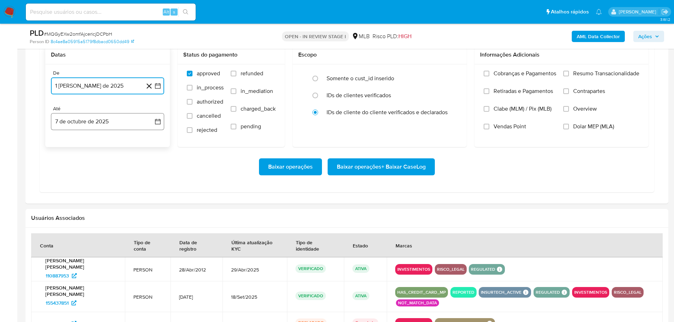
click at [120, 124] on button "7 de octubre de 2025" at bounding box center [107, 121] width 113 height 17
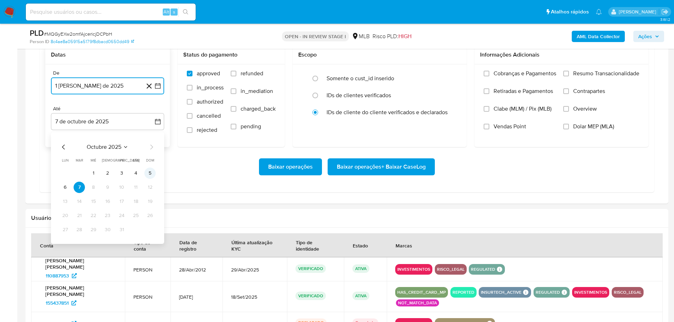
click at [147, 173] on button "5" at bounding box center [149, 173] width 11 height 11
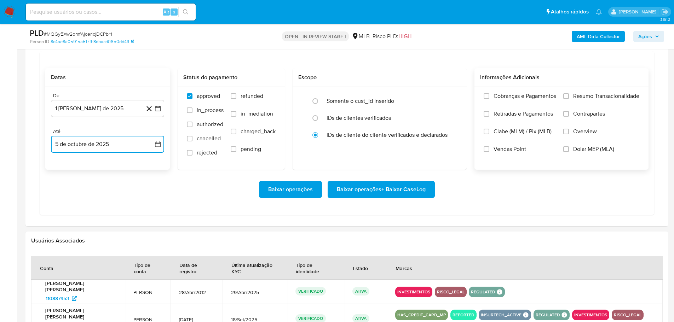
scroll to position [602, 0]
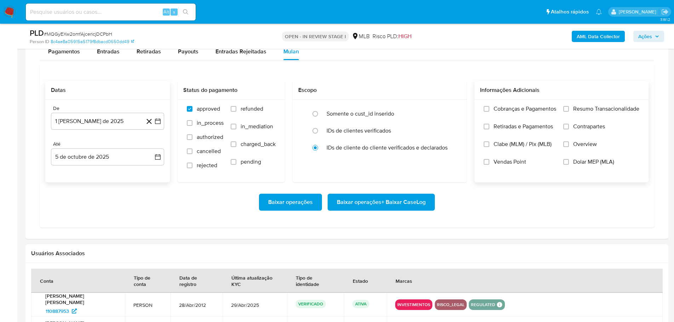
click at [566, 113] on label "Resumo Transacionalidade" at bounding box center [602, 114] width 76 height 18
click at [566, 112] on input "Resumo Transacionalidade" at bounding box center [567, 109] width 6 height 6
click at [418, 195] on span "Baixar operações + Baixar CaseLog" at bounding box center [381, 203] width 89 height 16
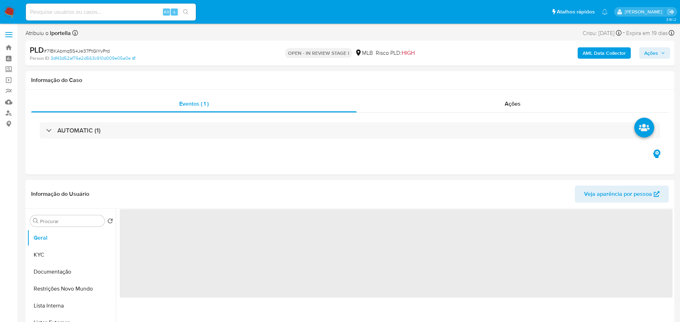
select select "10"
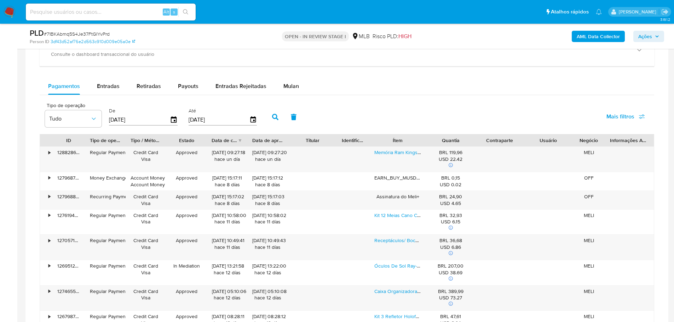
click at [292, 90] on span "Mulan" at bounding box center [292, 86] width 16 height 8
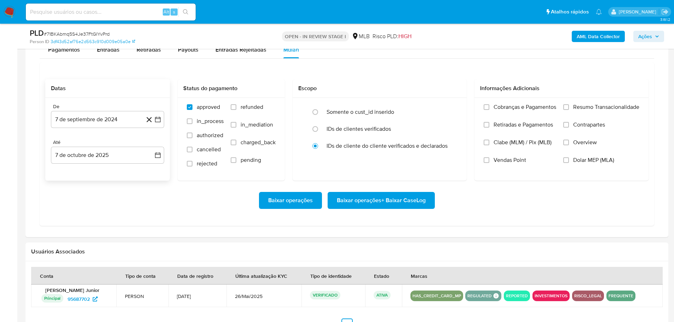
scroll to position [602, 0]
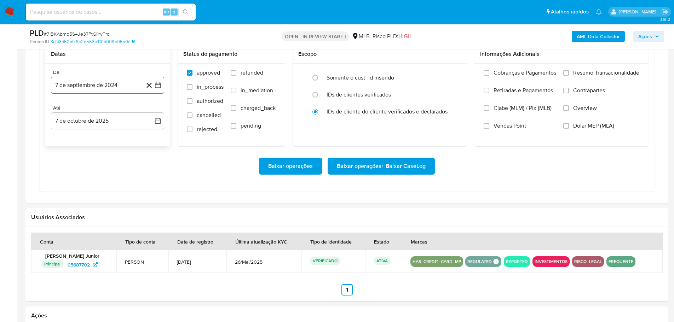
click at [103, 87] on button "7 de septiembre de 2024" at bounding box center [107, 85] width 113 height 17
click at [154, 111] on icon "Mes siguiente" at bounding box center [151, 111] width 8 height 8
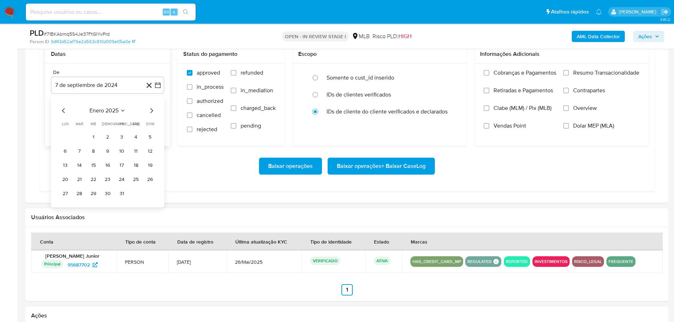
click at [154, 111] on icon "Mes siguiente" at bounding box center [151, 111] width 8 height 8
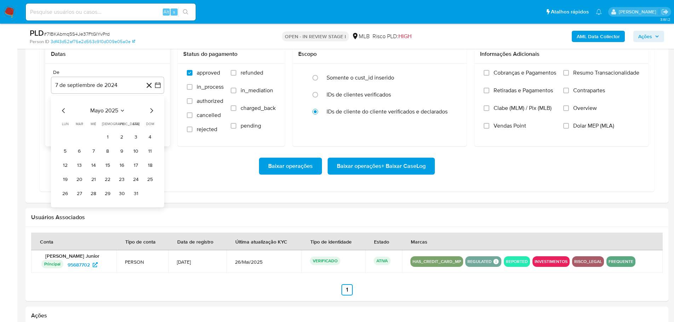
click at [154, 111] on icon "Mes siguiente" at bounding box center [151, 111] width 8 height 8
click at [63, 110] on icon "Mes anterior" at bounding box center [63, 111] width 8 height 8
click at [122, 135] on button "1" at bounding box center [121, 136] width 11 height 11
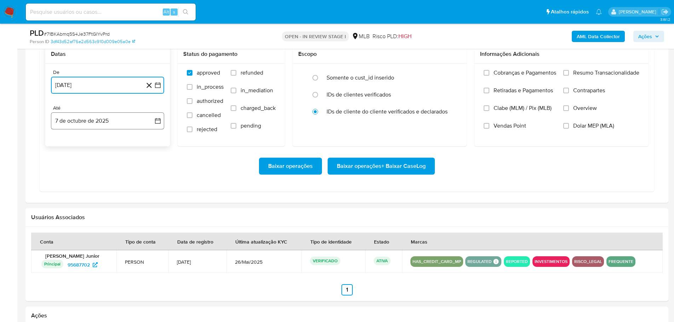
click at [98, 124] on button "7 de octubre de 2025" at bounding box center [107, 121] width 113 height 17
click at [151, 173] on button "5" at bounding box center [149, 172] width 11 height 11
click at [567, 76] on label "Resumo Transacionalidade" at bounding box center [602, 78] width 76 height 18
click at [567, 76] on input "Resumo Transacionalidade" at bounding box center [567, 73] width 6 height 6
click at [396, 165] on span "Baixar operações + Baixar CaseLog" at bounding box center [381, 167] width 89 height 16
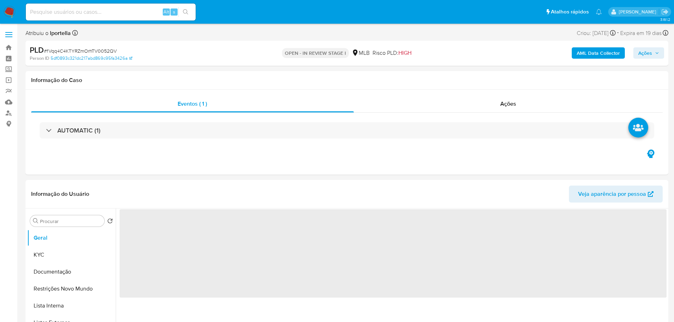
select select "10"
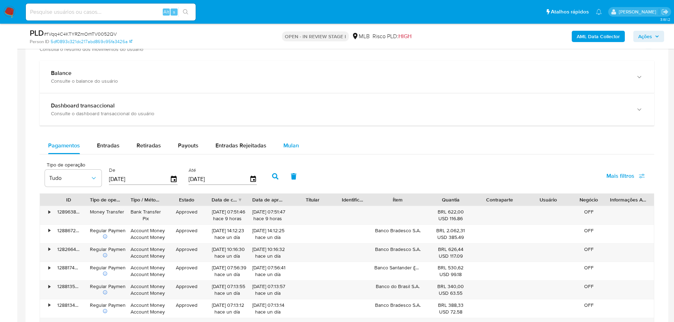
click at [287, 150] on div "Mulan" at bounding box center [292, 145] width 16 height 17
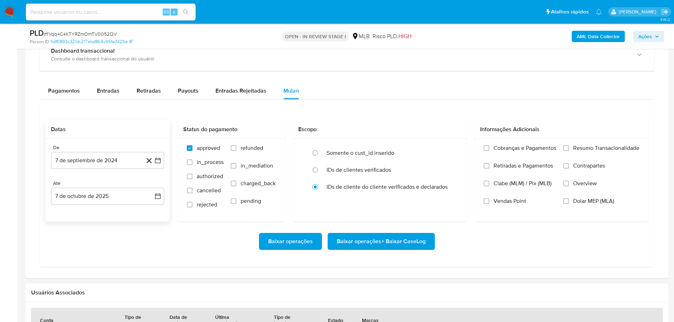
scroll to position [602, 0]
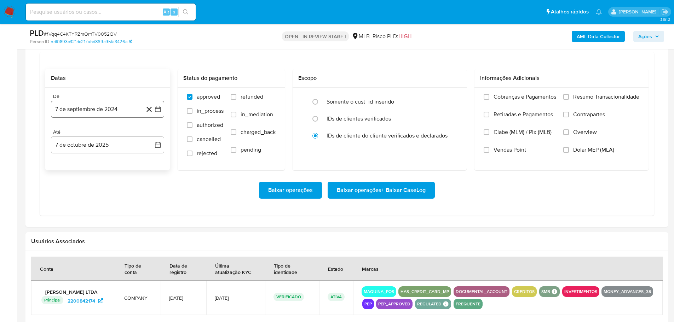
click at [88, 114] on button "7 de septiembre de 2024" at bounding box center [107, 109] width 113 height 17
click at [152, 135] on icon "Mes siguiente" at bounding box center [151, 135] width 8 height 8
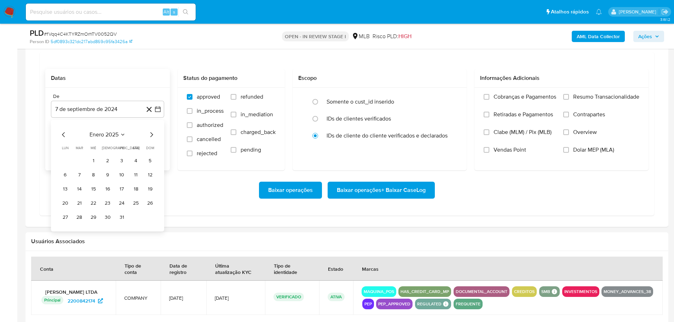
click at [152, 135] on icon "Mes siguiente" at bounding box center [151, 135] width 8 height 8
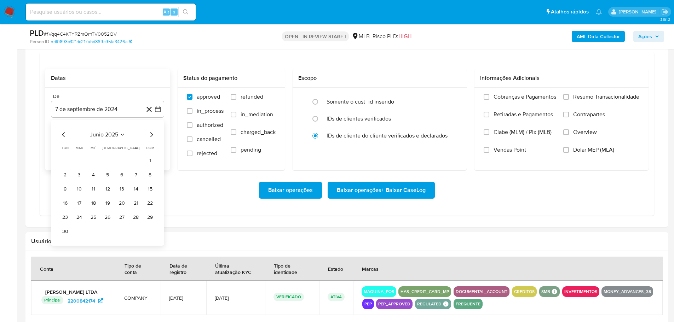
click at [152, 135] on icon "Mes siguiente" at bounding box center [151, 135] width 8 height 8
click at [64, 132] on icon "Mes anterior" at bounding box center [63, 135] width 8 height 8
click at [121, 161] on button "1" at bounding box center [121, 160] width 11 height 11
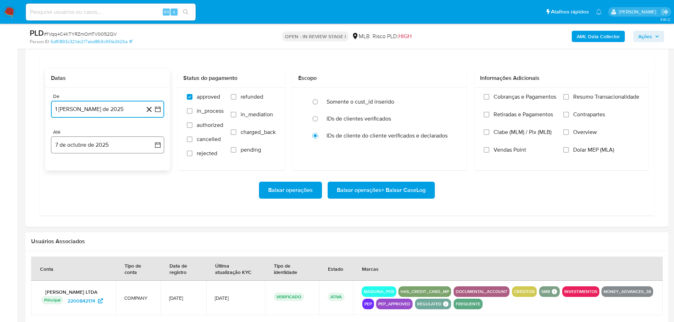
click at [114, 146] on button "7 de octubre de 2025" at bounding box center [107, 145] width 113 height 17
click at [149, 198] on button "5" at bounding box center [149, 196] width 11 height 11
click at [565, 93] on div "Cobranças e Pagamentos Retiradas e Pagamentos Clabe (MLM) / Pix (MLB) Vendas Po…" at bounding box center [562, 129] width 174 height 82
click at [565, 96] on input "Resumo Transacionalidade" at bounding box center [567, 97] width 6 height 6
click at [383, 196] on span "Baixar operações + Baixar CaseLog" at bounding box center [381, 191] width 89 height 16
